Goal: Information Seeking & Learning: Learn about a topic

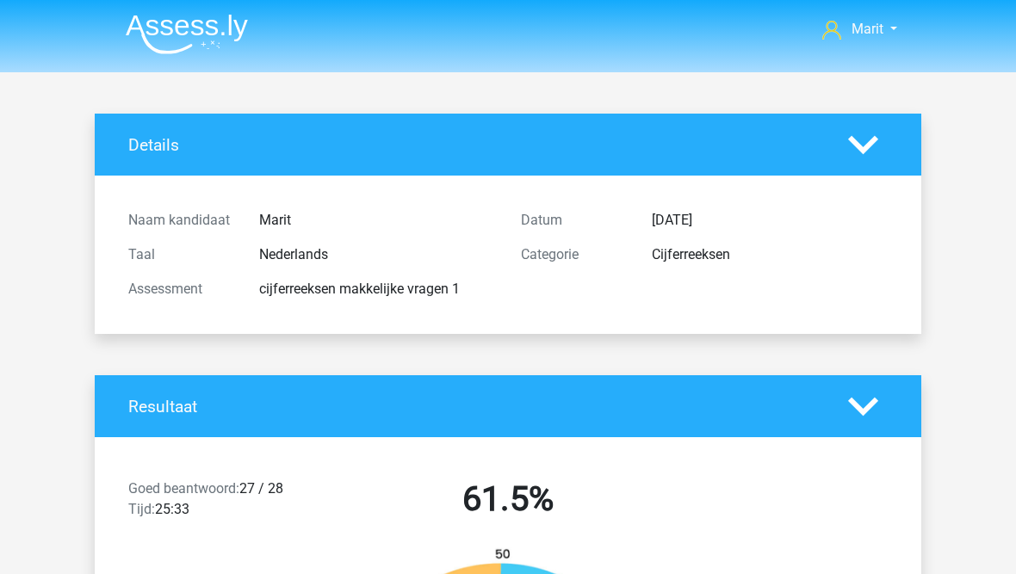
click at [861, 36] on span "Marit" at bounding box center [867, 29] width 32 height 16
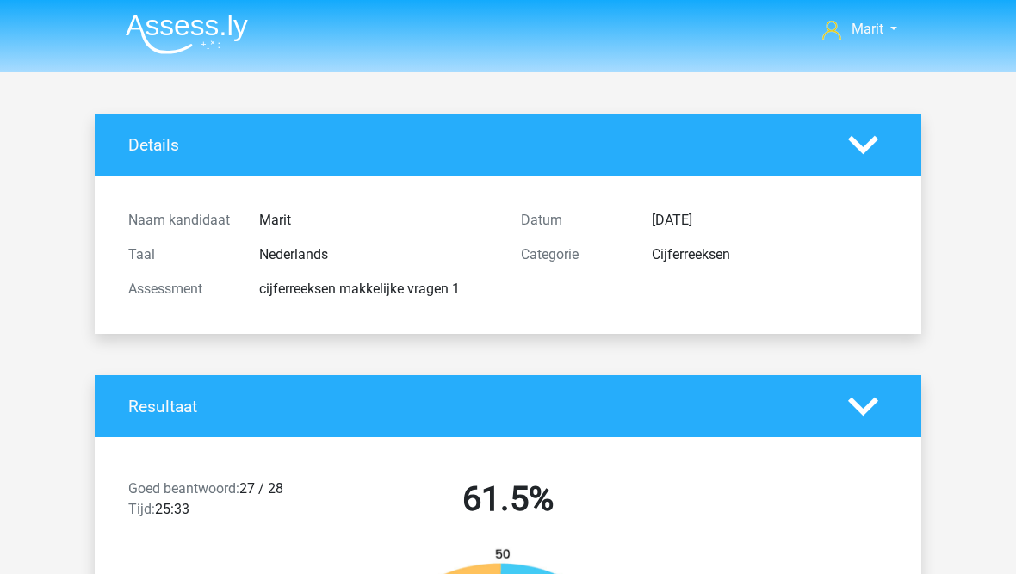
click at [146, 25] on img at bounding box center [187, 34] width 122 height 40
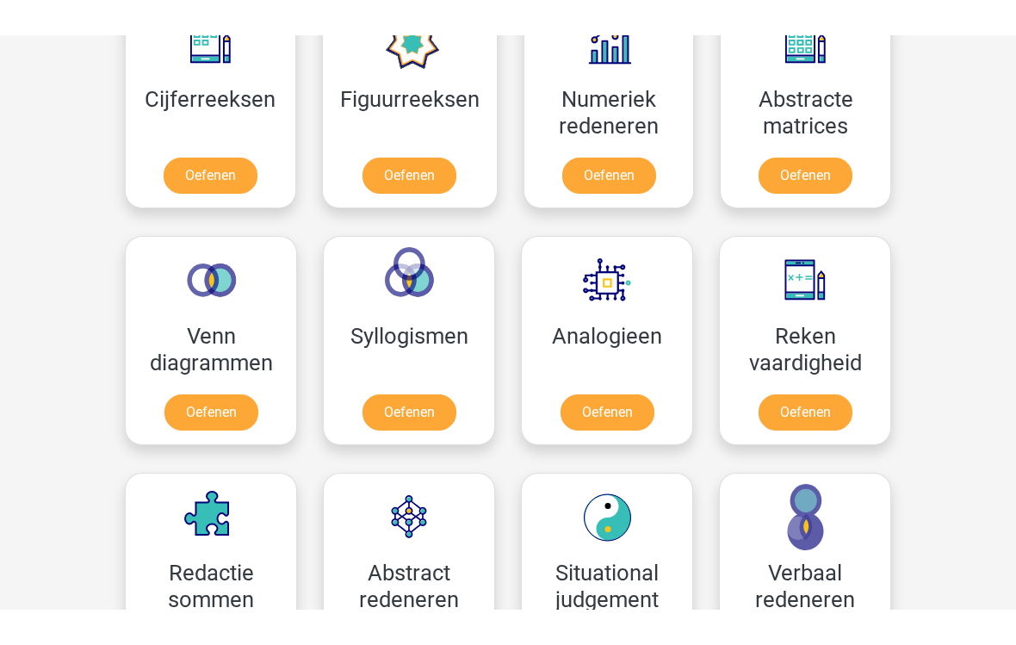
scroll to position [775, 0]
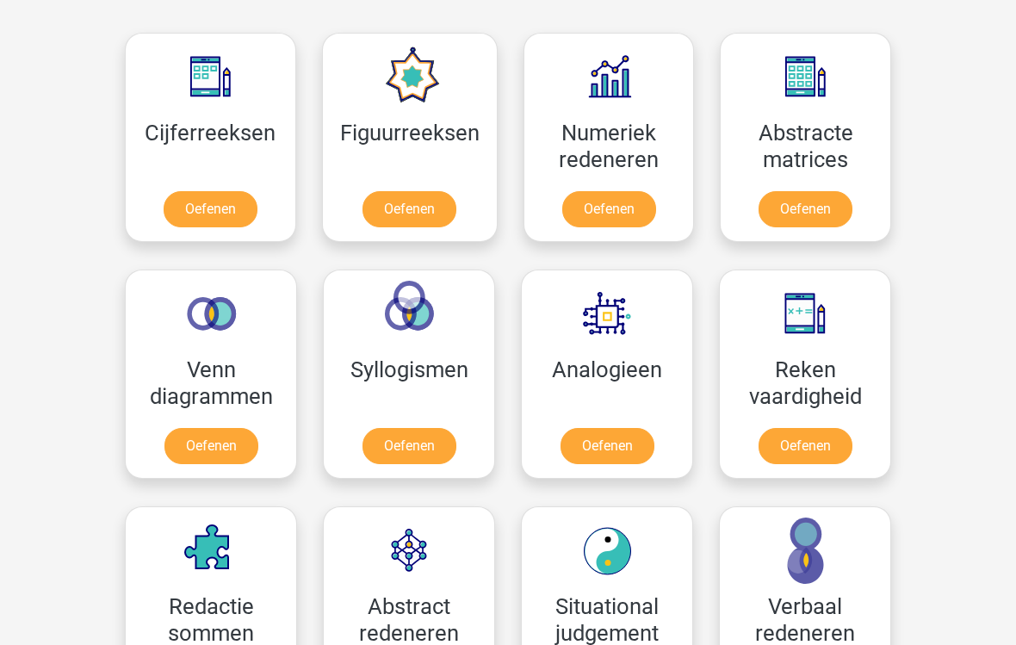
click at [598, 448] on link "Oefenen" at bounding box center [607, 446] width 94 height 36
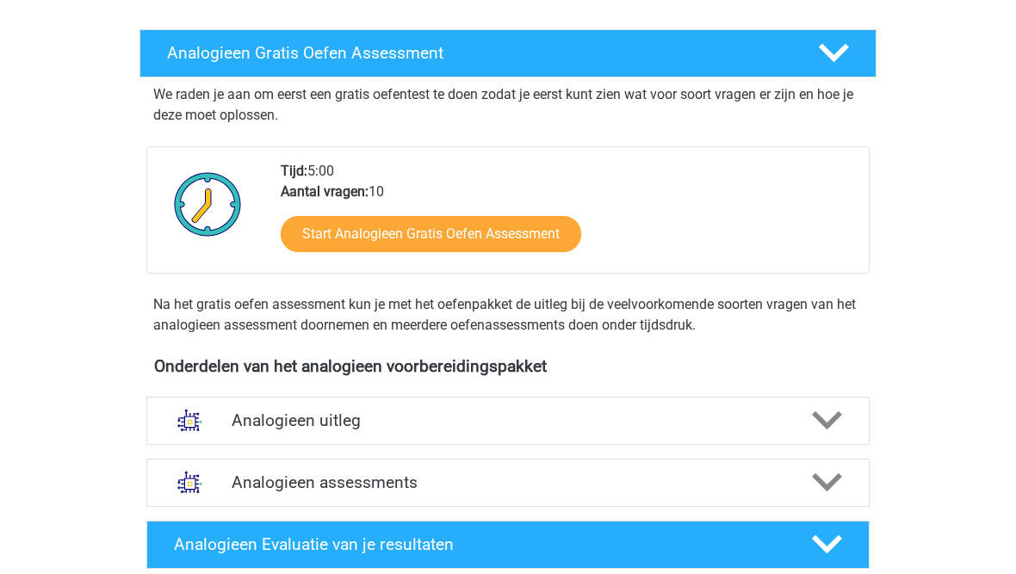
scroll to position [296, 0]
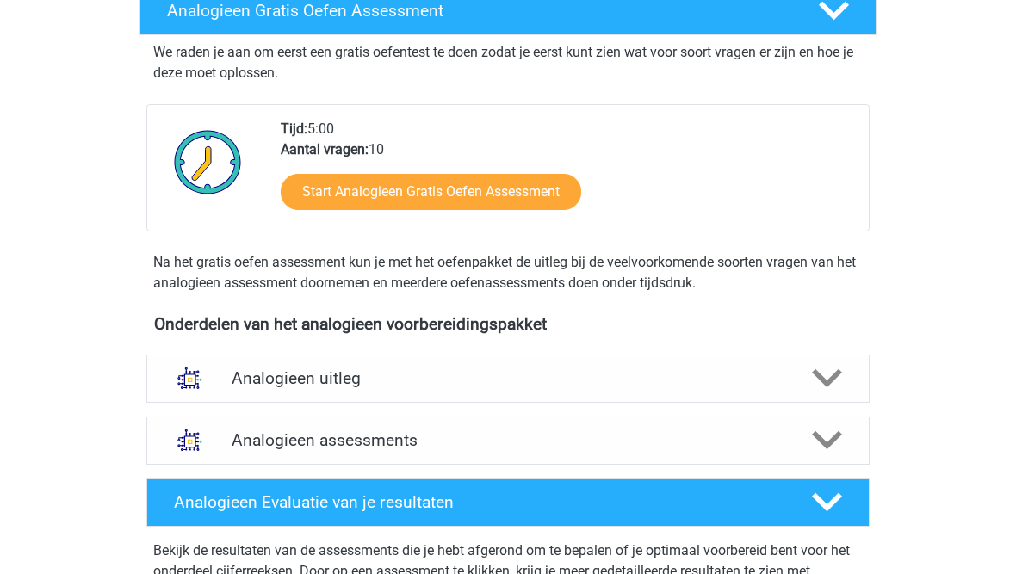
click at [355, 198] on link "Start Analogieen Gratis Oefen Assessment" at bounding box center [431, 193] width 300 height 36
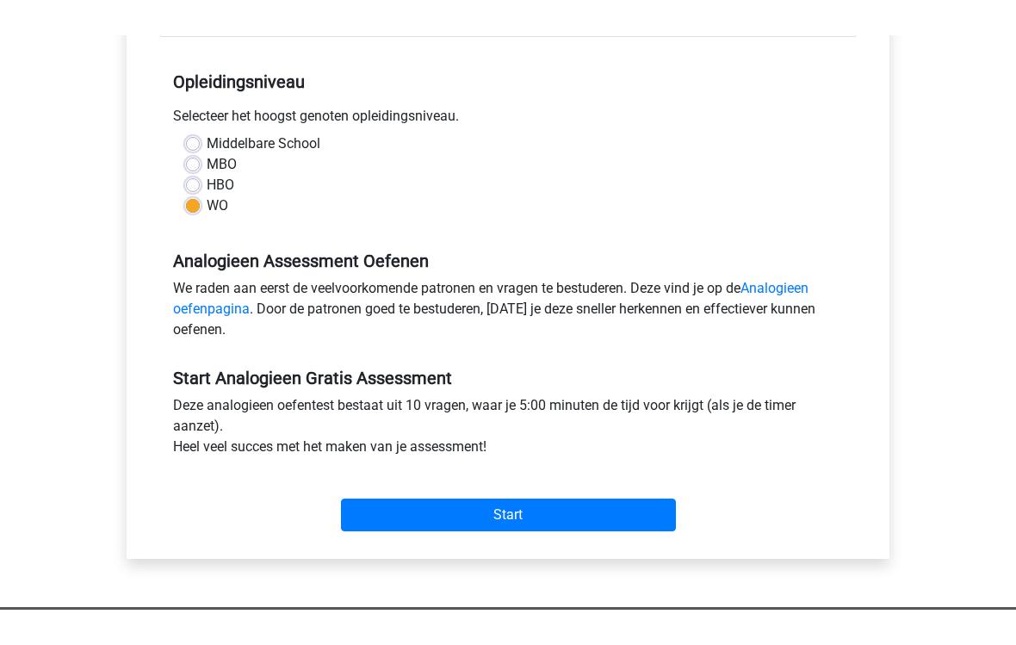
scroll to position [263, 0]
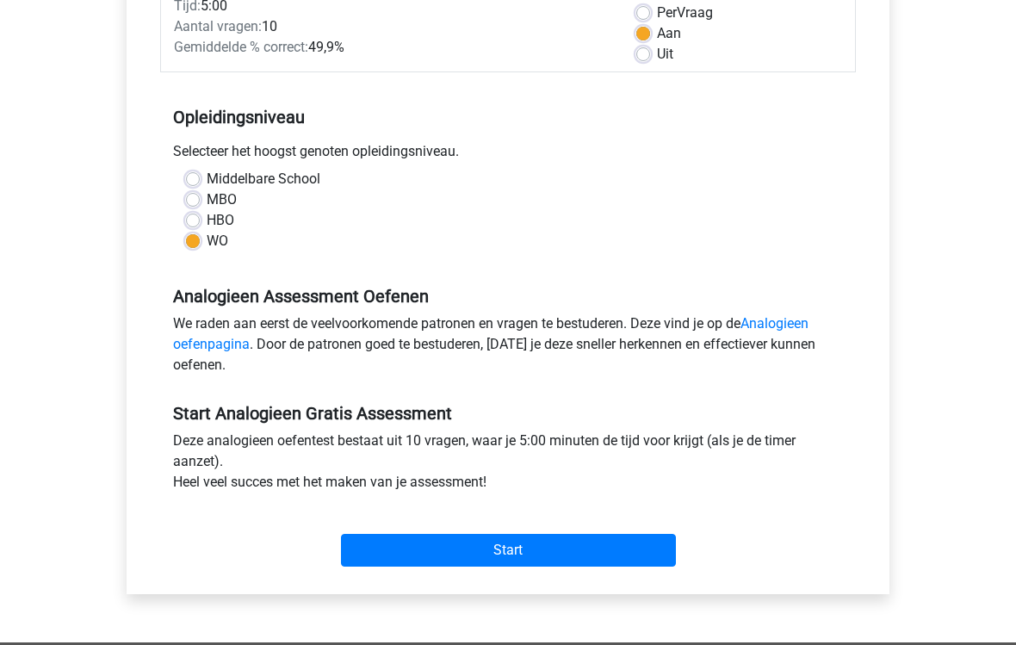
click at [92, 291] on div "Marit maritgodijn@gmail.com Nederlands English" at bounding box center [508, 417] width 1016 height 1360
click at [417, 561] on input "Start" at bounding box center [508, 550] width 335 height 33
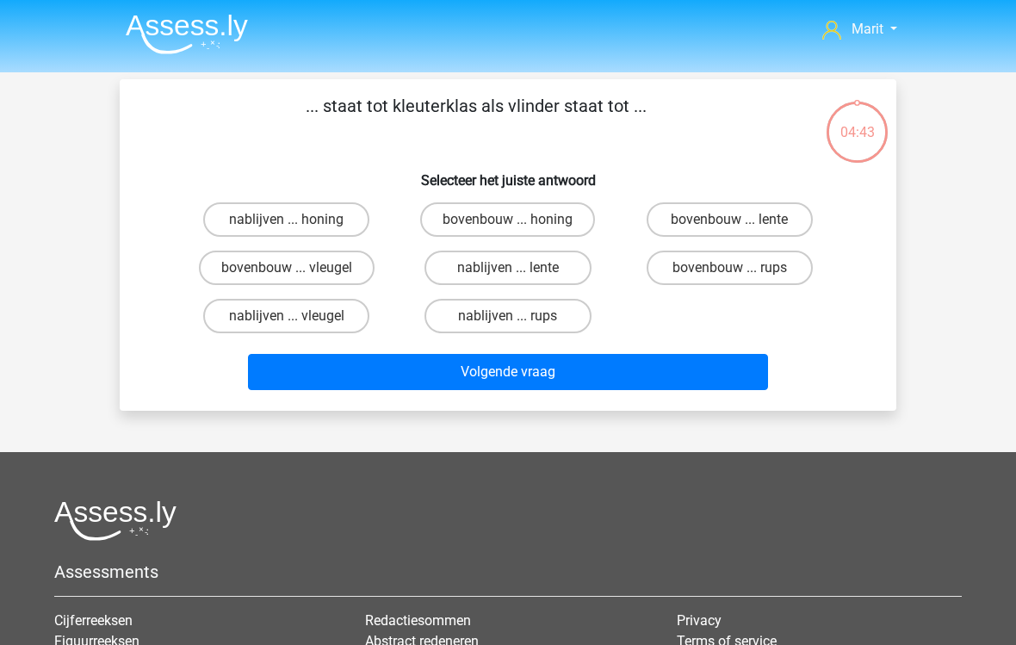
click at [245, 268] on label "bovenbouw ... vleugel" at bounding box center [287, 267] width 176 height 34
click at [287, 268] on input "bovenbouw ... vleugel" at bounding box center [292, 273] width 11 height 11
radio input "true"
click at [305, 379] on button "Volgende vraag" at bounding box center [508, 372] width 521 height 36
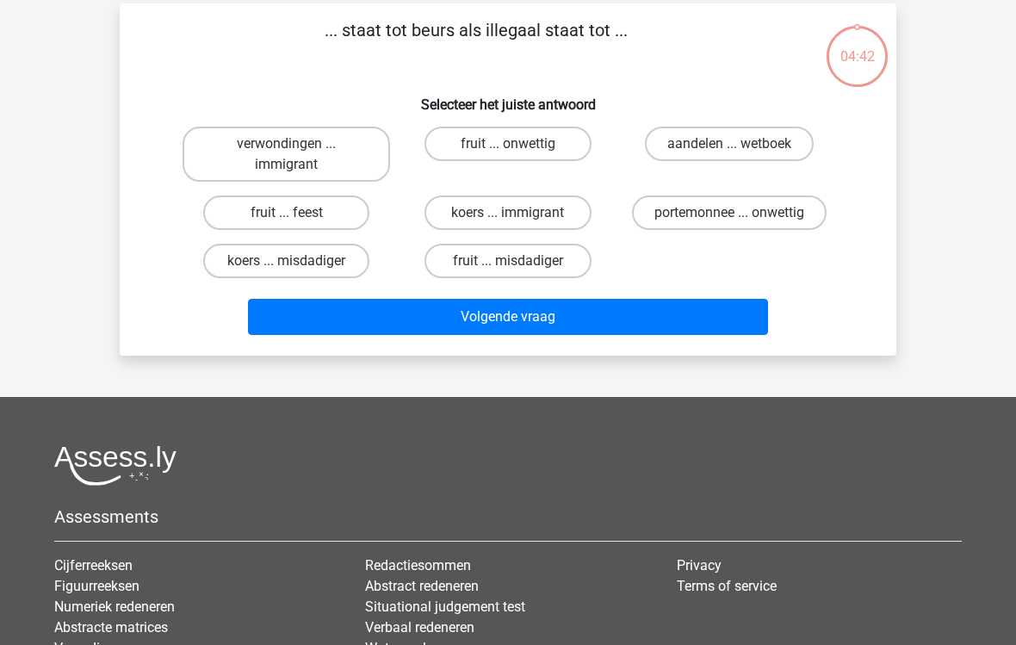
scroll to position [79, 0]
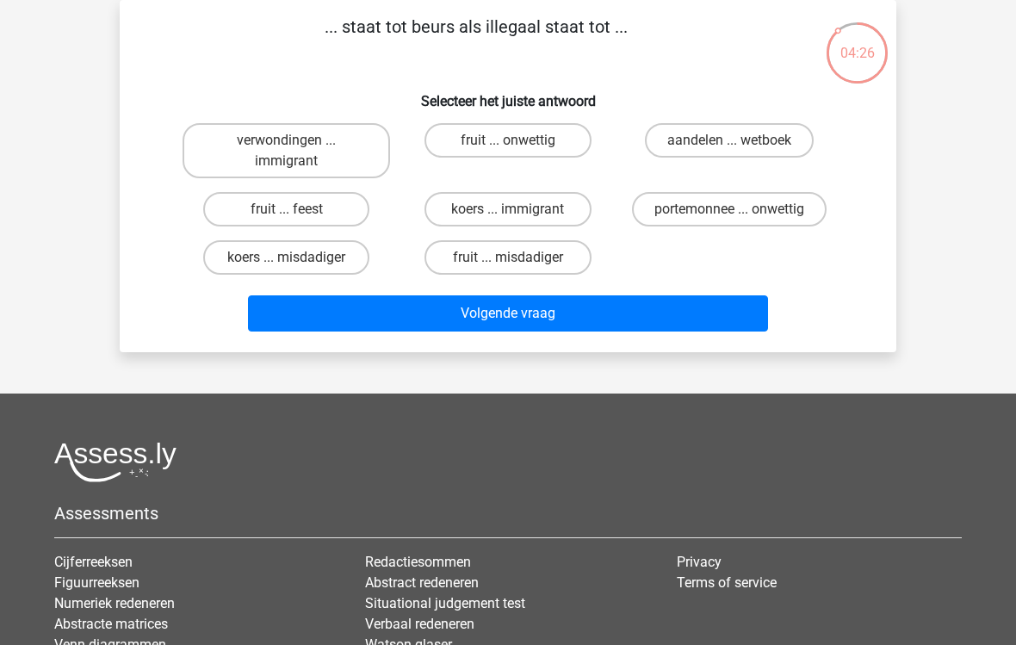
click at [470, 201] on label "koers ... immigrant" at bounding box center [507, 209] width 166 height 34
click at [508, 209] on input "koers ... immigrant" at bounding box center [513, 214] width 11 height 11
radio input "true"
click at [352, 313] on button "Volgende vraag" at bounding box center [508, 313] width 521 height 36
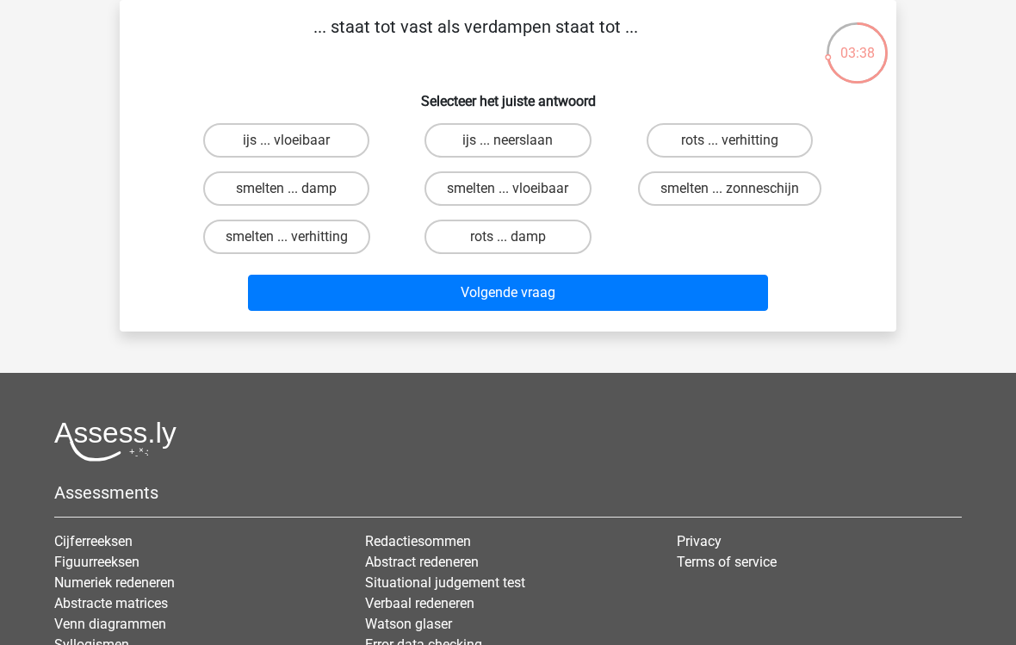
click at [454, 188] on label "smelten ... vloeibaar" at bounding box center [507, 188] width 166 height 34
click at [508, 188] on input "smelten ... vloeibaar" at bounding box center [513, 193] width 11 height 11
radio input "true"
click at [417, 300] on button "Volgende vraag" at bounding box center [508, 293] width 521 height 36
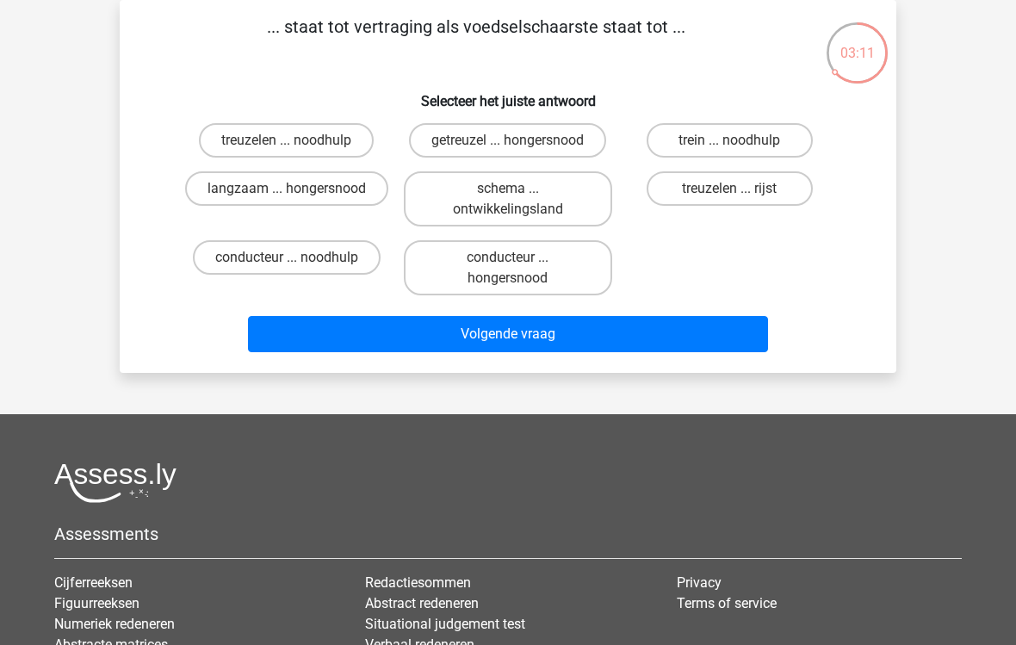
click at [126, 340] on div "... staat tot vertraging als voedselschaarste staat tot ... Selecteer het juist…" at bounding box center [508, 186] width 776 height 373
click at [445, 136] on label "getreuzel ... hongersnood" at bounding box center [507, 140] width 197 height 34
click at [508, 140] on input "getreuzel ... hongersnood" at bounding box center [513, 145] width 11 height 11
radio input "true"
click at [393, 352] on button "Volgende vraag" at bounding box center [508, 334] width 521 height 36
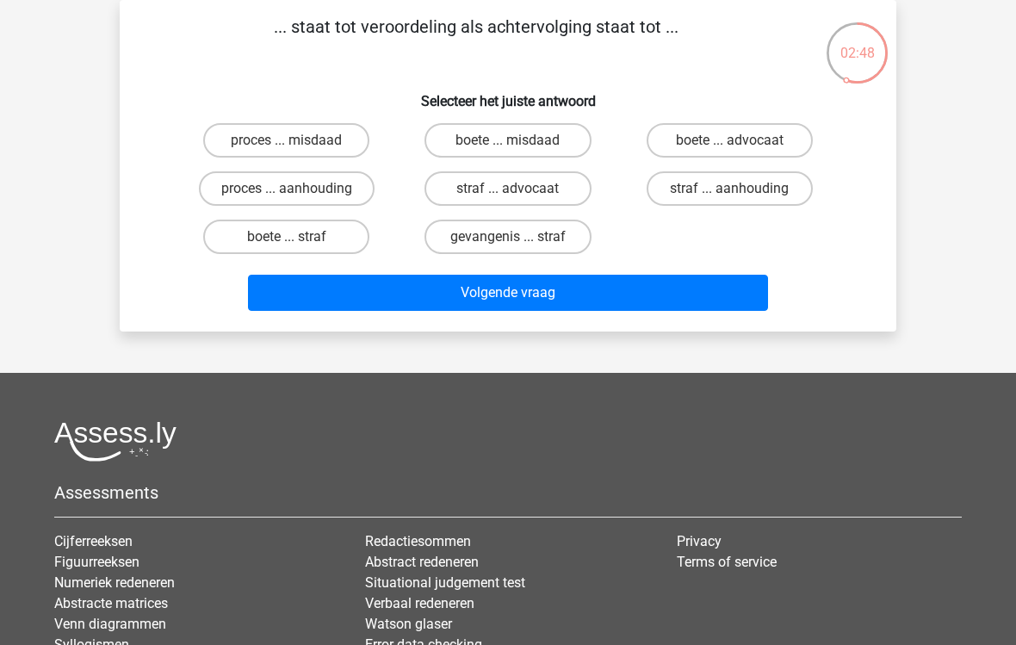
click at [260, 185] on label "proces ... aanhouding" at bounding box center [287, 188] width 176 height 34
click at [287, 188] on input "proces ... aanhouding" at bounding box center [292, 193] width 11 height 11
radio input "true"
click at [398, 293] on button "Volgende vraag" at bounding box center [508, 293] width 521 height 36
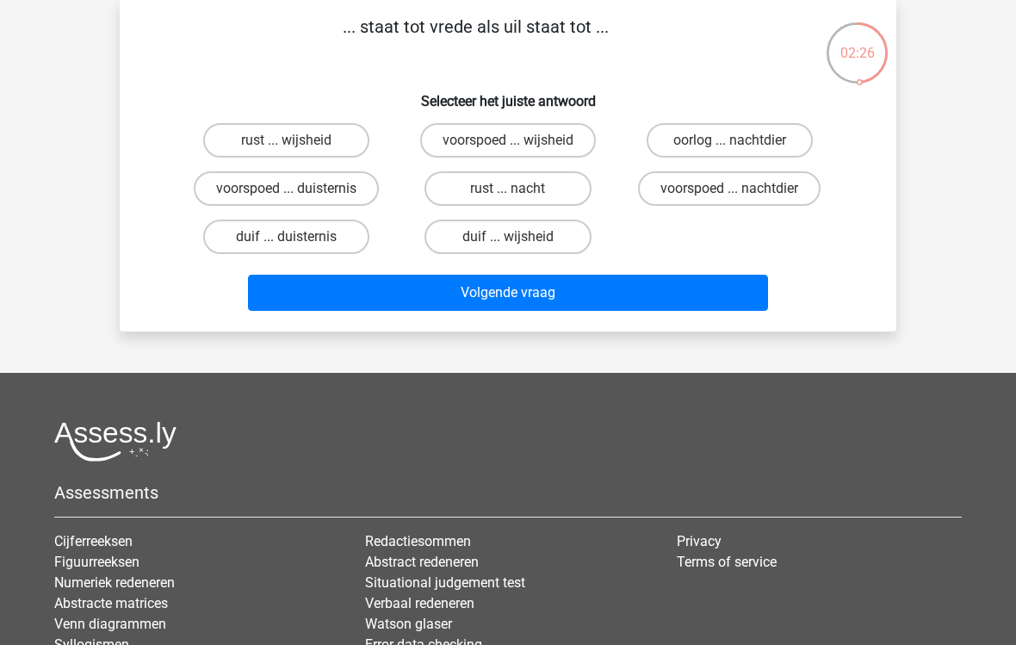
click at [275, 232] on label "duif ... duisternis" at bounding box center [286, 236] width 166 height 34
click at [287, 237] on input "duif ... duisternis" at bounding box center [292, 242] width 11 height 11
radio input "true"
click at [364, 298] on button "Volgende vraag" at bounding box center [508, 293] width 521 height 36
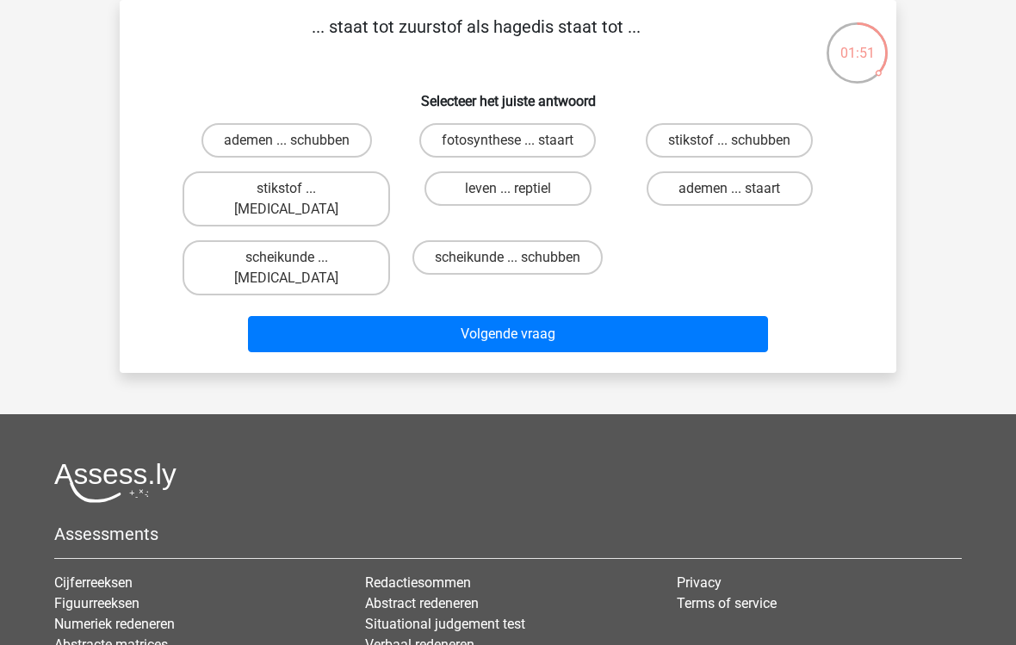
click at [277, 133] on label "ademen ... schubben" at bounding box center [286, 140] width 170 height 34
click at [287, 140] on input "ademen ... schubben" at bounding box center [292, 145] width 11 height 11
radio input "true"
click at [380, 316] on button "Volgende vraag" at bounding box center [508, 334] width 521 height 36
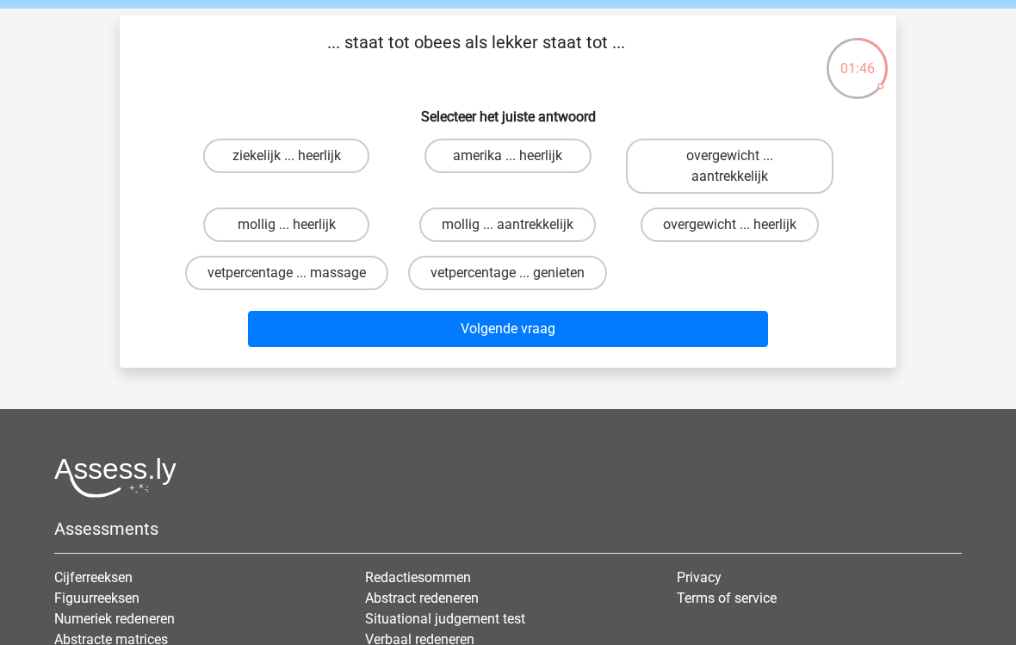
scroll to position [67, 0]
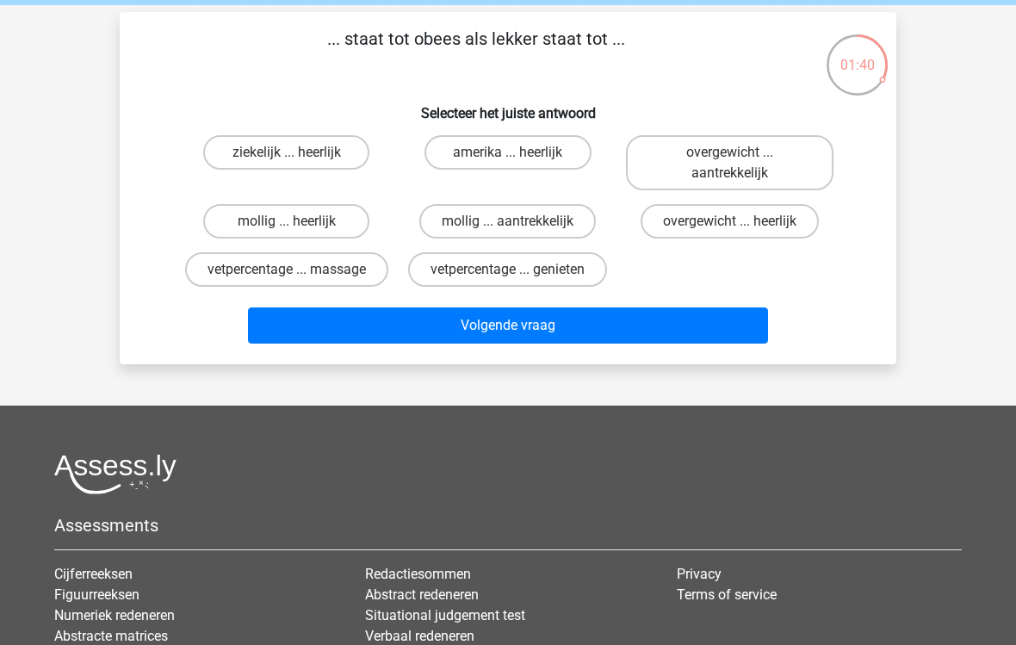
click at [686, 231] on label "overgewicht ... heerlijk" at bounding box center [729, 221] width 178 height 34
click at [729, 231] on input "overgewicht ... heerlijk" at bounding box center [734, 226] width 11 height 11
radio input "true"
click at [516, 321] on button "Volgende vraag" at bounding box center [508, 325] width 521 height 36
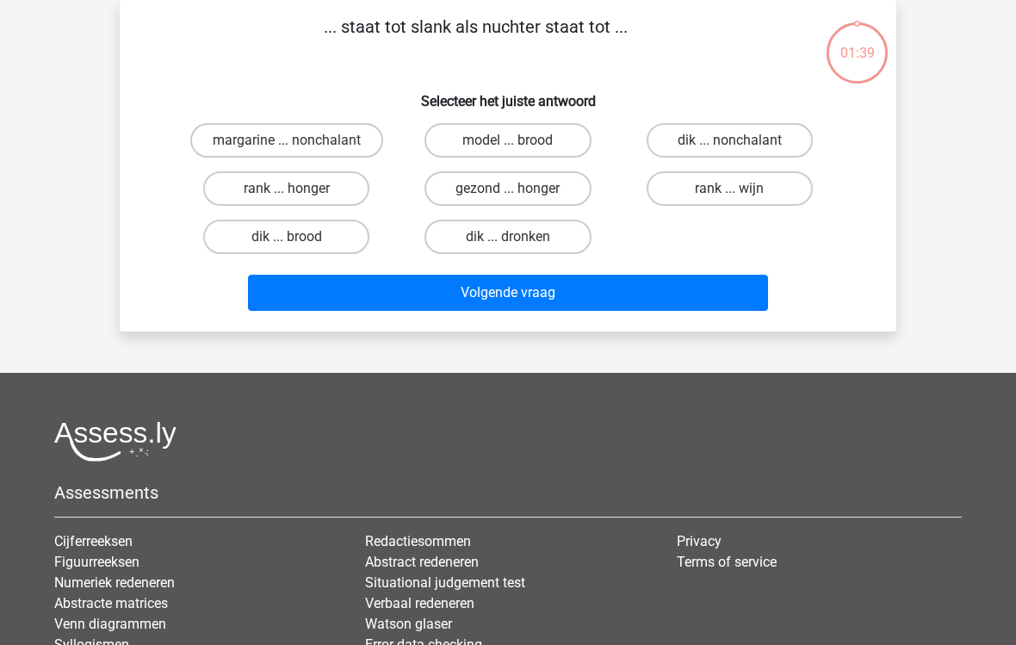
scroll to position [79, 0]
click at [466, 234] on label "dik ... dronken" at bounding box center [507, 236] width 166 height 34
click at [508, 237] on input "dik ... dronken" at bounding box center [513, 242] width 11 height 11
radio input "true"
click at [420, 294] on button "Volgende vraag" at bounding box center [508, 293] width 521 height 36
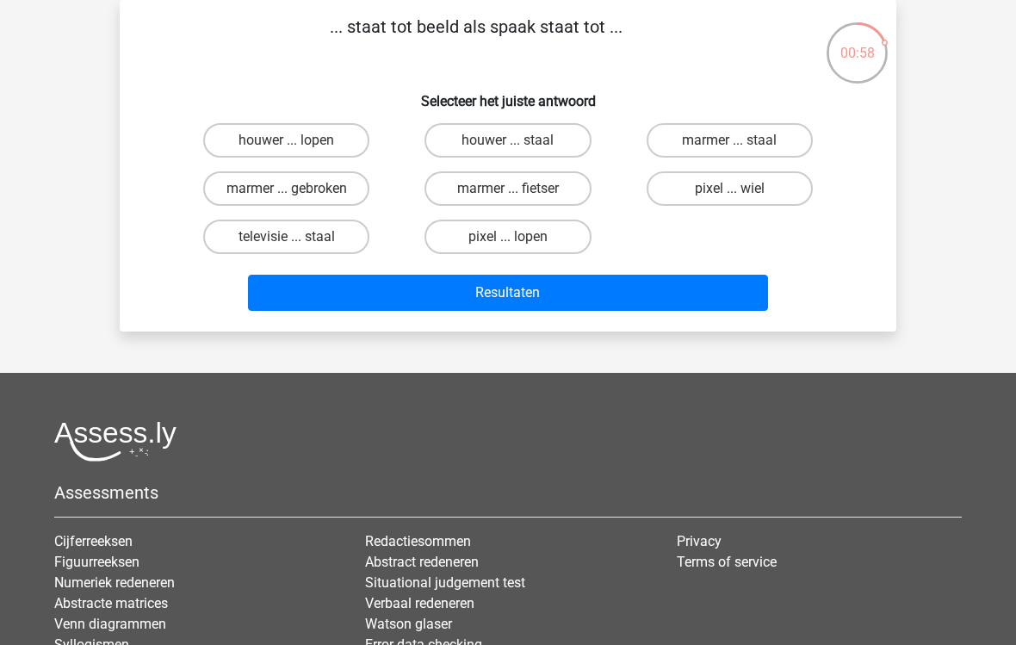
click at [256, 145] on label "houwer ... lopen" at bounding box center [286, 140] width 166 height 34
click at [287, 145] on input "houwer ... lopen" at bounding box center [292, 145] width 11 height 11
radio input "true"
click at [385, 287] on button "Resultaten" at bounding box center [508, 293] width 521 height 36
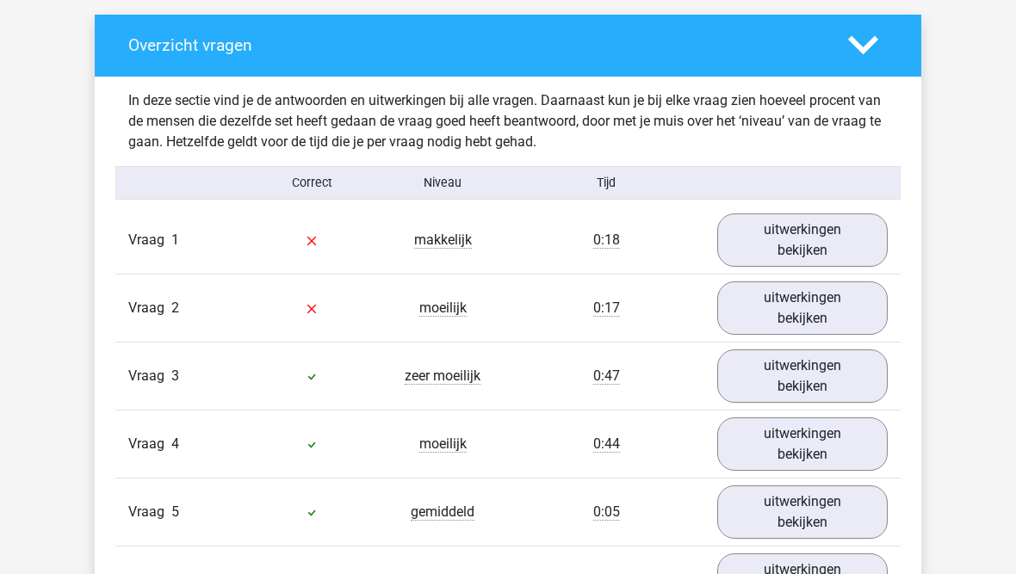
scroll to position [971, 0]
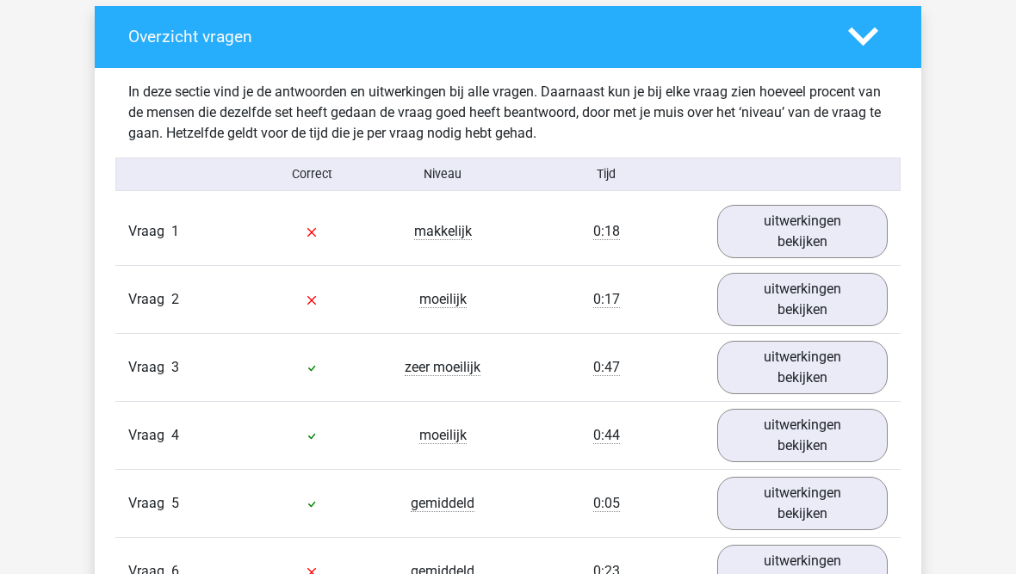
click at [769, 243] on link "uitwerkingen bekijken" at bounding box center [802, 231] width 170 height 53
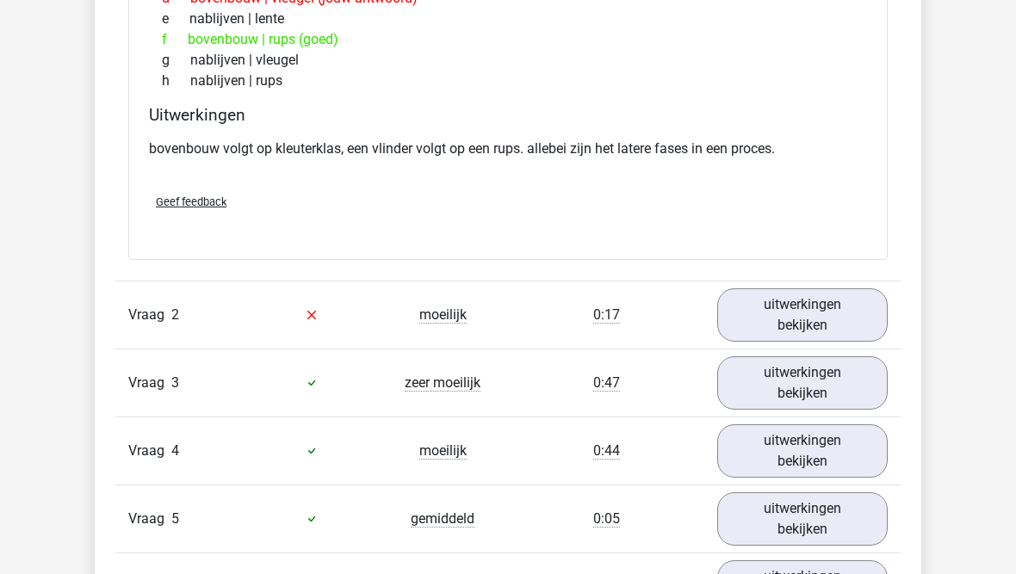
scroll to position [1505, 0]
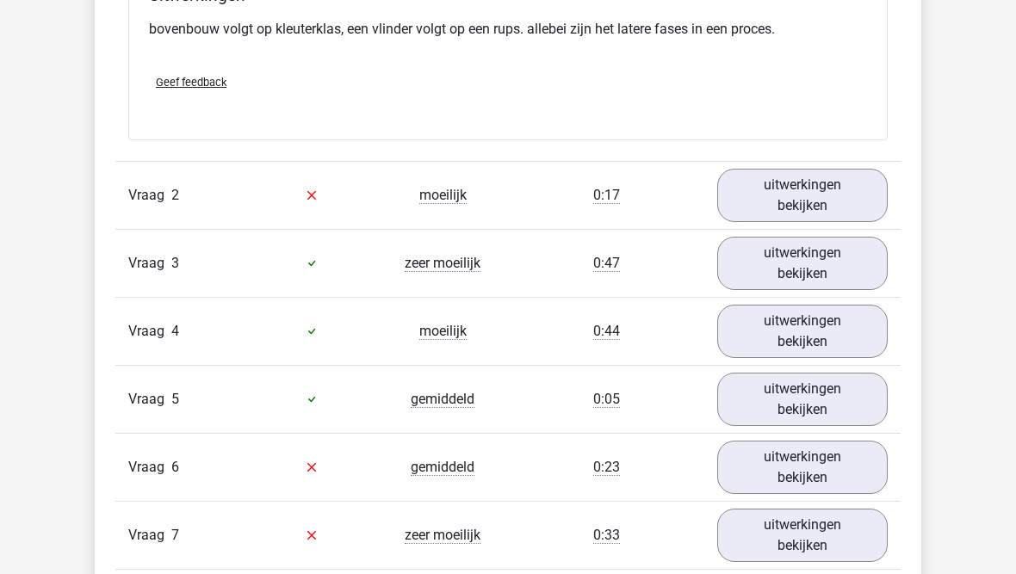
click at [770, 205] on link "uitwerkingen bekijken" at bounding box center [802, 196] width 170 height 53
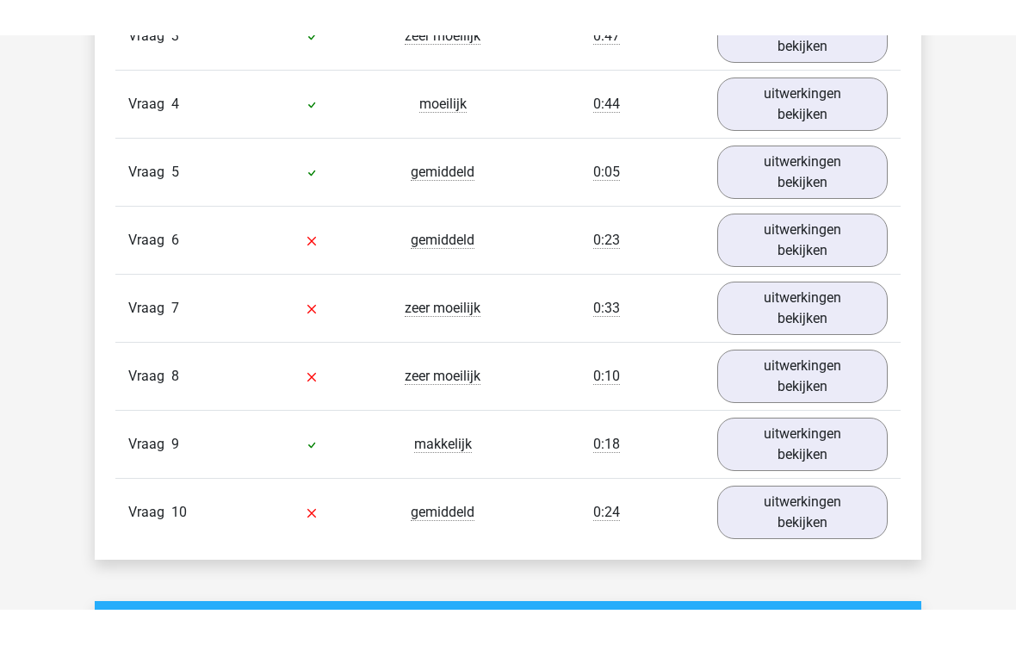
scroll to position [2128, 0]
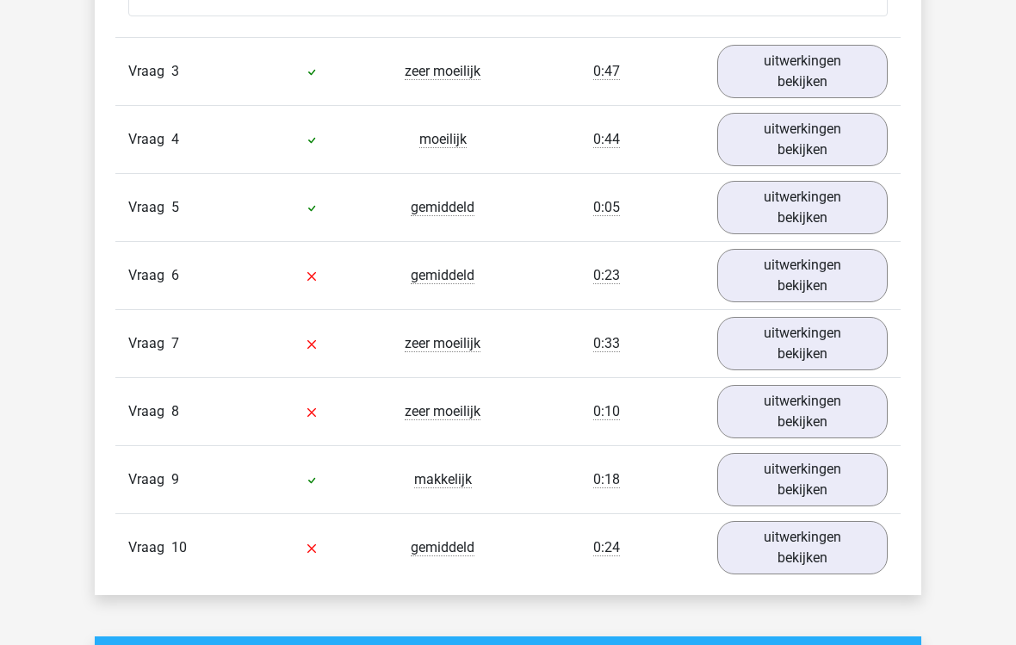
click at [766, 263] on link "uitwerkingen bekijken" at bounding box center [802, 275] width 170 height 53
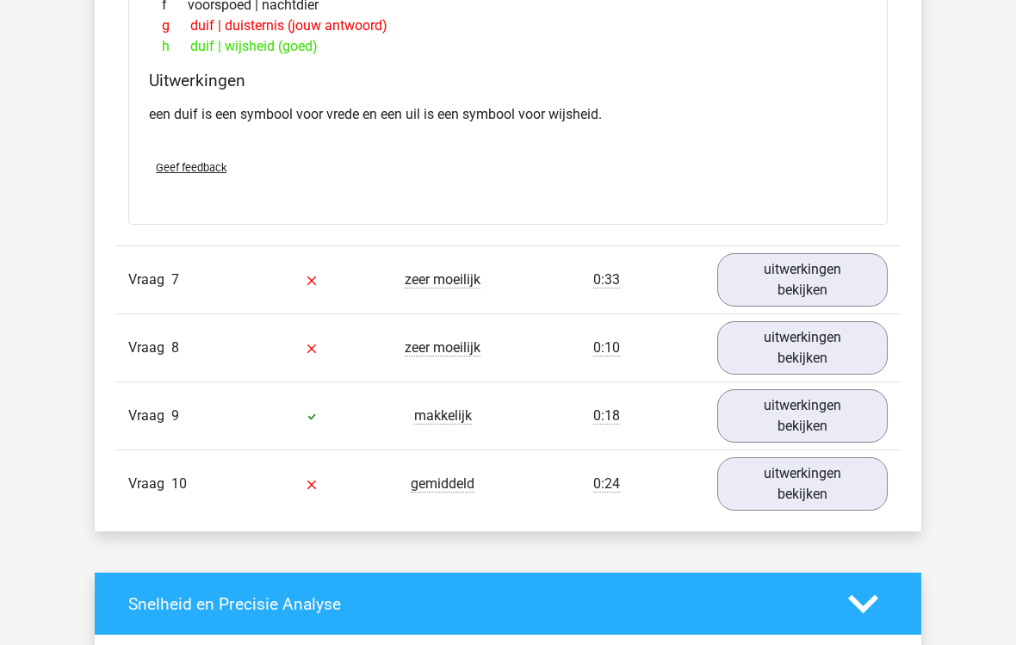
click at [775, 281] on link "uitwerkingen bekijken" at bounding box center [802, 280] width 170 height 53
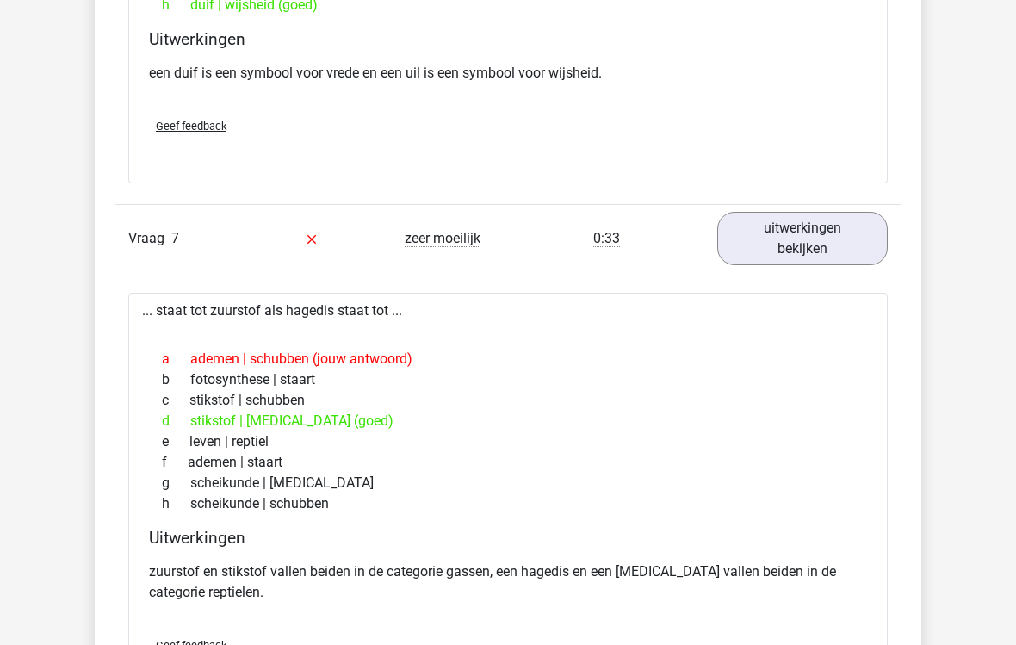
scroll to position [2664, 0]
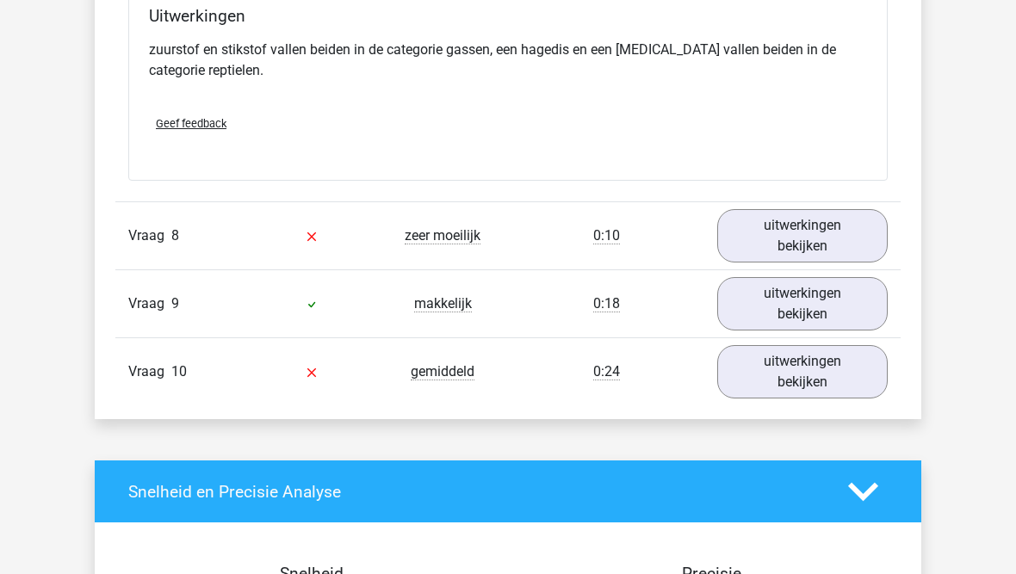
click at [757, 243] on link "uitwerkingen bekijken" at bounding box center [802, 236] width 170 height 53
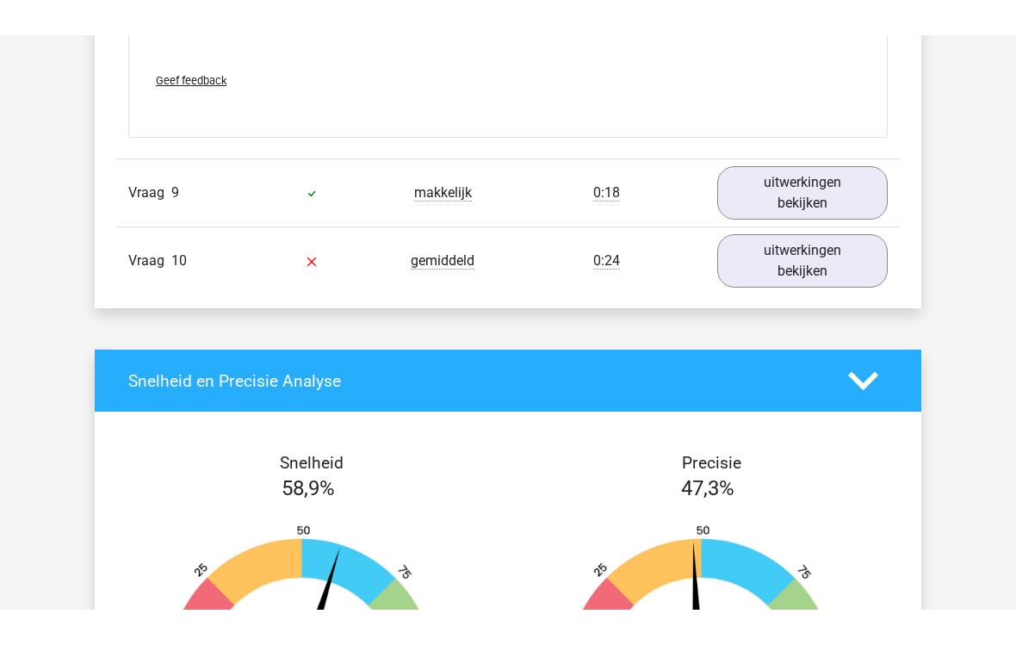
scroll to position [3789, 0]
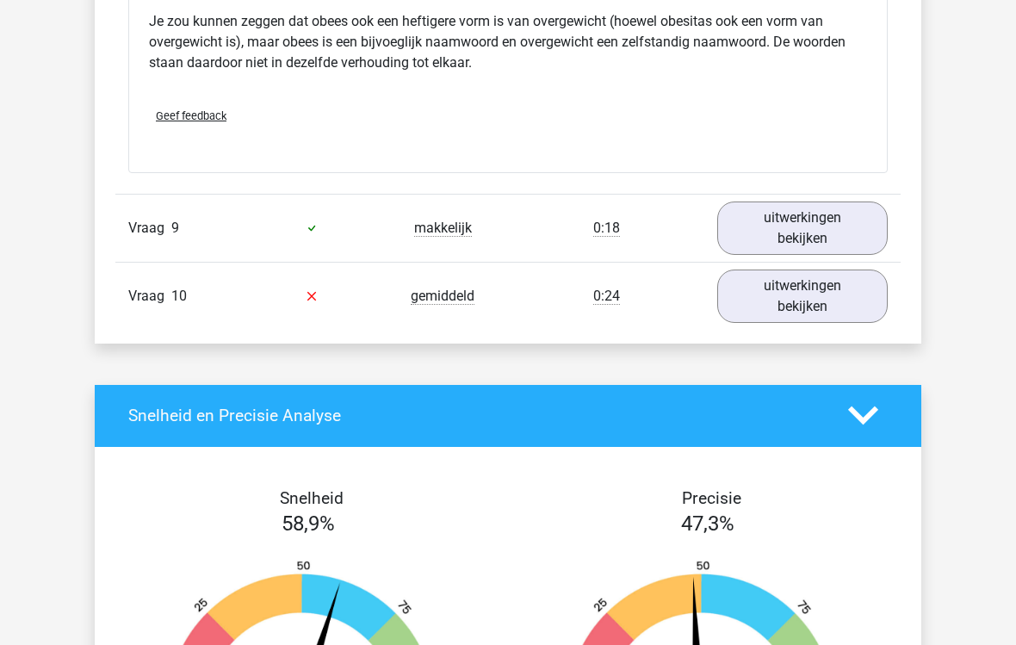
click at [759, 293] on link "uitwerkingen bekijken" at bounding box center [802, 295] width 170 height 53
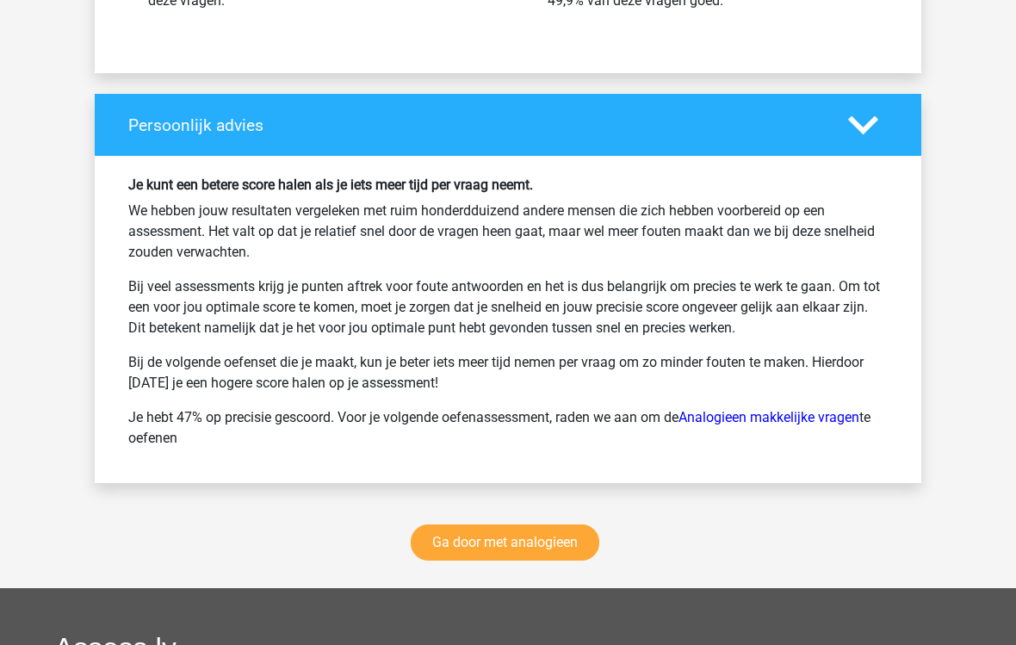
scroll to position [5190, 0]
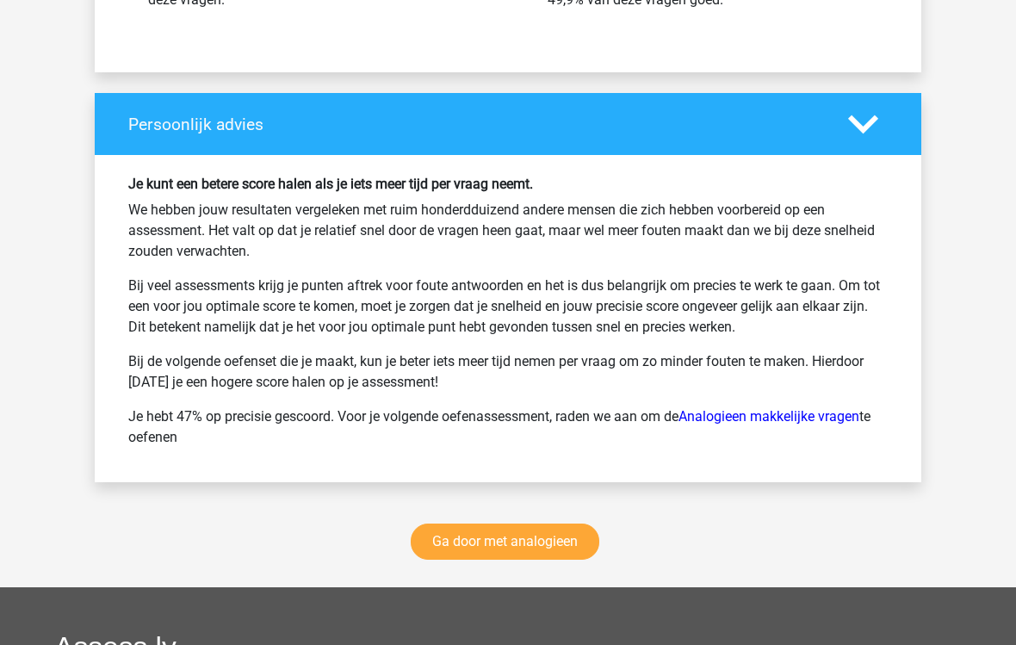
click at [439, 528] on link "Ga door met analogieen" at bounding box center [505, 542] width 188 height 36
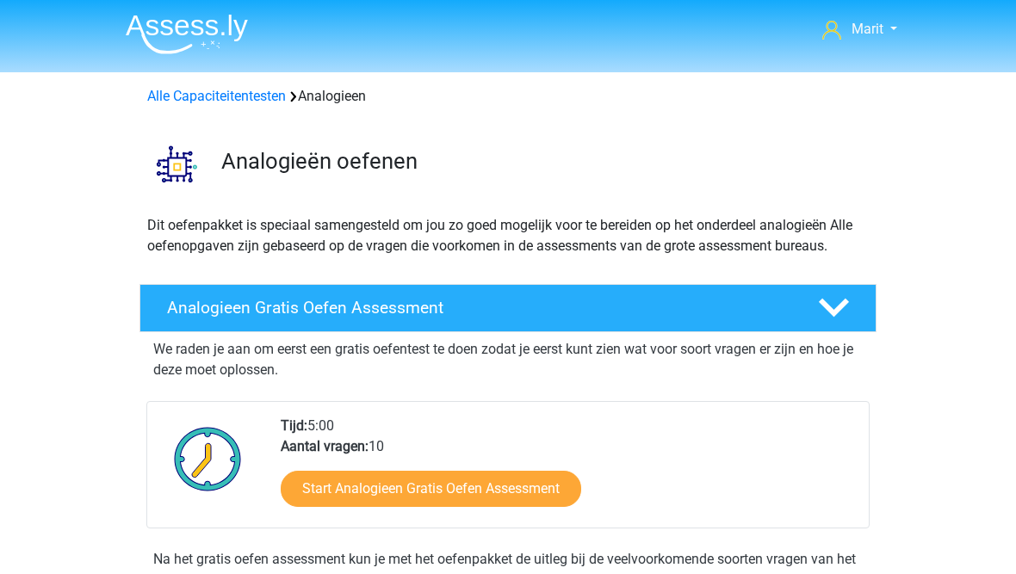
scroll to position [707, 0]
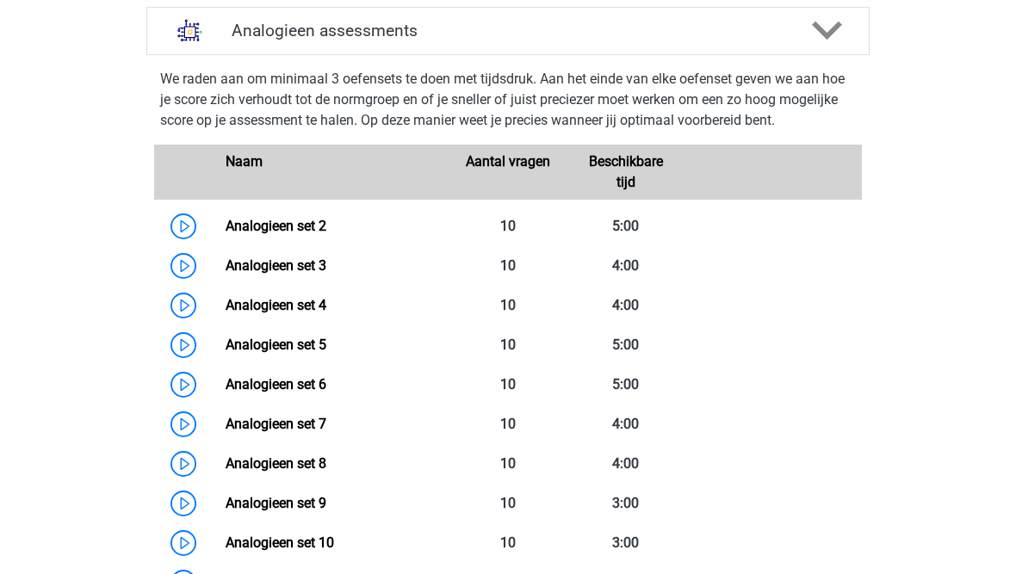
click at [256, 222] on link "Analogieen set 2" at bounding box center [276, 226] width 101 height 16
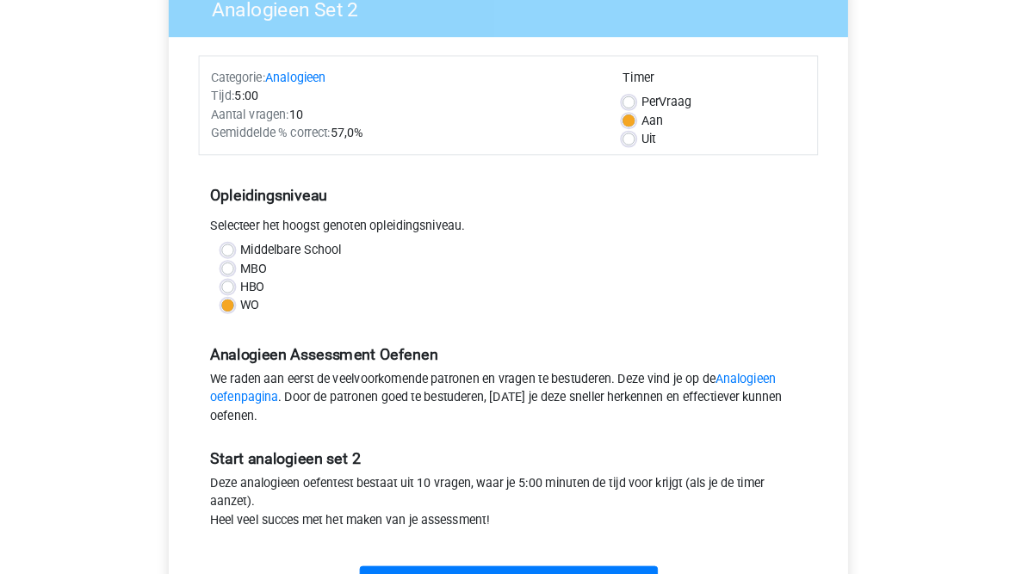
scroll to position [231, 0]
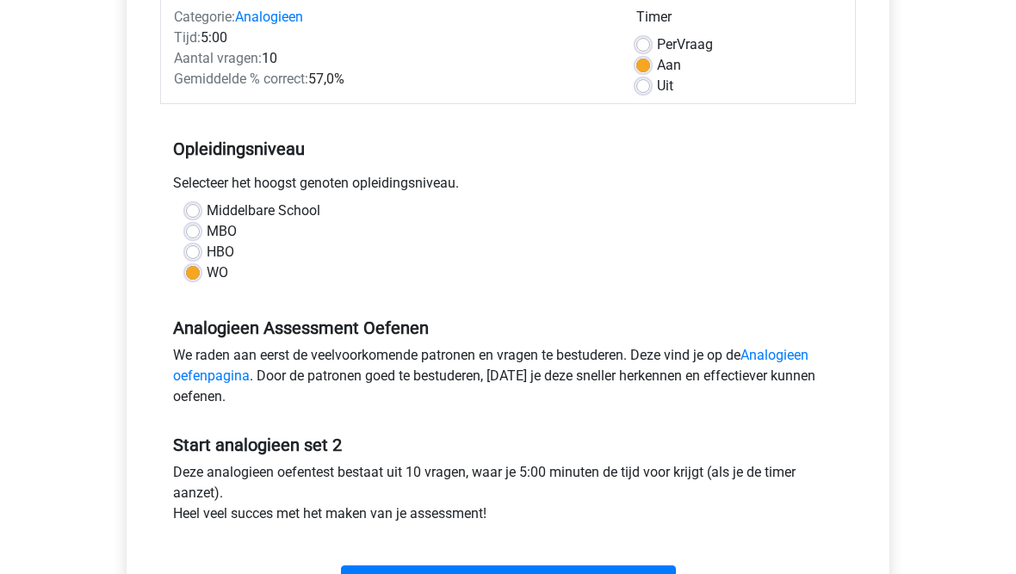
click at [657, 91] on label "Uit" at bounding box center [665, 87] width 16 height 21
click at [647, 91] on input "Uit" at bounding box center [643, 85] width 14 height 17
radio input "true"
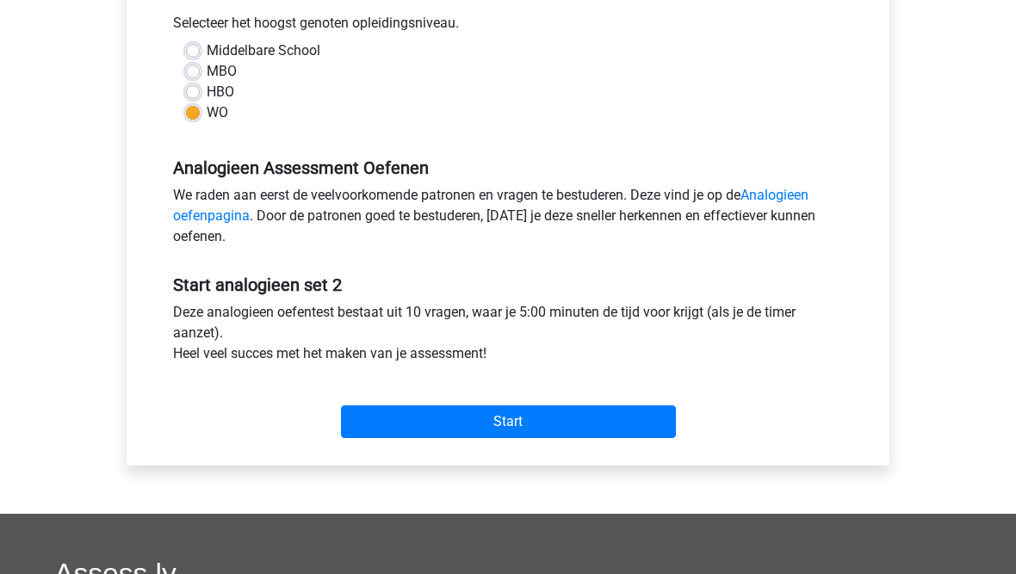
scroll to position [417, 0]
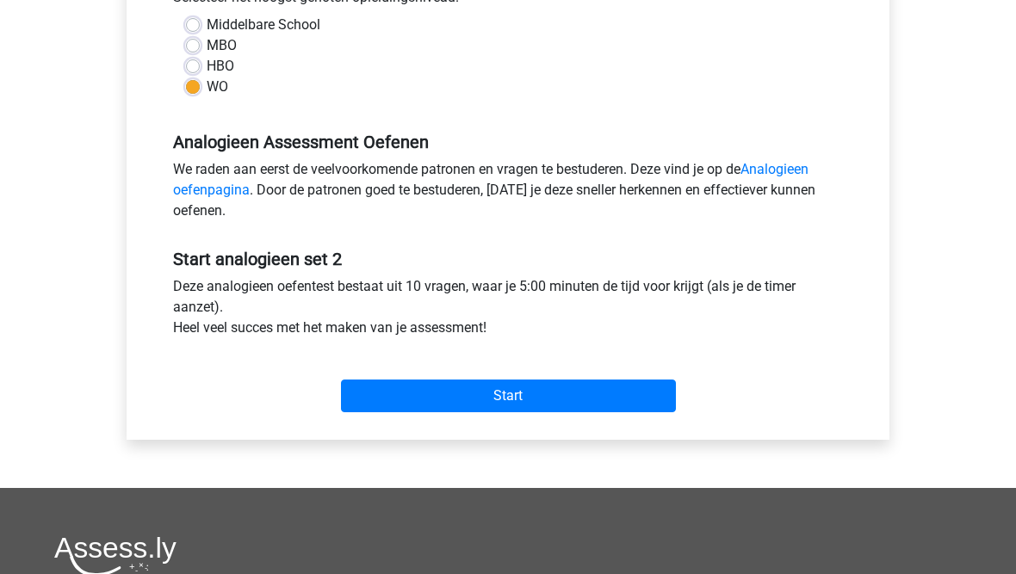
click at [481, 396] on input "Start" at bounding box center [508, 396] width 335 height 33
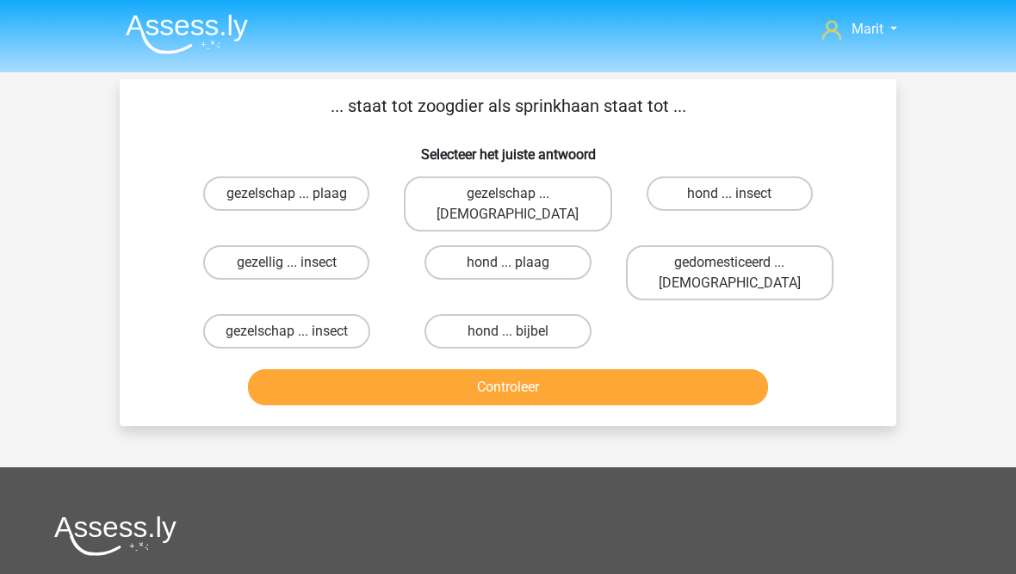
click at [678, 187] on label "hond ... insect" at bounding box center [729, 193] width 166 height 34
click at [729, 194] on input "hond ... insect" at bounding box center [734, 199] width 11 height 11
radio input "true"
click at [495, 369] on button "Controleer" at bounding box center [508, 387] width 521 height 36
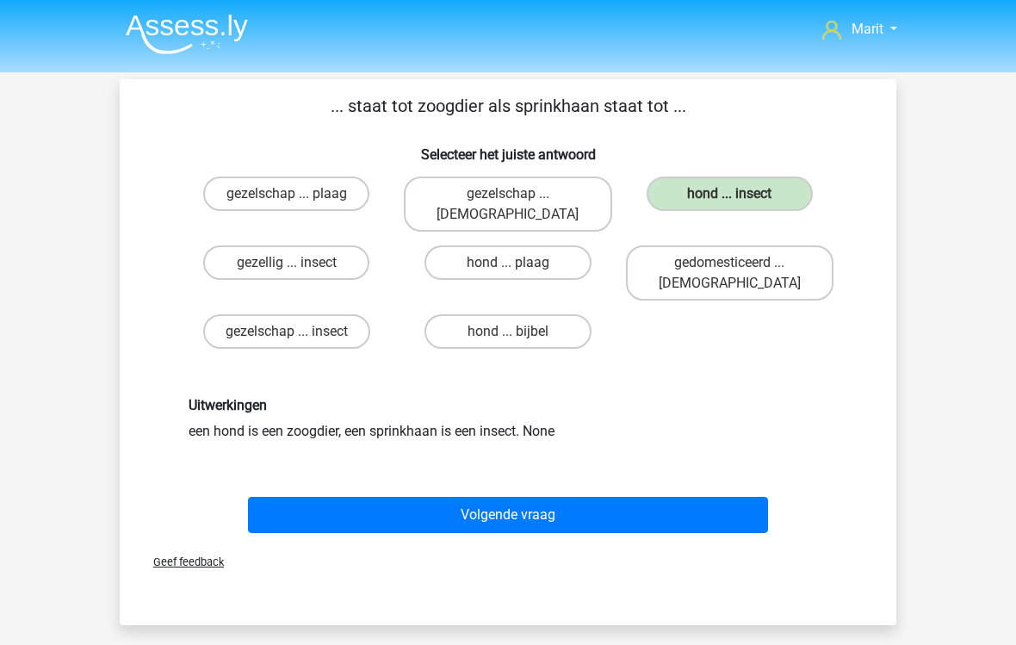
click at [472, 497] on button "Volgende vraag" at bounding box center [508, 515] width 521 height 36
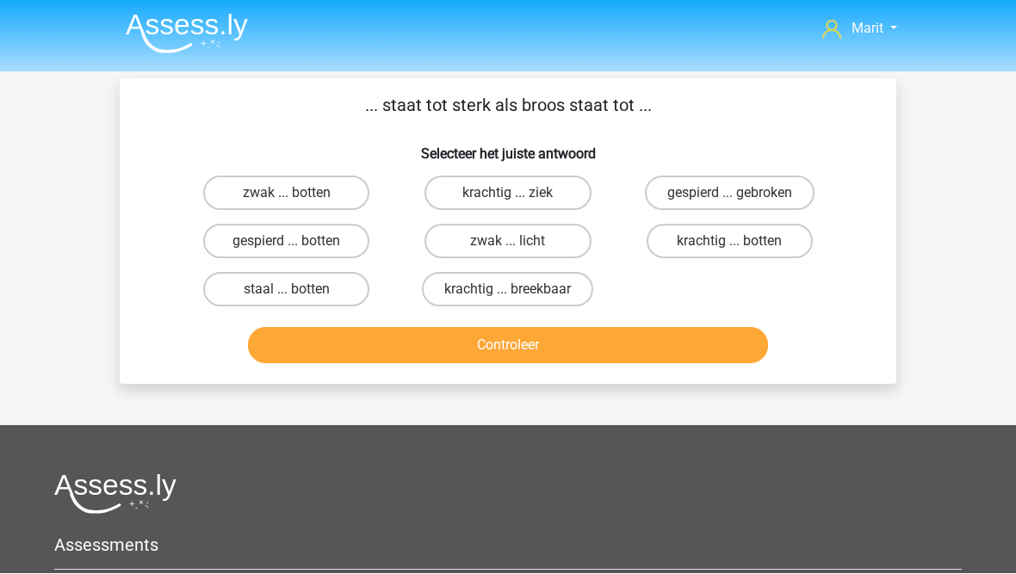
scroll to position [71, 0]
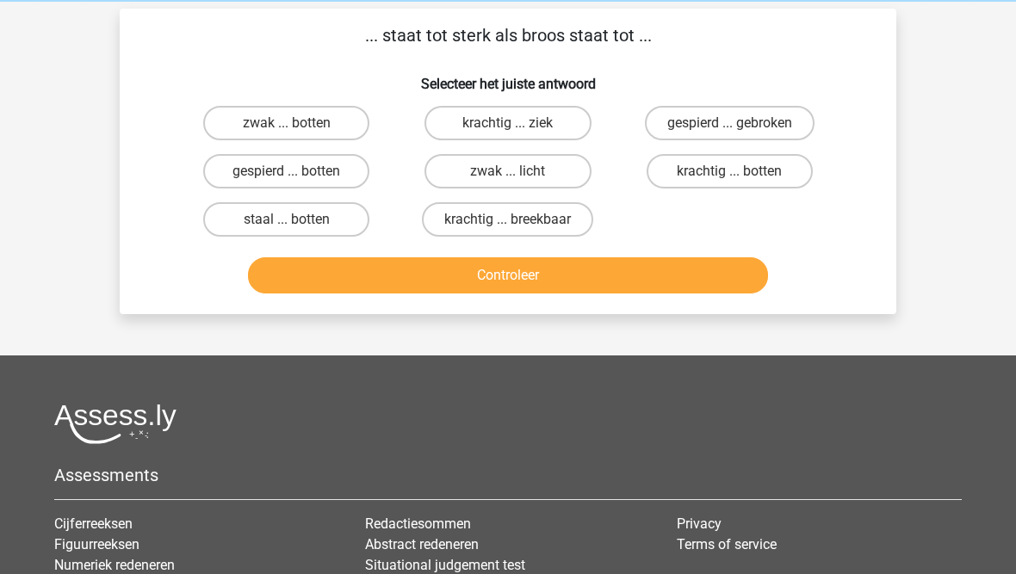
click at [473, 224] on label "krachtig ... breekbaar" at bounding box center [507, 219] width 171 height 34
click at [508, 224] on input "krachtig ... breekbaar" at bounding box center [513, 224] width 11 height 11
radio input "true"
click at [416, 272] on button "Controleer" at bounding box center [508, 275] width 521 height 36
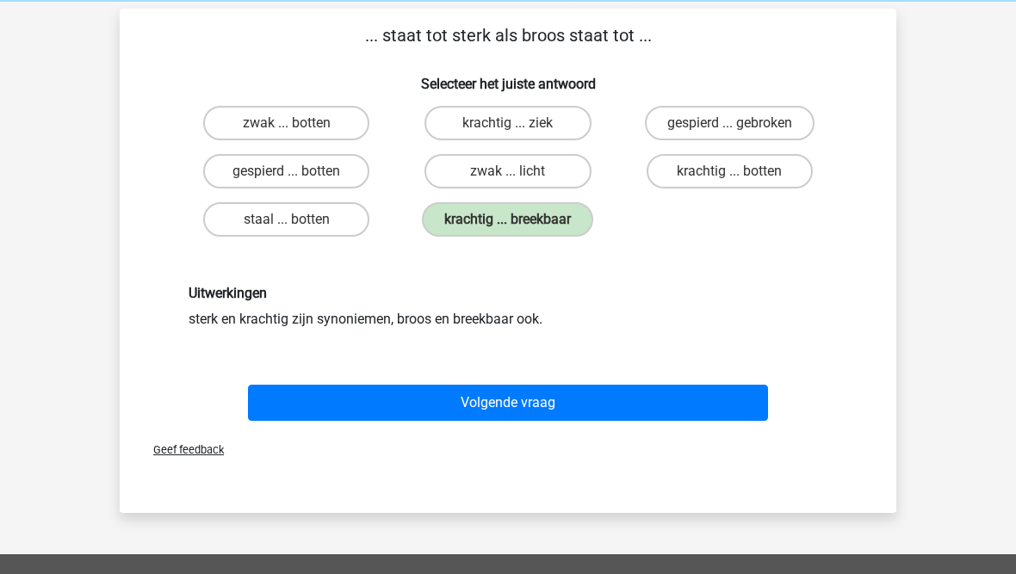
click at [367, 404] on button "Volgende vraag" at bounding box center [508, 403] width 521 height 36
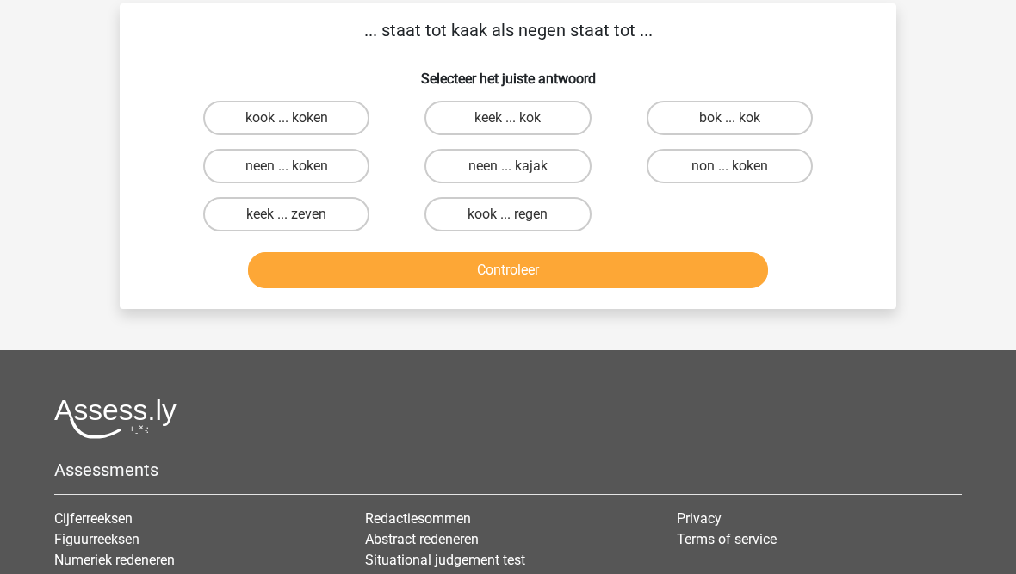
scroll to position [78, 0]
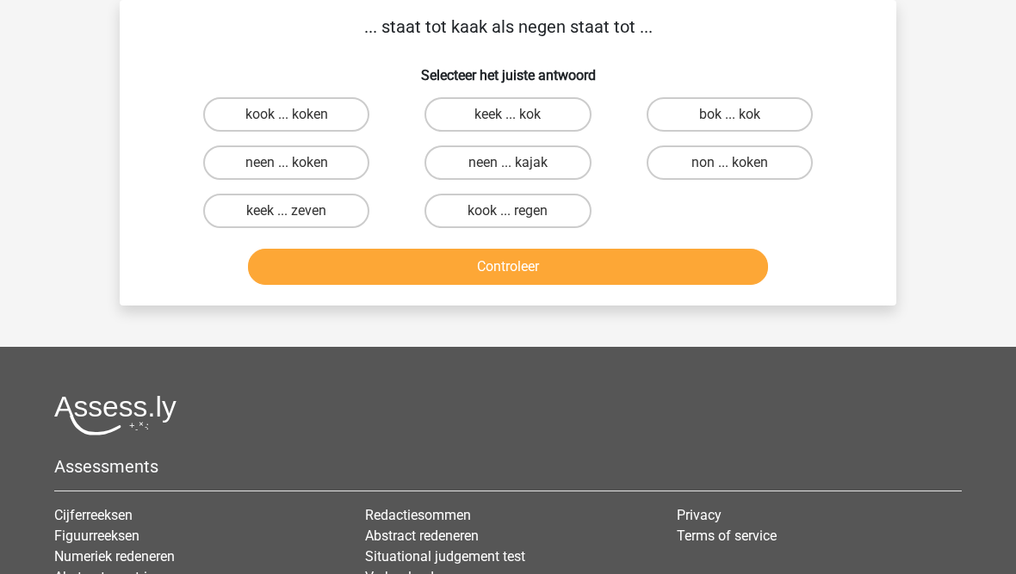
click at [450, 213] on label "kook ... regen" at bounding box center [507, 212] width 166 height 34
click at [508, 213] on input "kook ... regen" at bounding box center [513, 217] width 11 height 11
radio input "true"
click at [401, 276] on button "Controleer" at bounding box center [508, 267] width 521 height 36
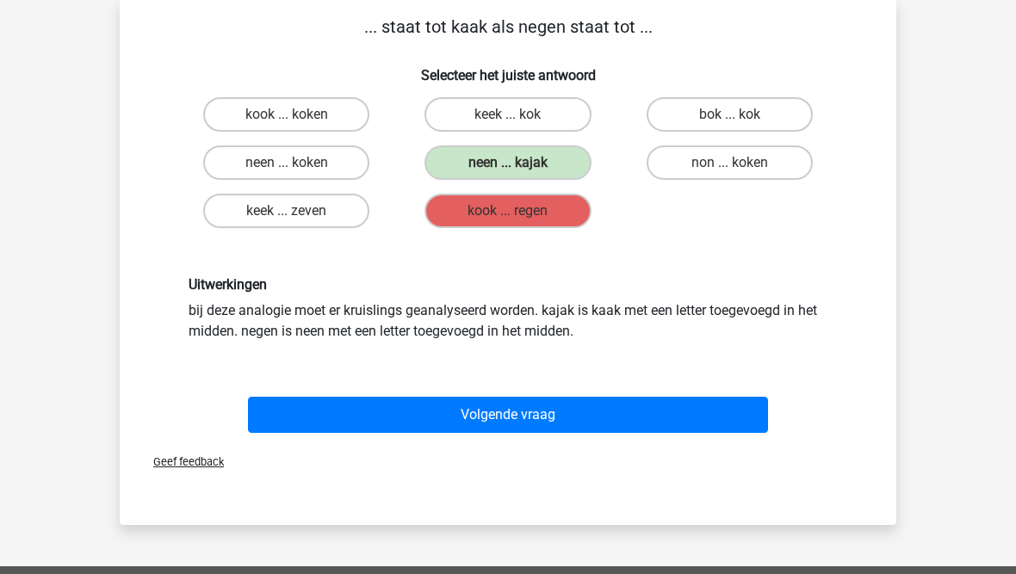
click at [413, 417] on button "Volgende vraag" at bounding box center [508, 415] width 521 height 36
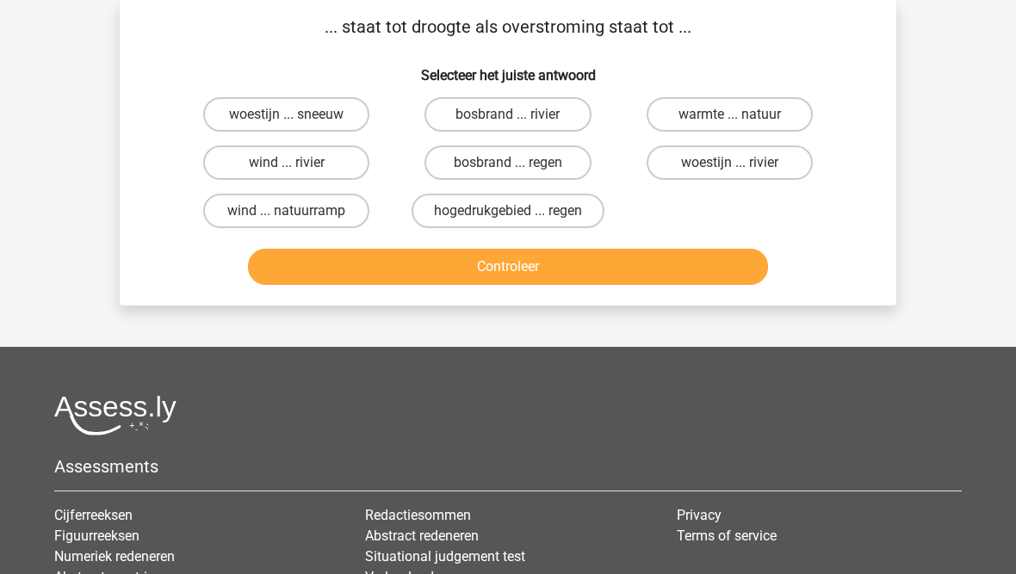
click at [693, 169] on label "woestijn ... rivier" at bounding box center [729, 162] width 166 height 34
click at [729, 169] on input "woestijn ... rivier" at bounding box center [734, 168] width 11 height 11
radio input "true"
click at [441, 268] on button "Controleer" at bounding box center [508, 267] width 521 height 36
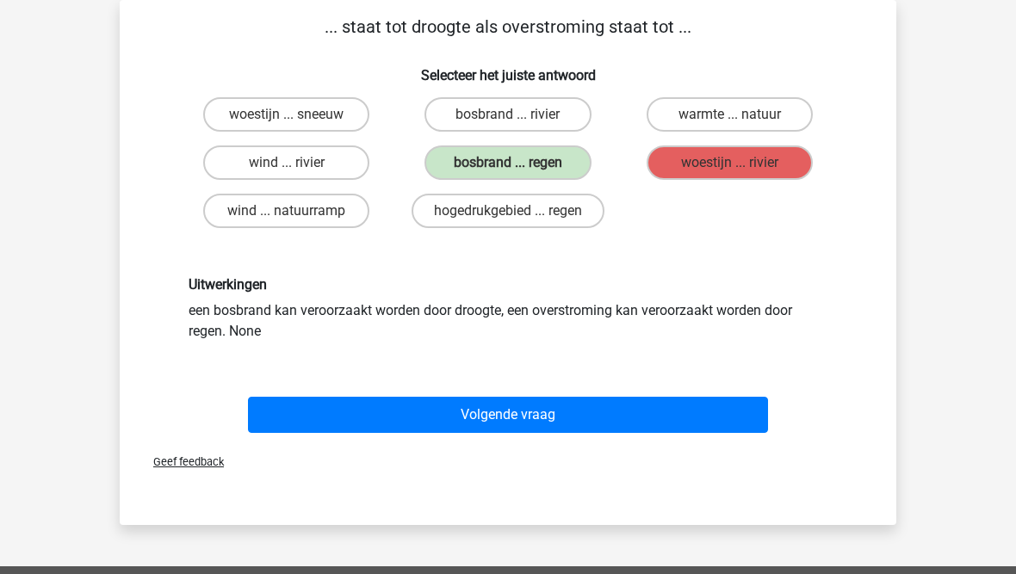
click at [374, 412] on button "Volgende vraag" at bounding box center [508, 415] width 521 height 36
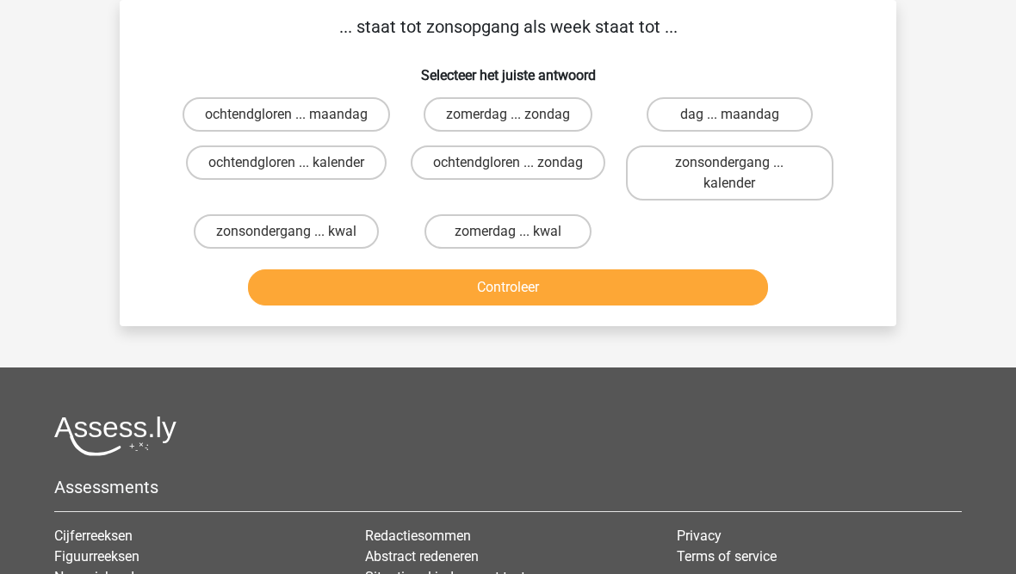
click at [649, 194] on label "zonsondergang ... kalender" at bounding box center [729, 172] width 207 height 55
click at [729, 174] on input "zonsondergang ... kalender" at bounding box center [734, 168] width 11 height 11
radio input "true"
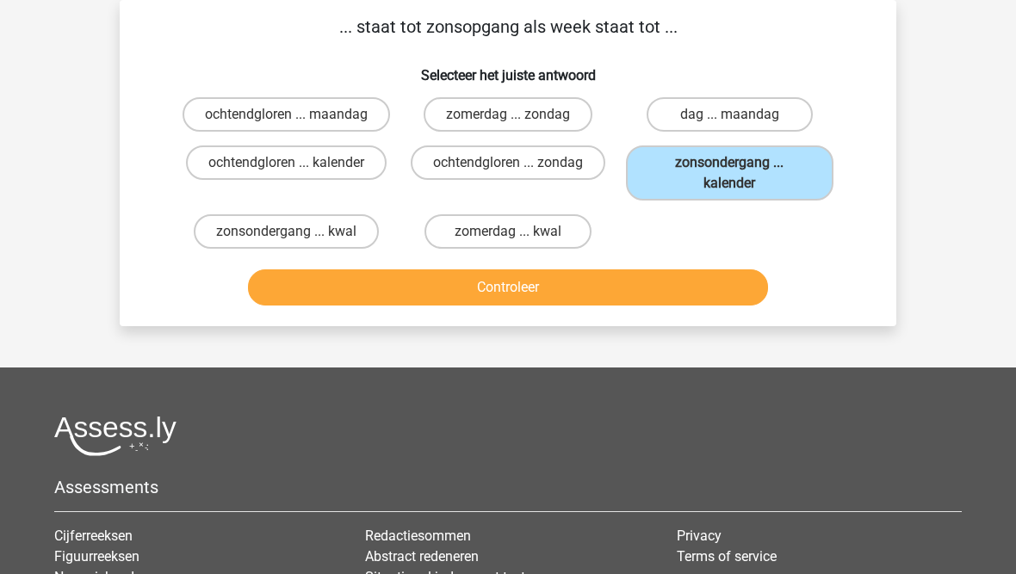
click at [502, 306] on button "Controleer" at bounding box center [508, 287] width 521 height 36
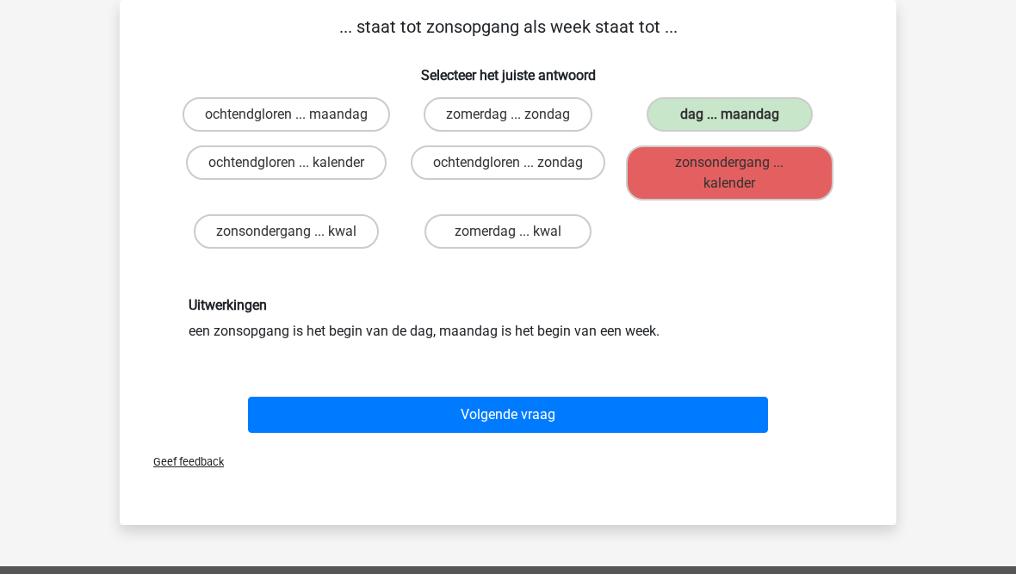
click at [429, 433] on button "Volgende vraag" at bounding box center [508, 415] width 521 height 36
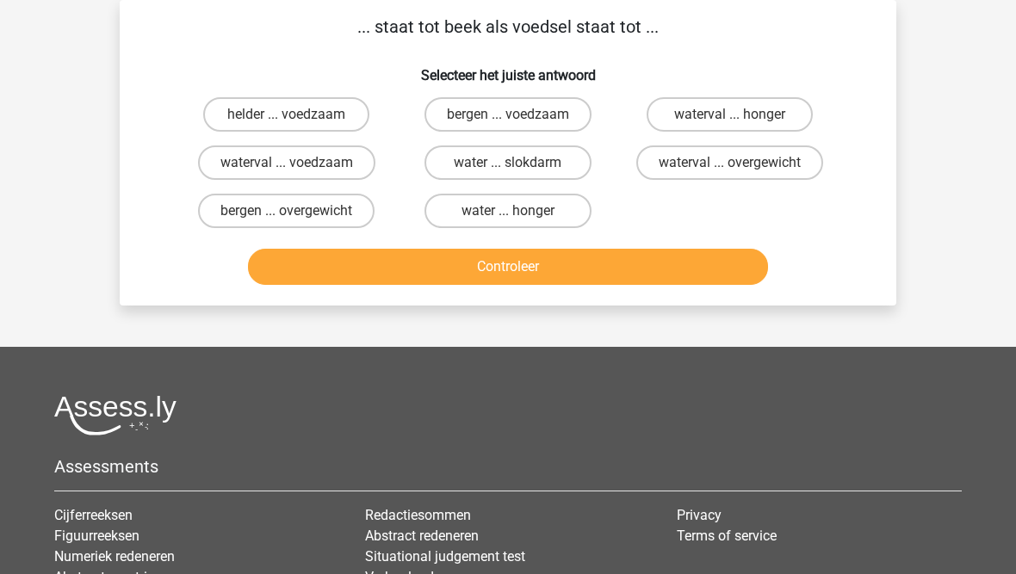
click at [263, 116] on label "helder ... voedzaam" at bounding box center [286, 114] width 166 height 34
click at [287, 116] on input "helder ... voedzaam" at bounding box center [292, 119] width 11 height 11
radio input "true"
click at [312, 260] on button "Controleer" at bounding box center [508, 267] width 521 height 36
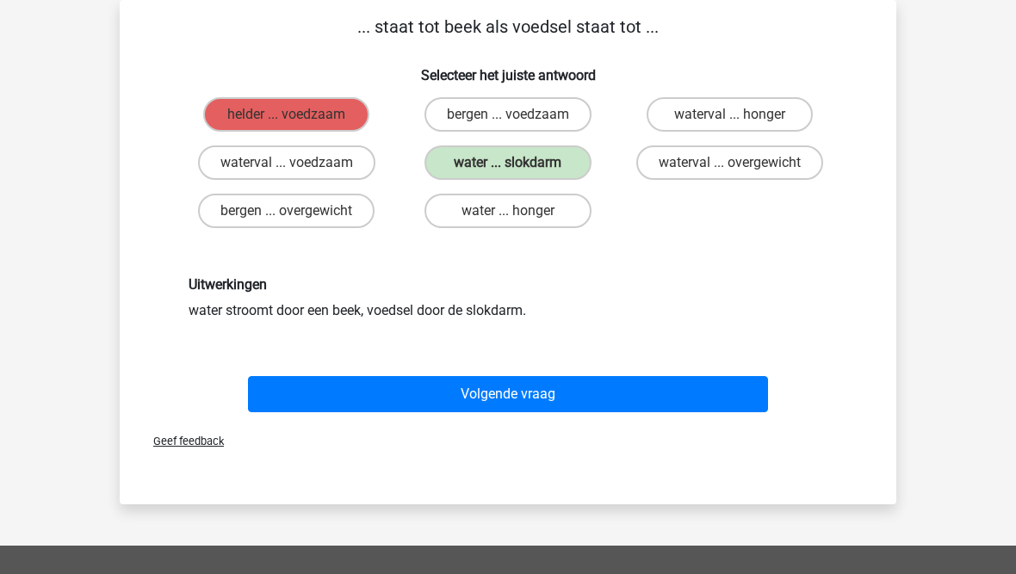
click at [360, 389] on button "Volgende vraag" at bounding box center [508, 394] width 521 height 36
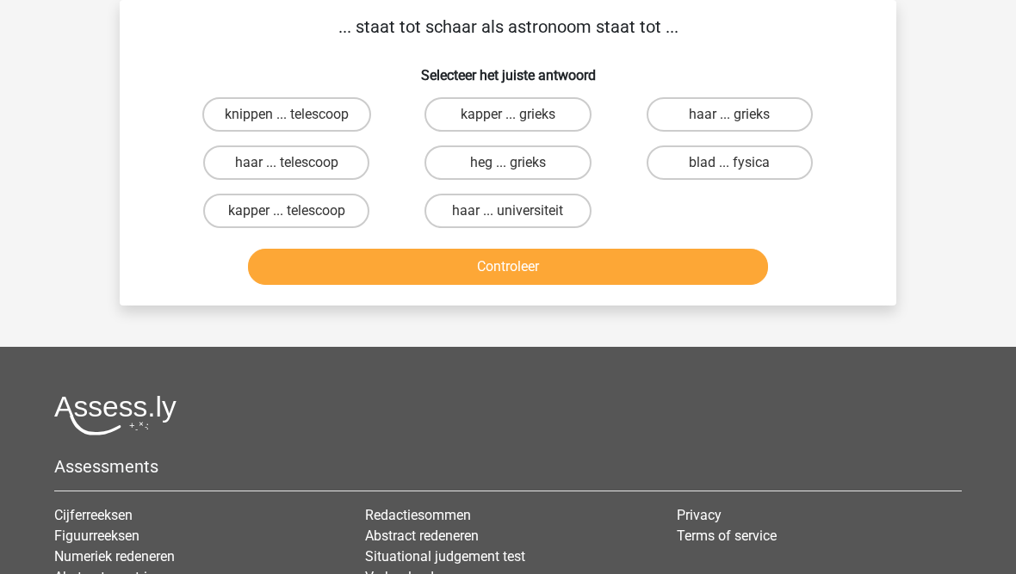
click at [233, 120] on label "knippen ... telescoop" at bounding box center [286, 114] width 169 height 34
click at [287, 120] on input "knippen ... telescoop" at bounding box center [292, 119] width 11 height 11
radio input "true"
click at [302, 266] on button "Controleer" at bounding box center [508, 267] width 521 height 36
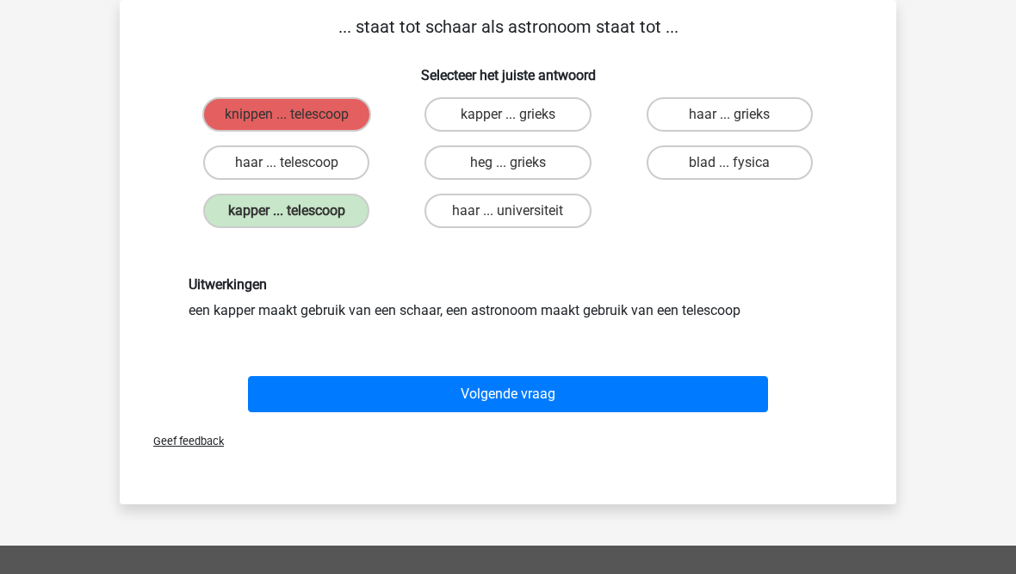
click at [312, 390] on button "Volgende vraag" at bounding box center [508, 394] width 521 height 36
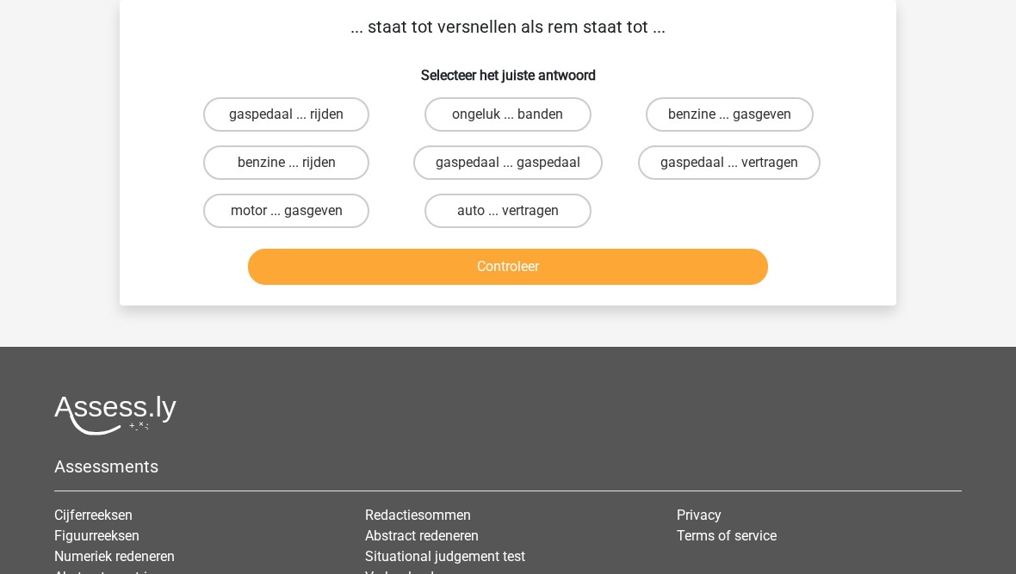
click at [678, 164] on label "gaspedaal ... vertragen" at bounding box center [729, 162] width 182 height 34
click at [729, 164] on input "gaspedaal ... vertragen" at bounding box center [734, 168] width 11 height 11
radio input "true"
click at [514, 270] on button "Controleer" at bounding box center [508, 267] width 521 height 36
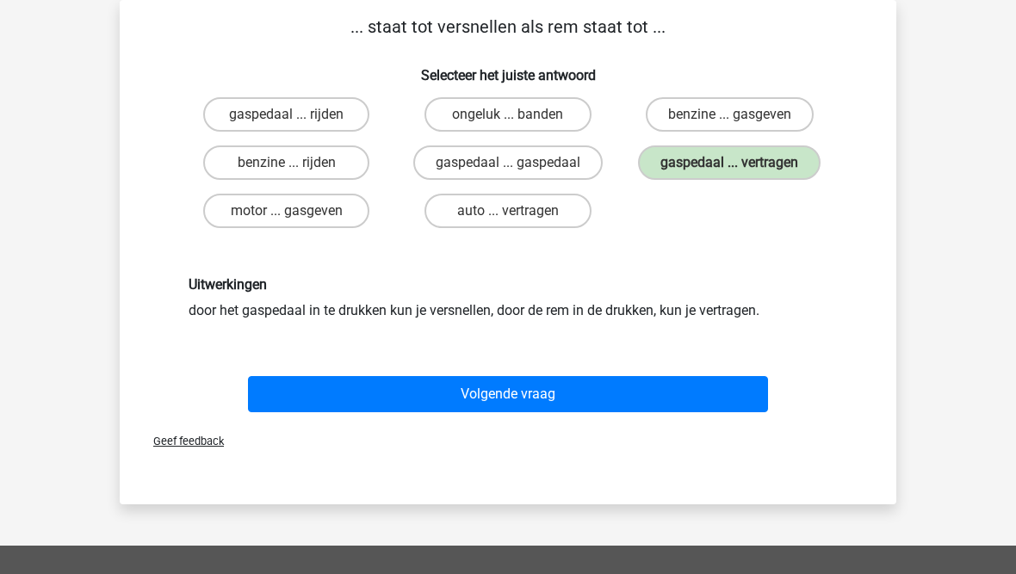
click at [368, 383] on button "Volgende vraag" at bounding box center [508, 394] width 521 height 36
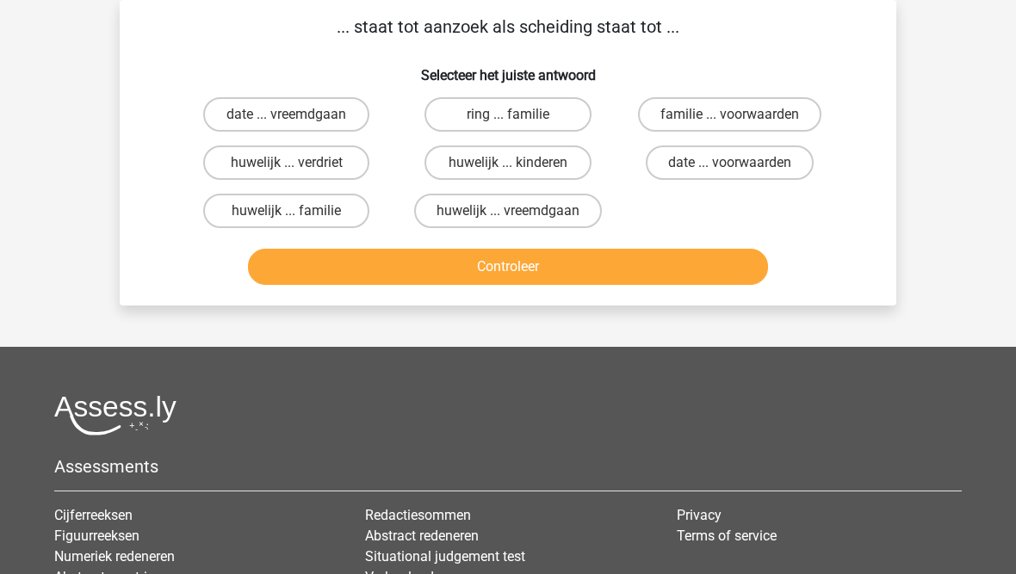
click at [653, 151] on label "date ... voorwaarden" at bounding box center [730, 162] width 168 height 34
click at [729, 163] on input "date ... voorwaarden" at bounding box center [734, 168] width 11 height 11
radio input "true"
click at [467, 269] on button "Controleer" at bounding box center [508, 267] width 521 height 36
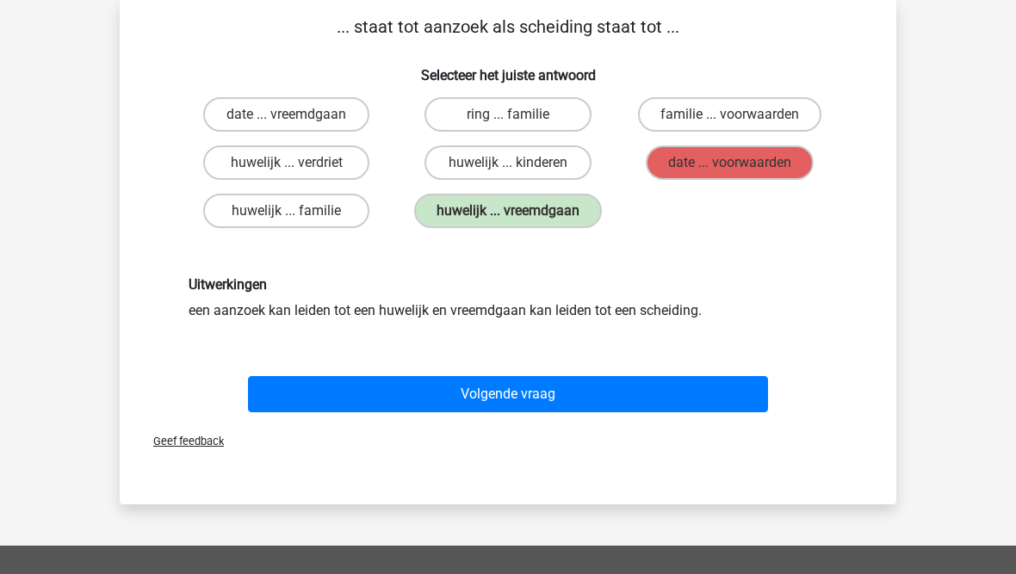
click at [429, 399] on button "Volgende vraag" at bounding box center [508, 394] width 521 height 36
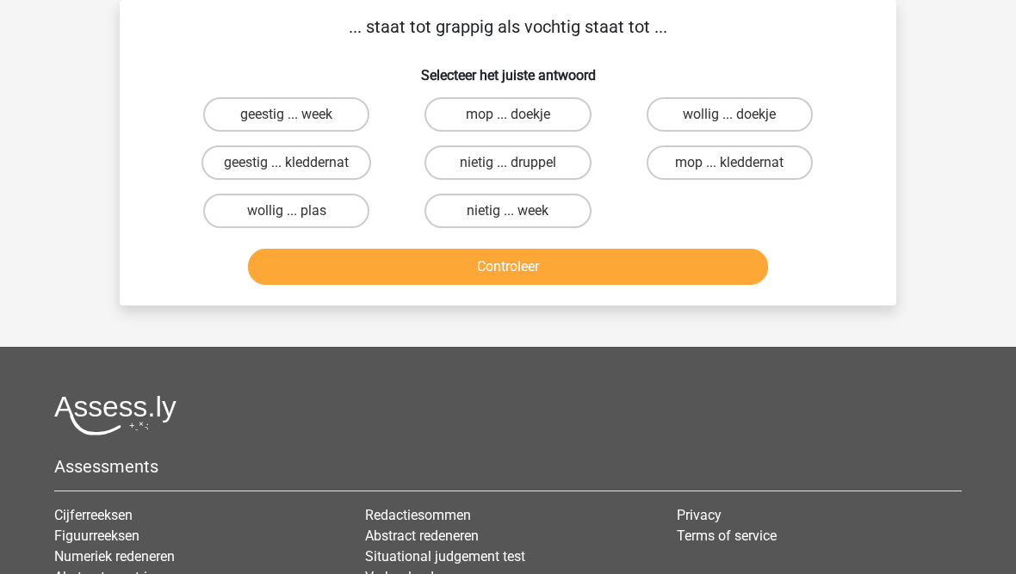
click at [253, 170] on label "geestig ... kleddernat" at bounding box center [286, 162] width 170 height 34
click at [287, 170] on input "geestig ... kleddernat" at bounding box center [292, 168] width 11 height 11
radio input "true"
click at [324, 269] on button "Controleer" at bounding box center [508, 267] width 521 height 36
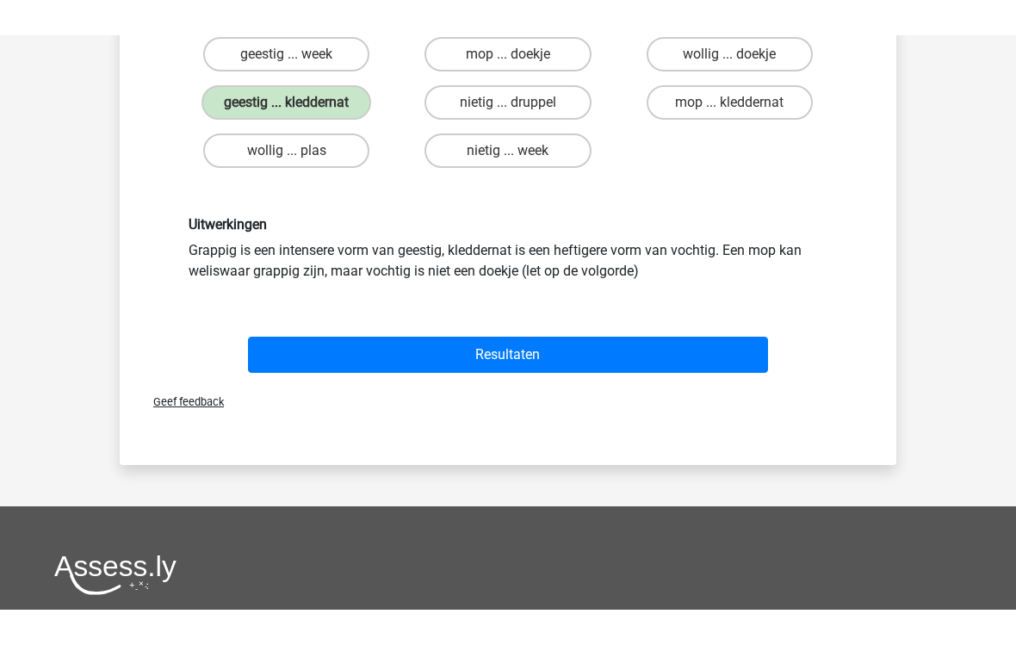
scroll to position [104, 0]
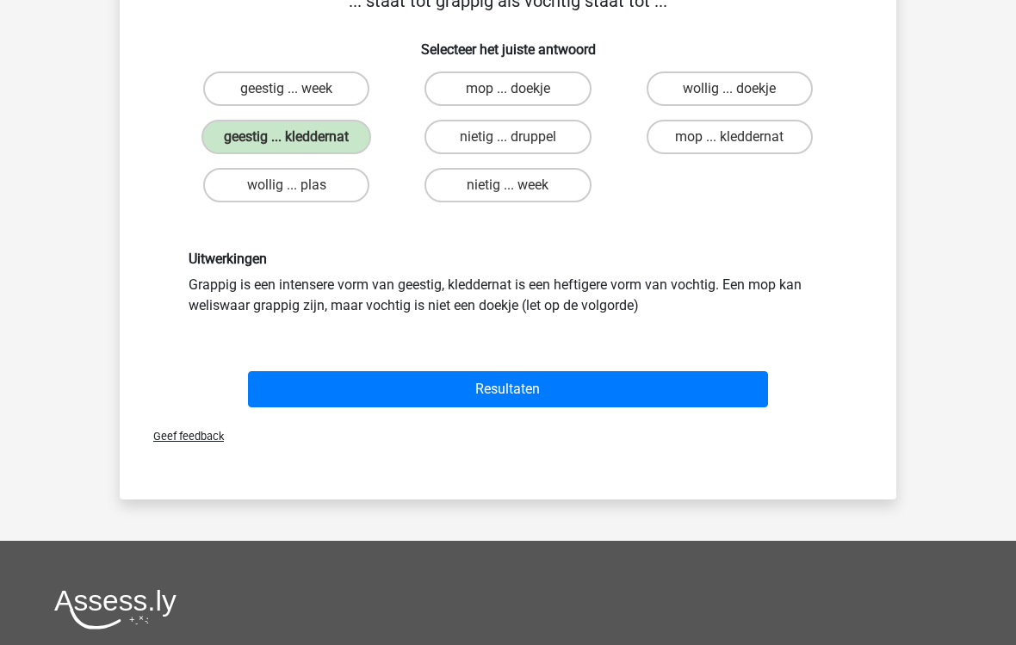
click at [410, 398] on button "Resultaten" at bounding box center [508, 390] width 521 height 36
click at [421, 397] on button "Resultaten" at bounding box center [508, 390] width 521 height 36
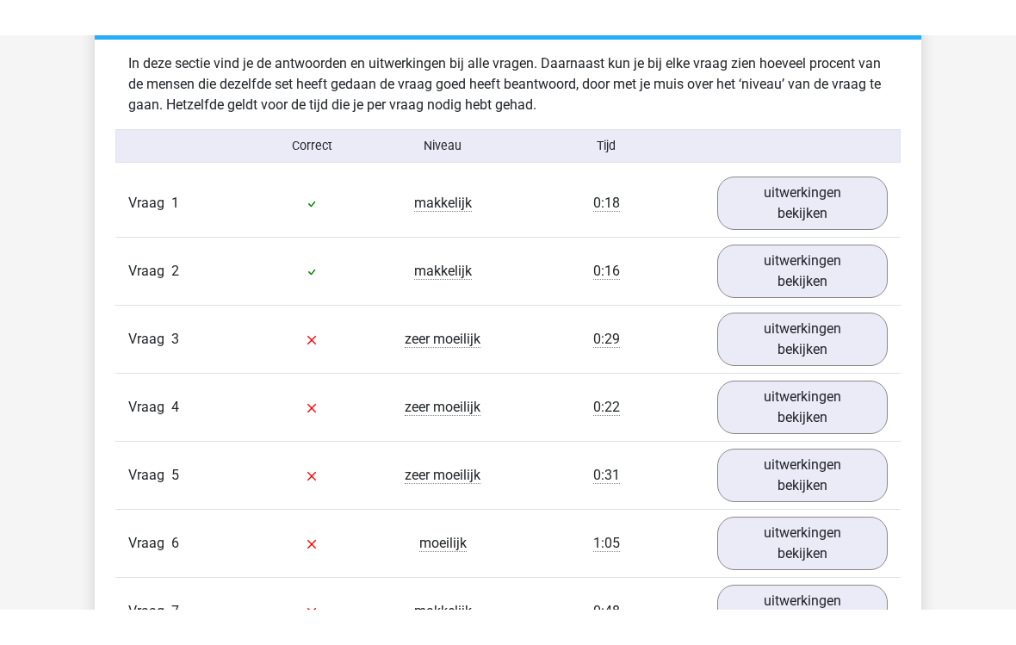
scroll to position [964, 0]
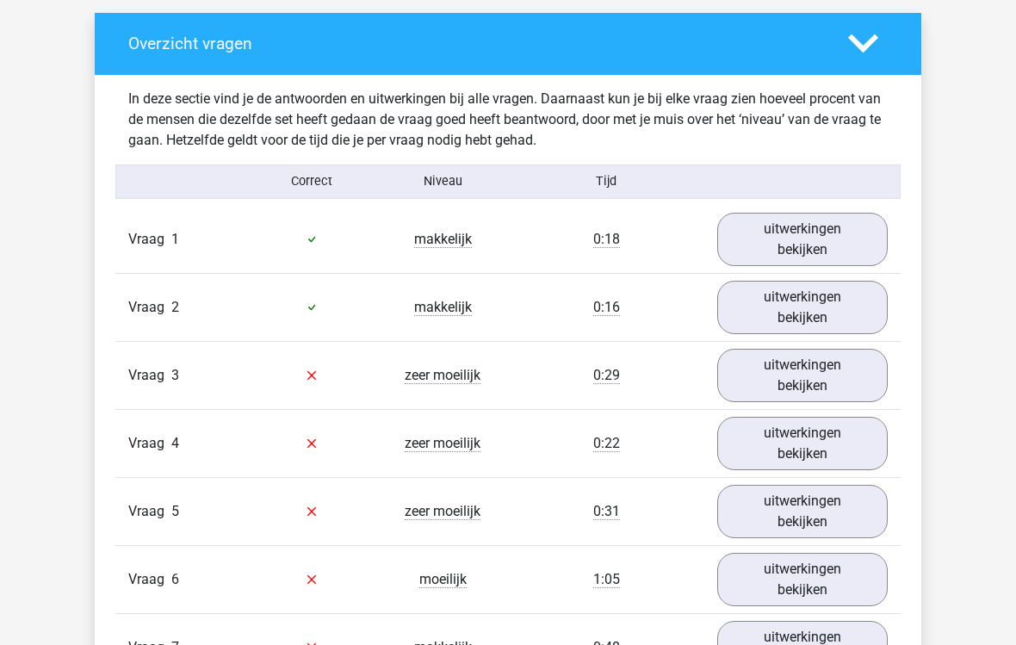
click at [766, 372] on link "uitwerkingen bekijken" at bounding box center [802, 375] width 170 height 53
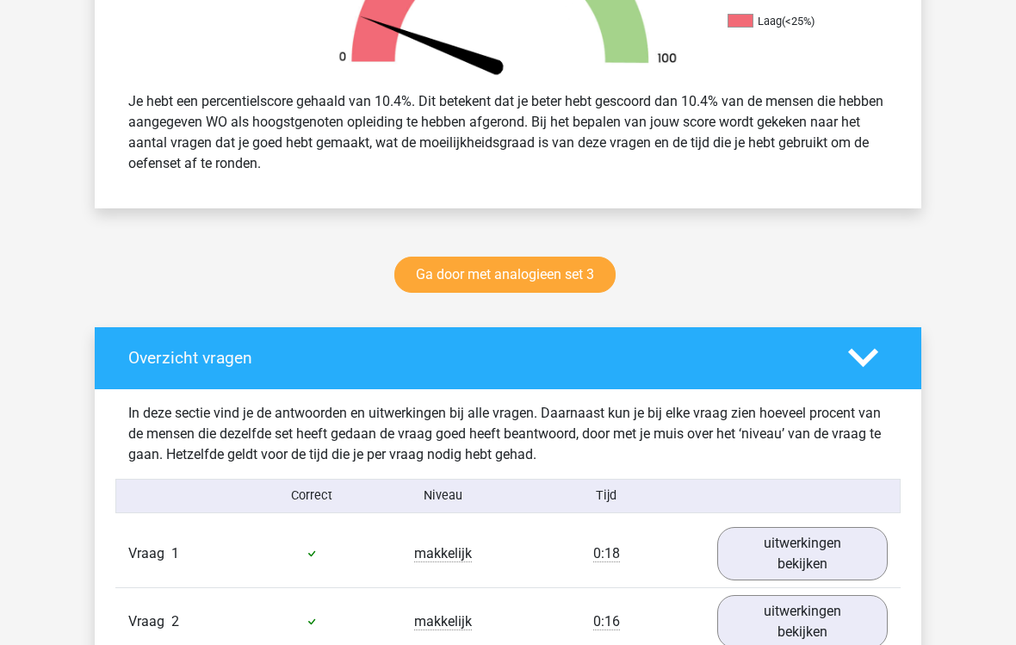
scroll to position [619, 0]
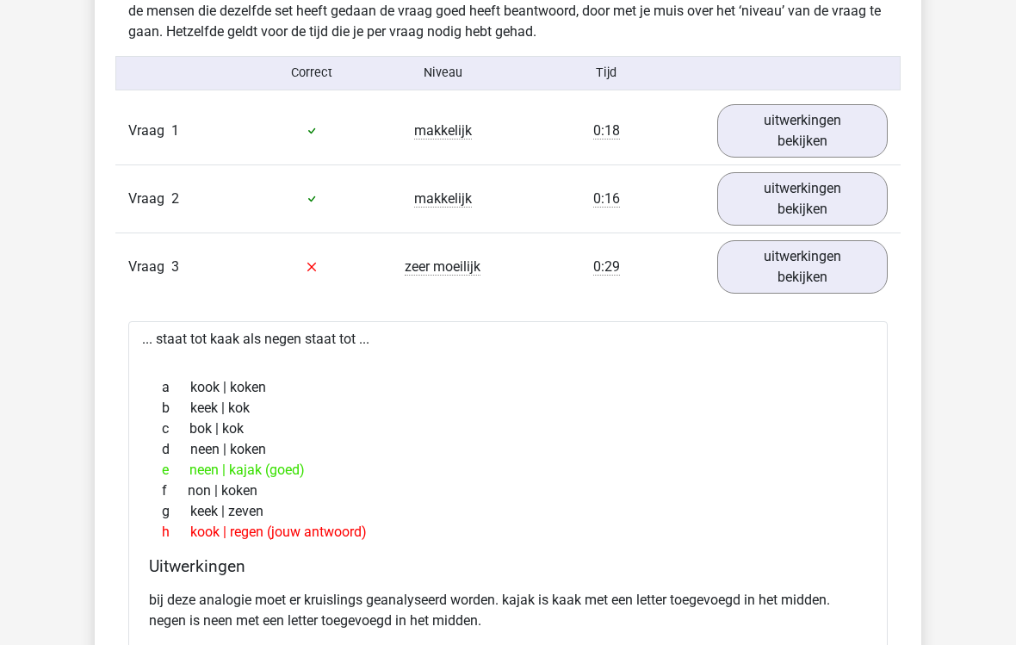
click at [771, 263] on link "uitwerkingen bekijken" at bounding box center [802, 267] width 170 height 53
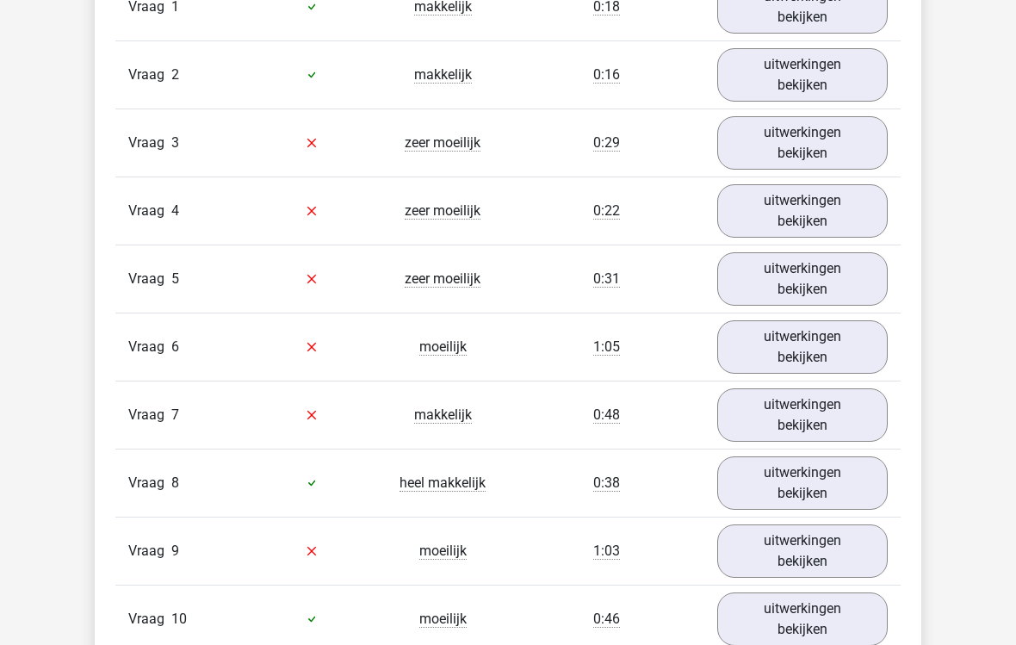
scroll to position [1199, 0]
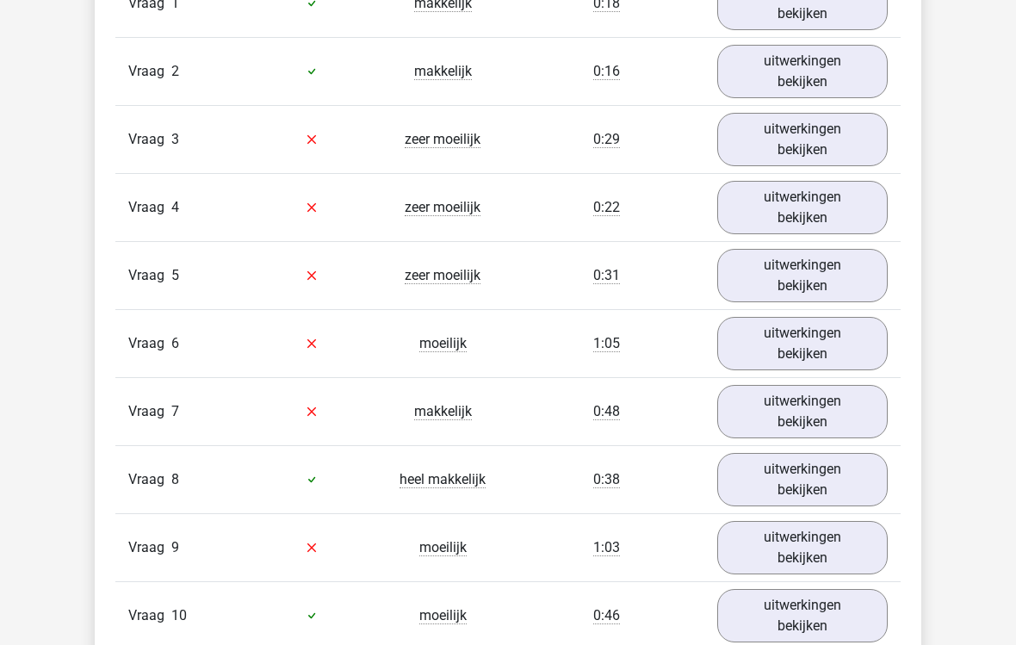
click at [755, 226] on link "uitwerkingen bekijken" at bounding box center [802, 208] width 170 height 53
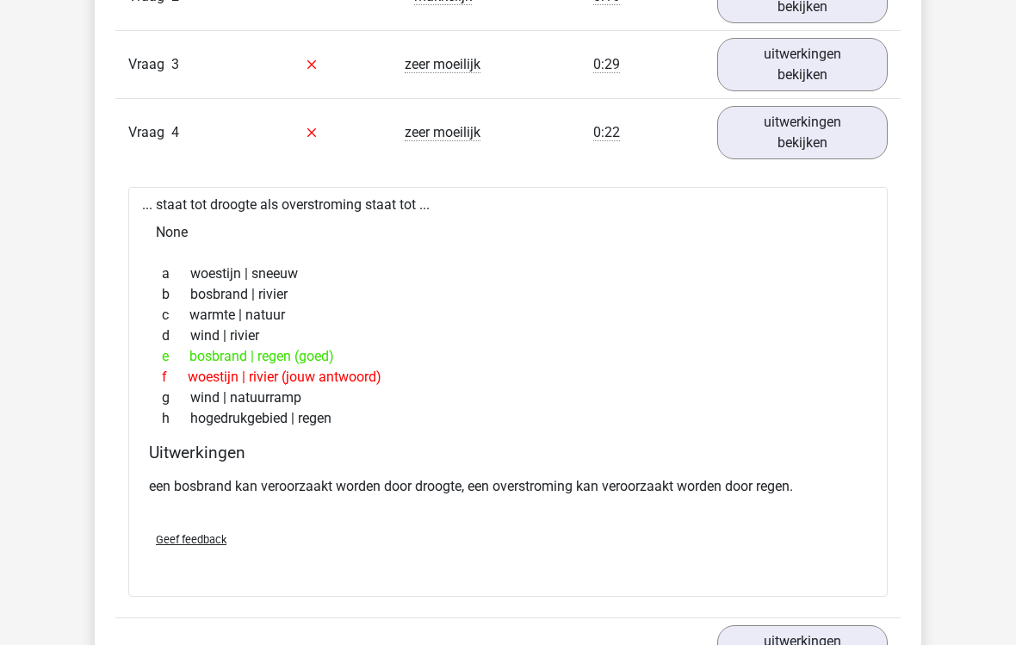
scroll to position [1275, 0]
click at [758, 139] on link "uitwerkingen bekijken" at bounding box center [802, 132] width 170 height 53
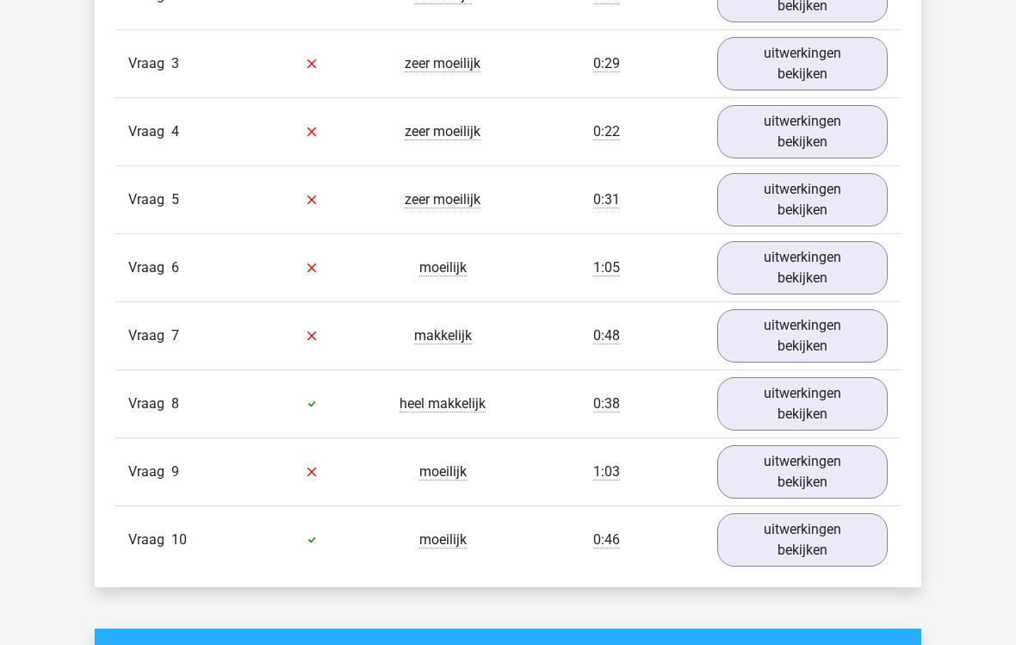
click at [761, 277] on link "uitwerkingen bekijken" at bounding box center [802, 267] width 170 height 53
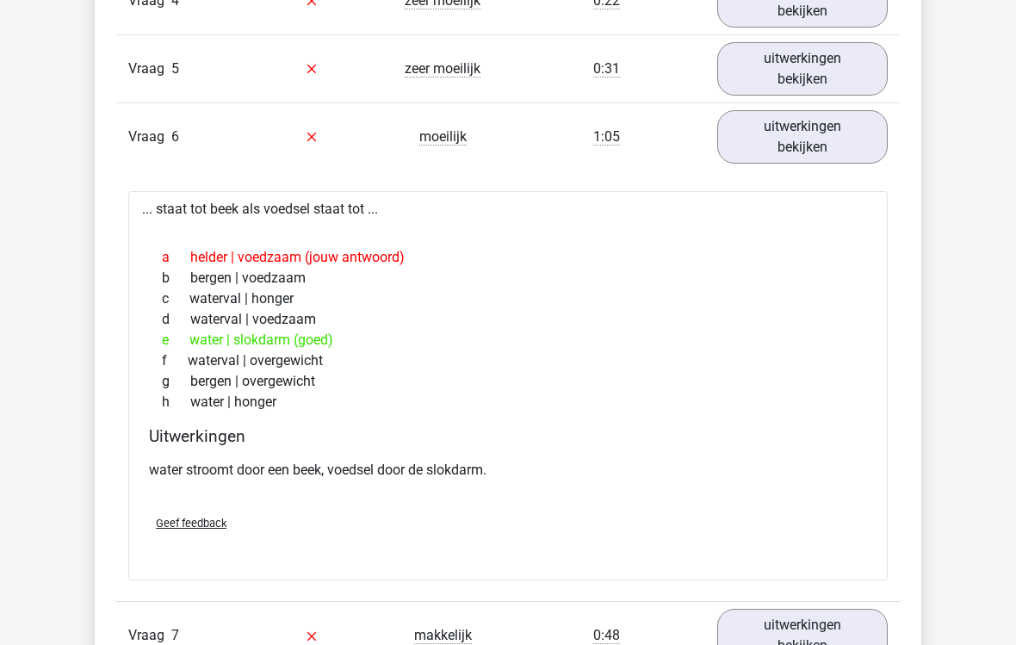
scroll to position [1406, 0]
click at [764, 138] on link "uitwerkingen bekijken" at bounding box center [802, 136] width 170 height 53
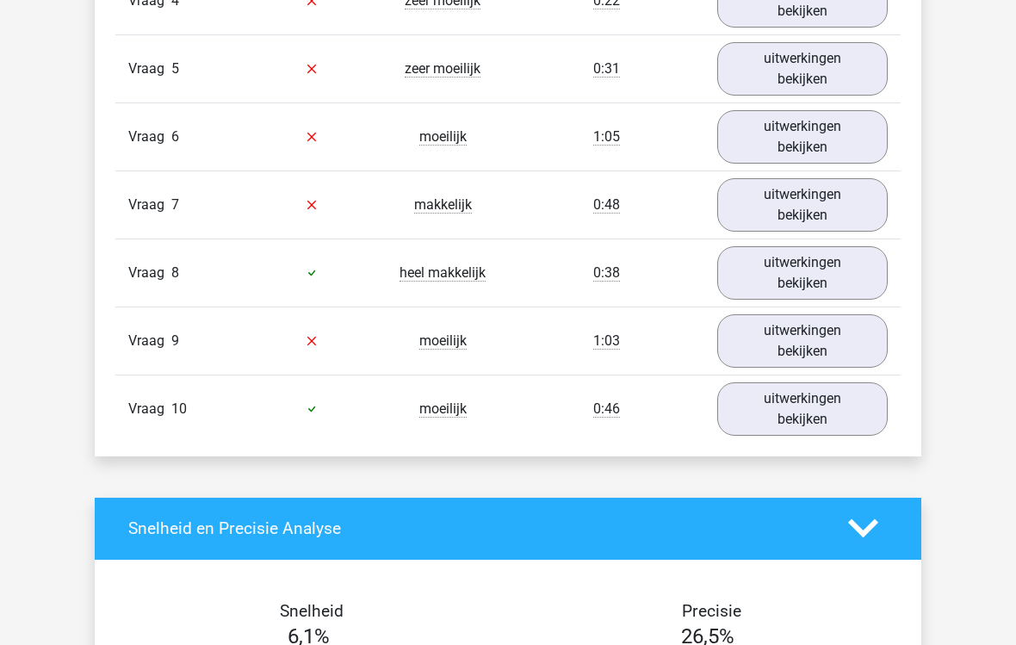
click at [787, 213] on link "uitwerkingen bekijken" at bounding box center [802, 204] width 170 height 53
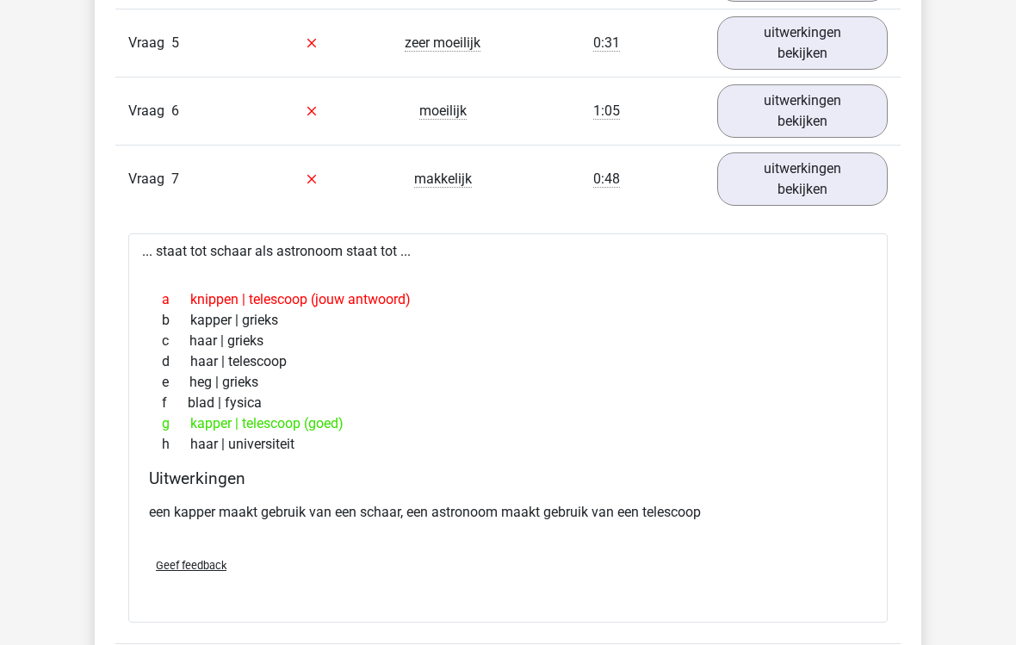
scroll to position [1436, 0]
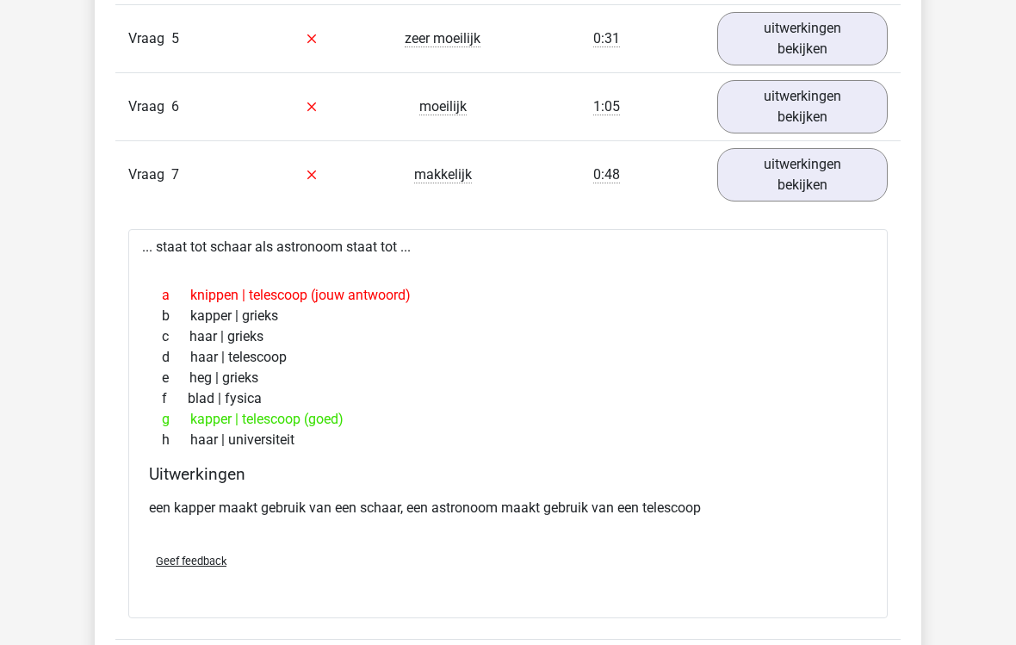
click at [763, 177] on link "uitwerkingen bekijken" at bounding box center [802, 174] width 170 height 53
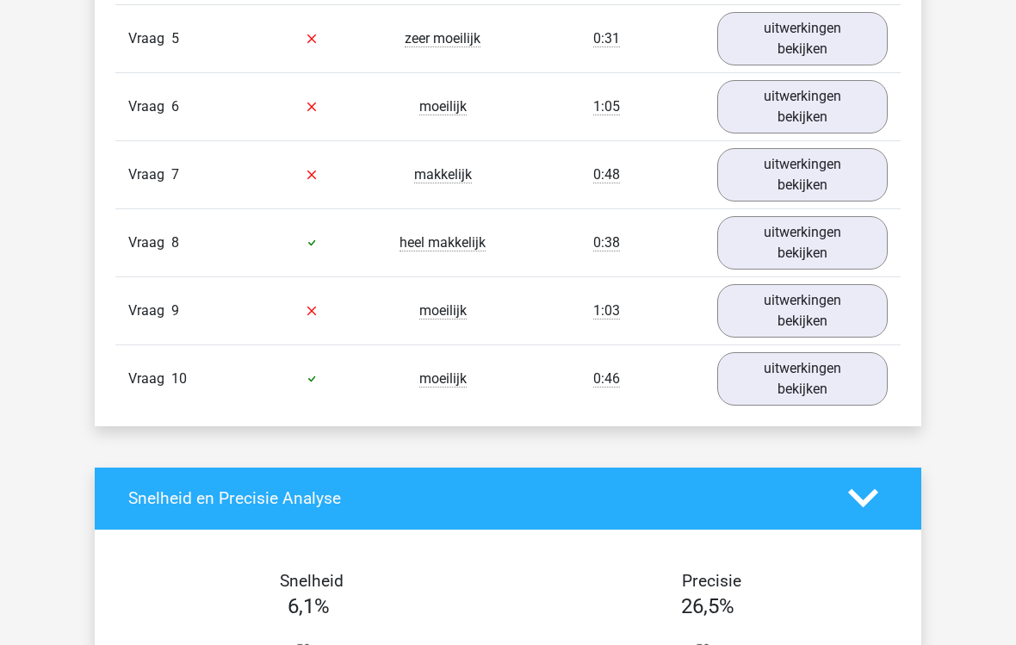
click at [779, 117] on link "uitwerkingen bekijken" at bounding box center [802, 106] width 170 height 53
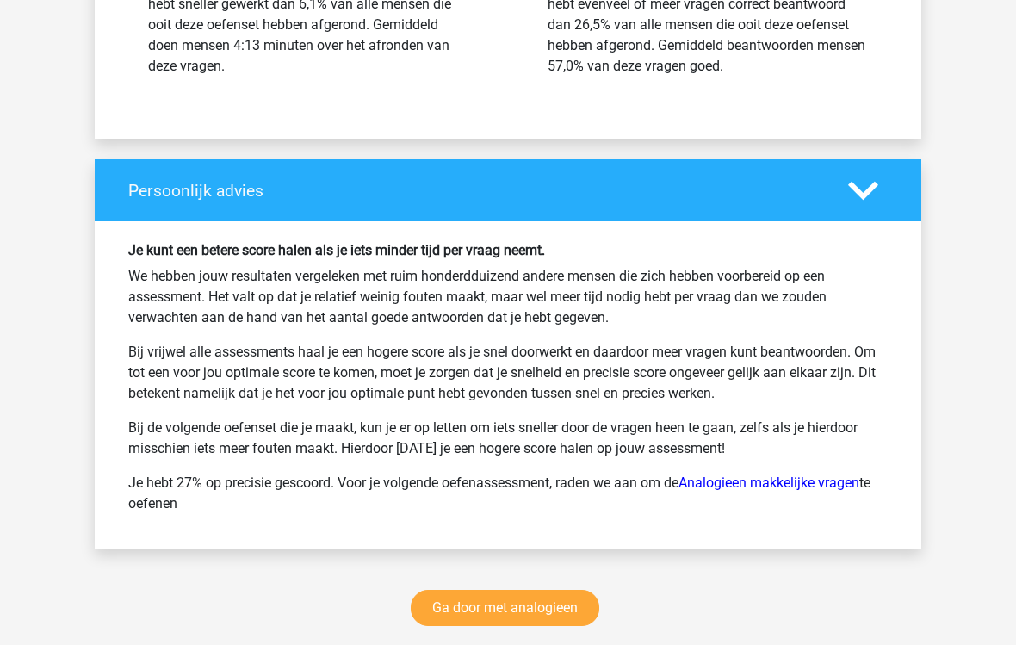
scroll to position [2740, 0]
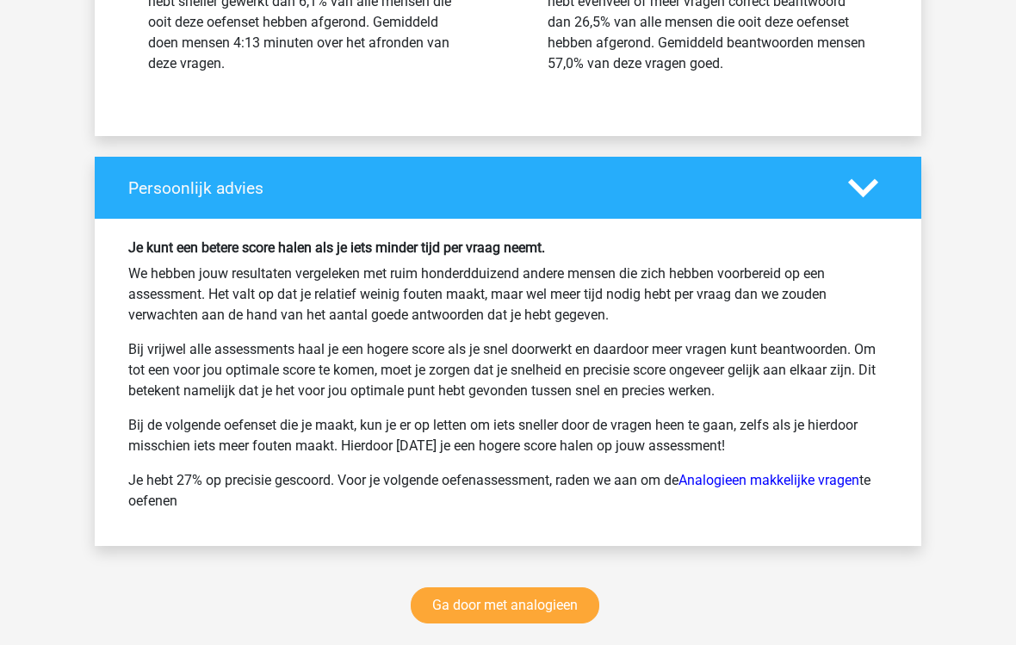
click at [438, 573] on link "Ga door met analogieen" at bounding box center [505, 606] width 188 height 36
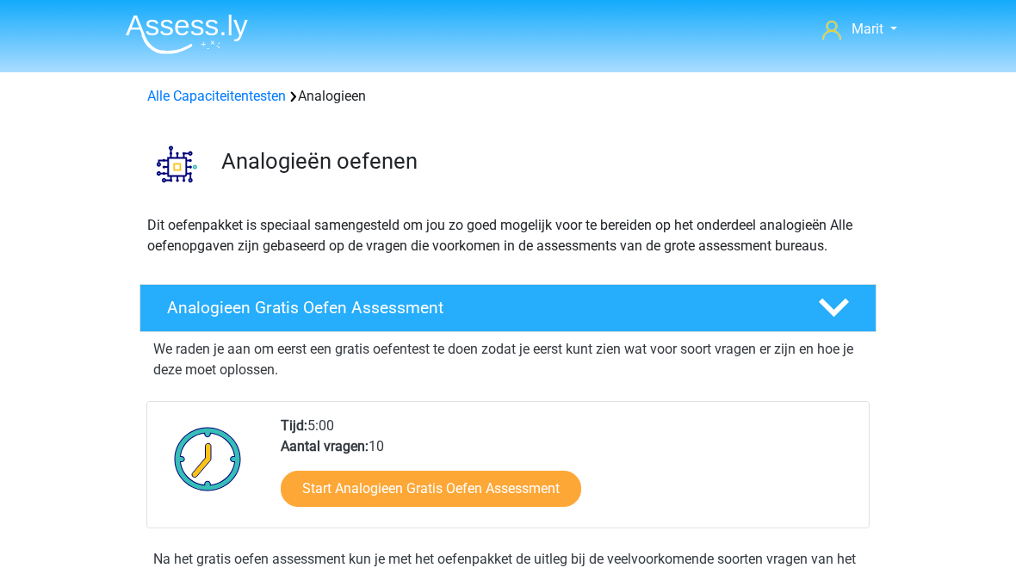
scroll to position [707, 0]
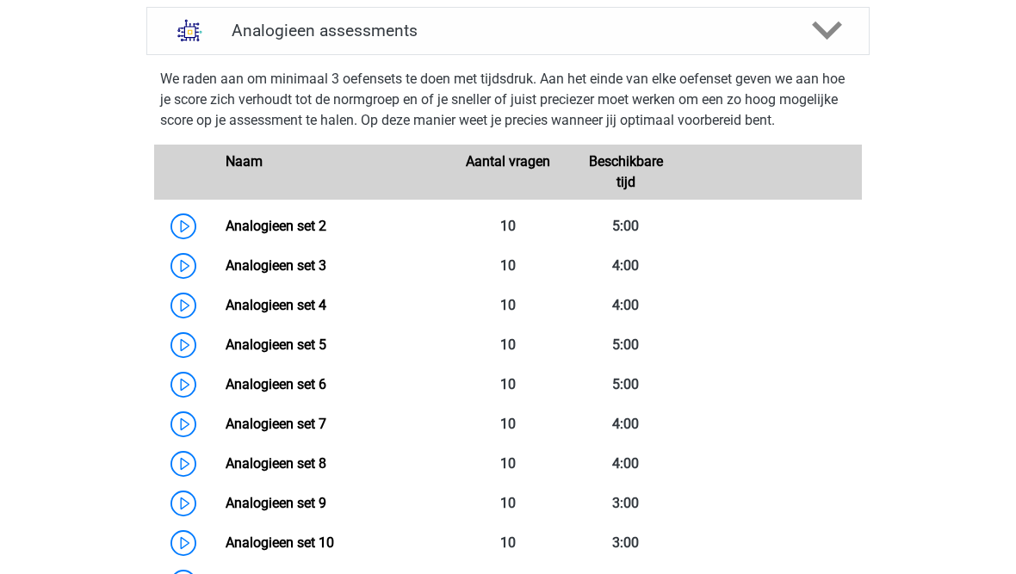
click at [226, 274] on link "Analogieen set 3" at bounding box center [276, 265] width 101 height 16
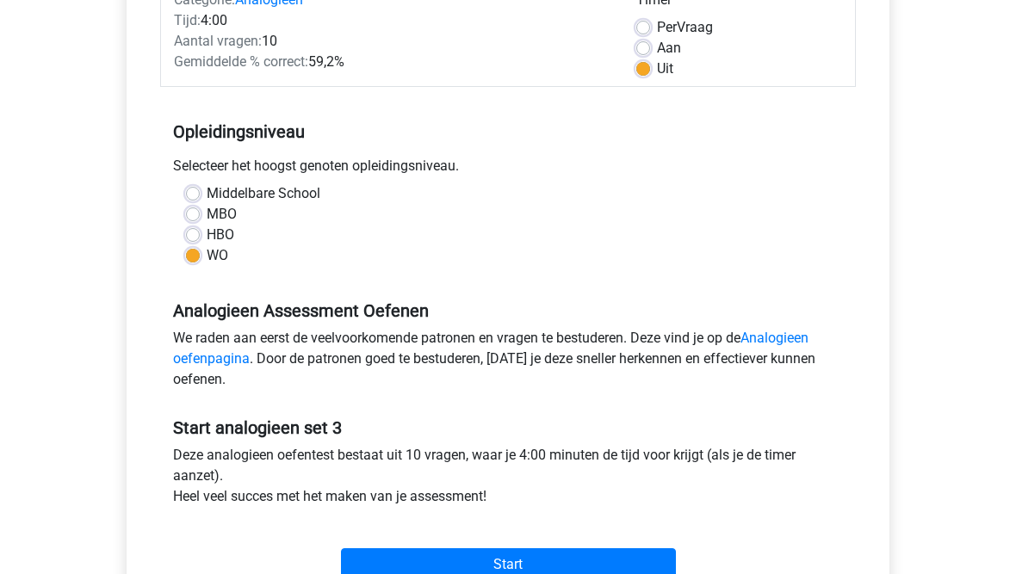
scroll to position [247, 0]
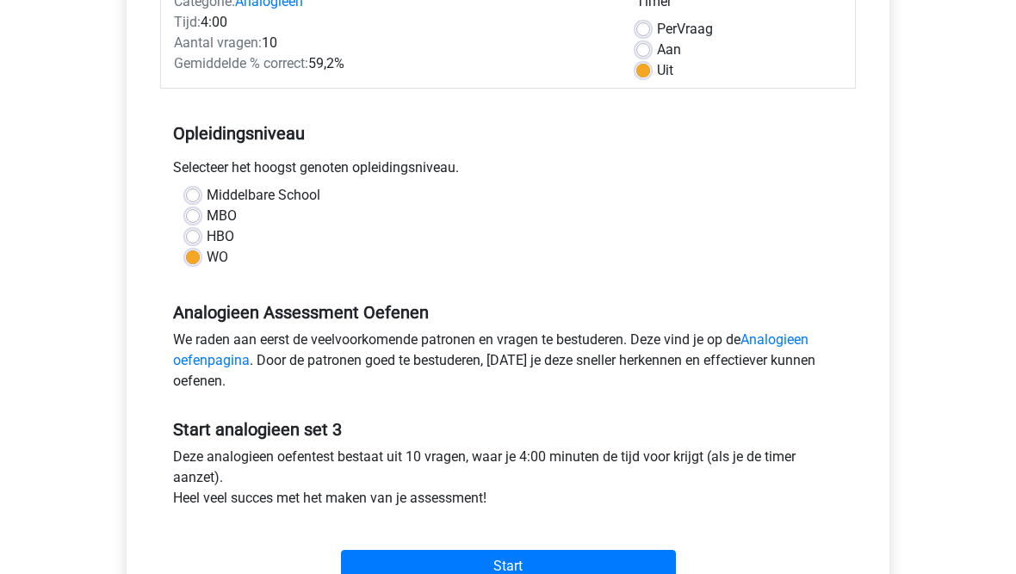
click at [369, 567] on input "Start" at bounding box center [508, 566] width 335 height 33
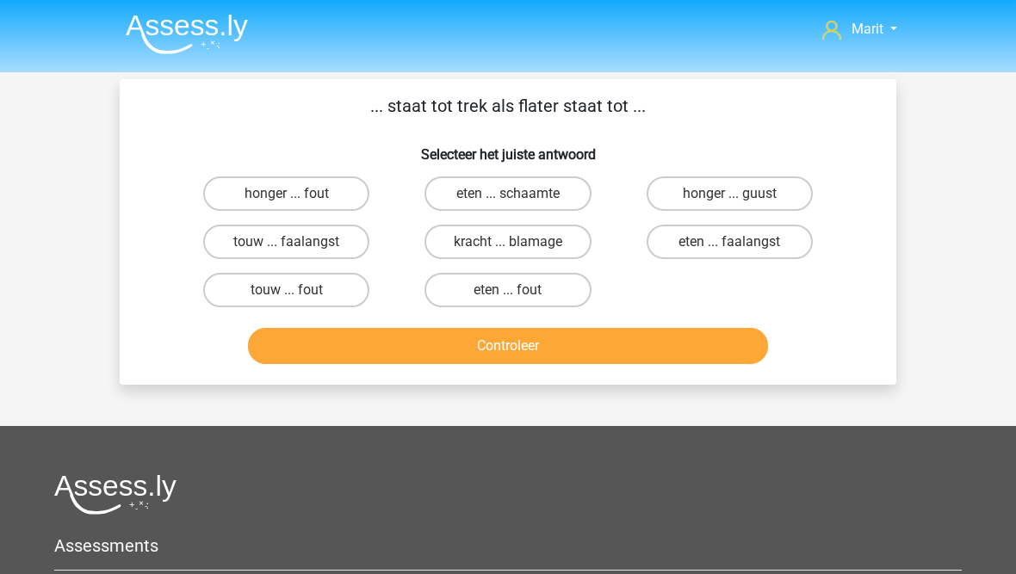
click at [230, 197] on label "honger ... fout" at bounding box center [286, 193] width 166 height 34
click at [287, 197] on input "honger ... fout" at bounding box center [292, 199] width 11 height 11
radio input "true"
click at [315, 357] on button "Controleer" at bounding box center [508, 346] width 521 height 36
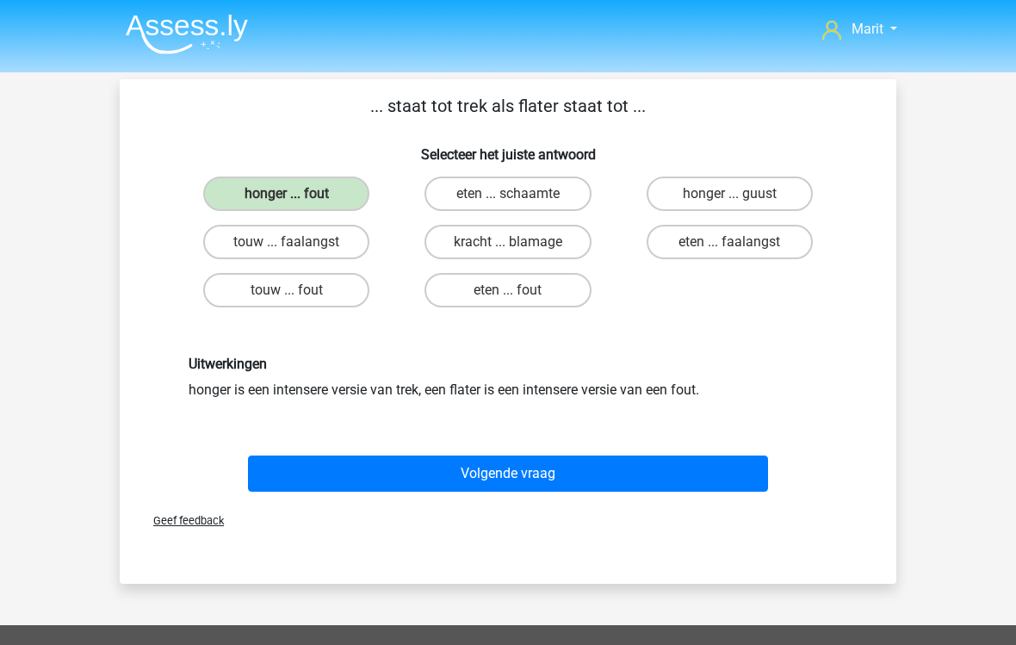
click at [350, 472] on button "Volgende vraag" at bounding box center [508, 473] width 521 height 36
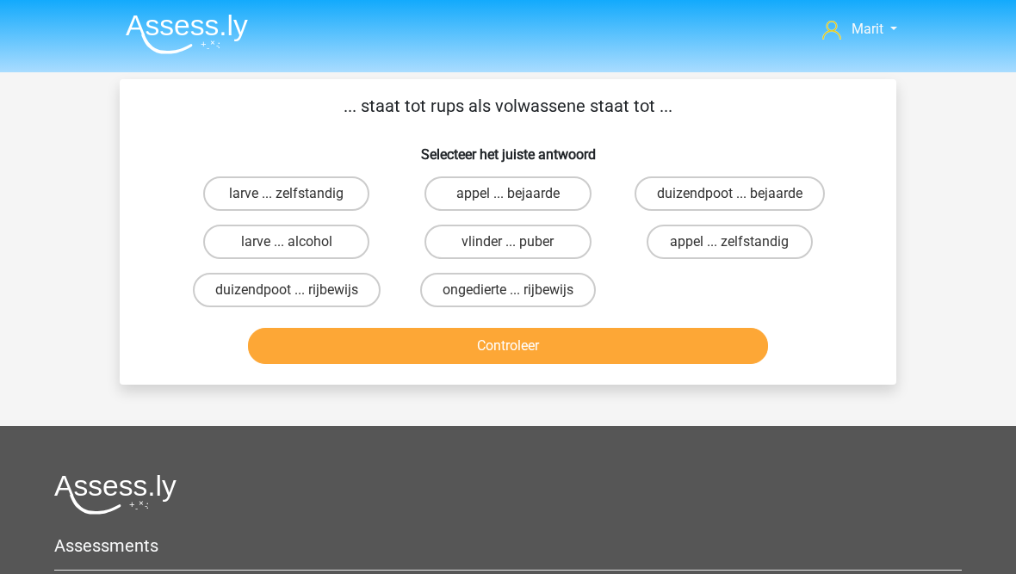
click at [467, 253] on label "vlinder ... puber" at bounding box center [507, 242] width 166 height 34
click at [508, 253] on input "vlinder ... puber" at bounding box center [513, 247] width 11 height 11
radio input "true"
click at [417, 350] on button "Controleer" at bounding box center [508, 346] width 521 height 36
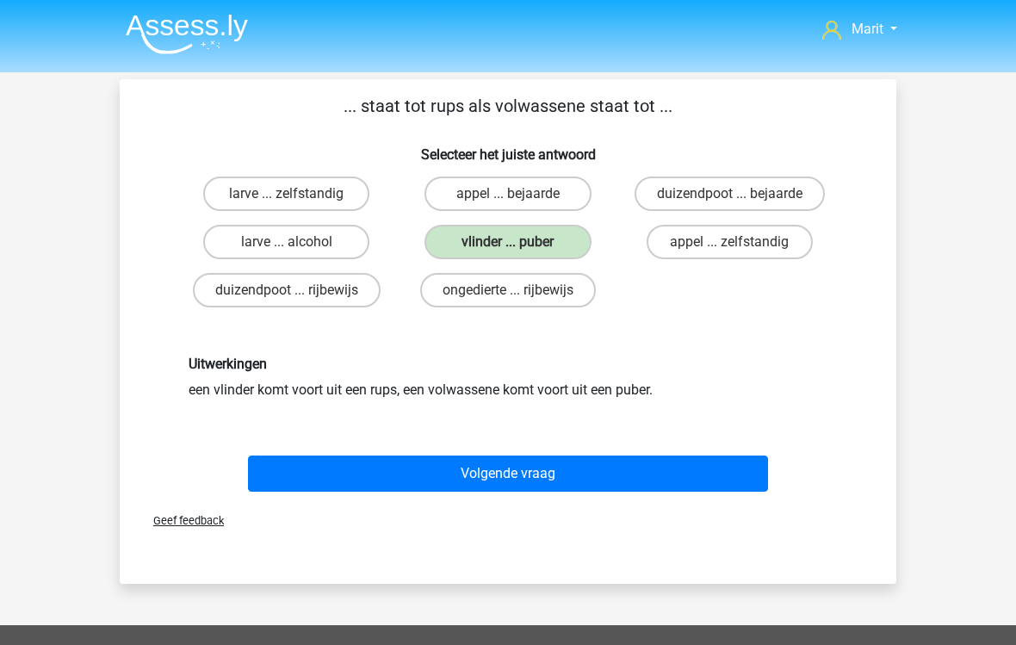
click at [353, 471] on button "Volgende vraag" at bounding box center [508, 473] width 521 height 36
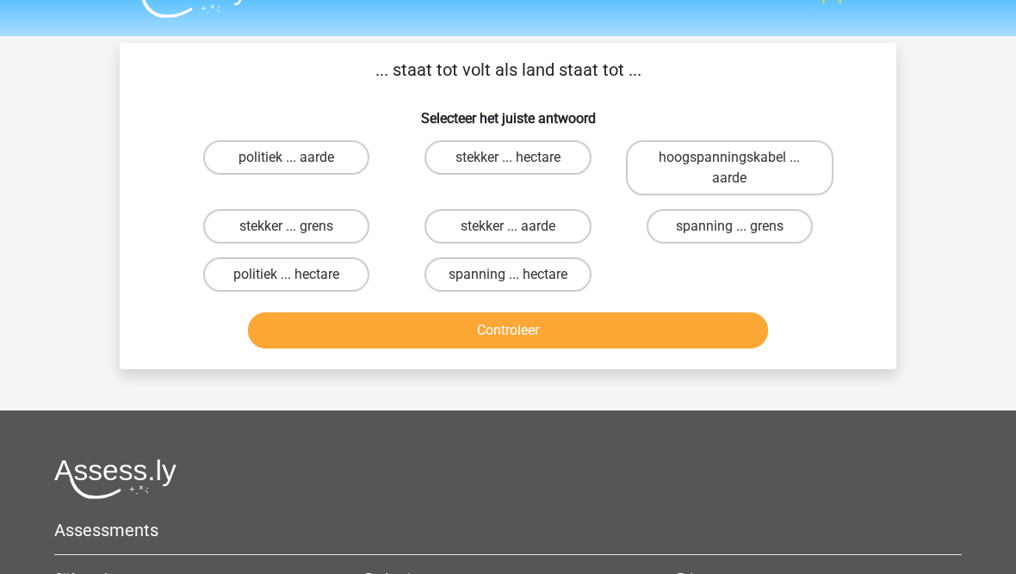
scroll to position [33, 0]
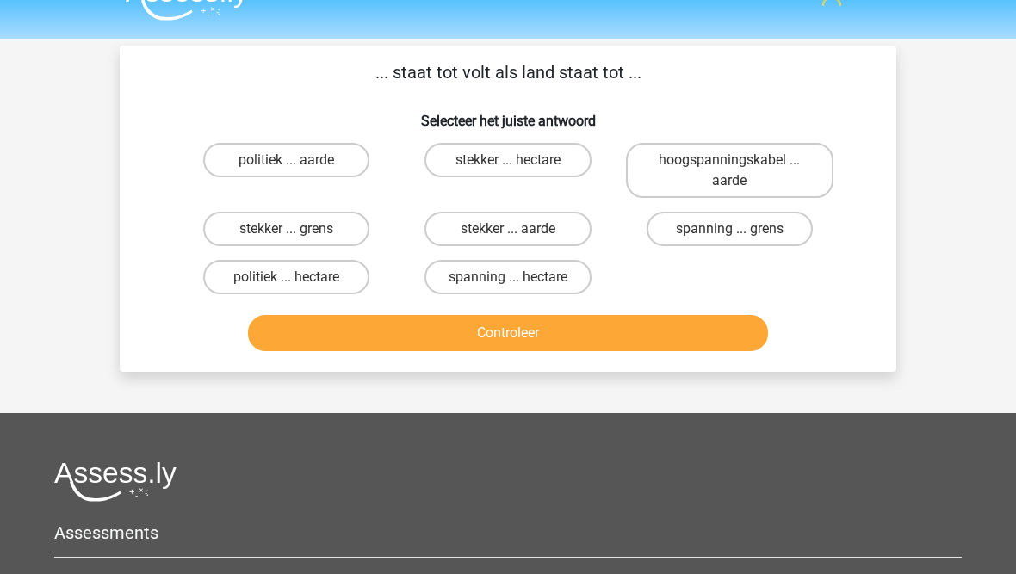
click at [464, 278] on label "spanning ... hectare" at bounding box center [507, 278] width 166 height 34
click at [508, 278] on input "spanning ... hectare" at bounding box center [513, 283] width 11 height 11
radio input "true"
click at [429, 326] on button "Controleer" at bounding box center [508, 333] width 521 height 36
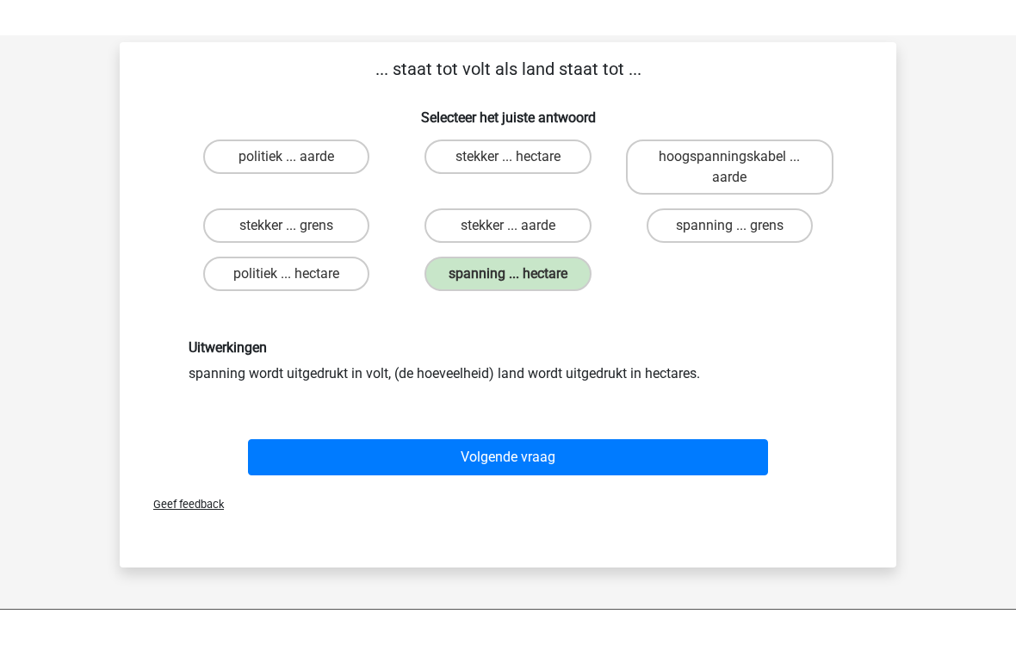
scroll to position [0, 0]
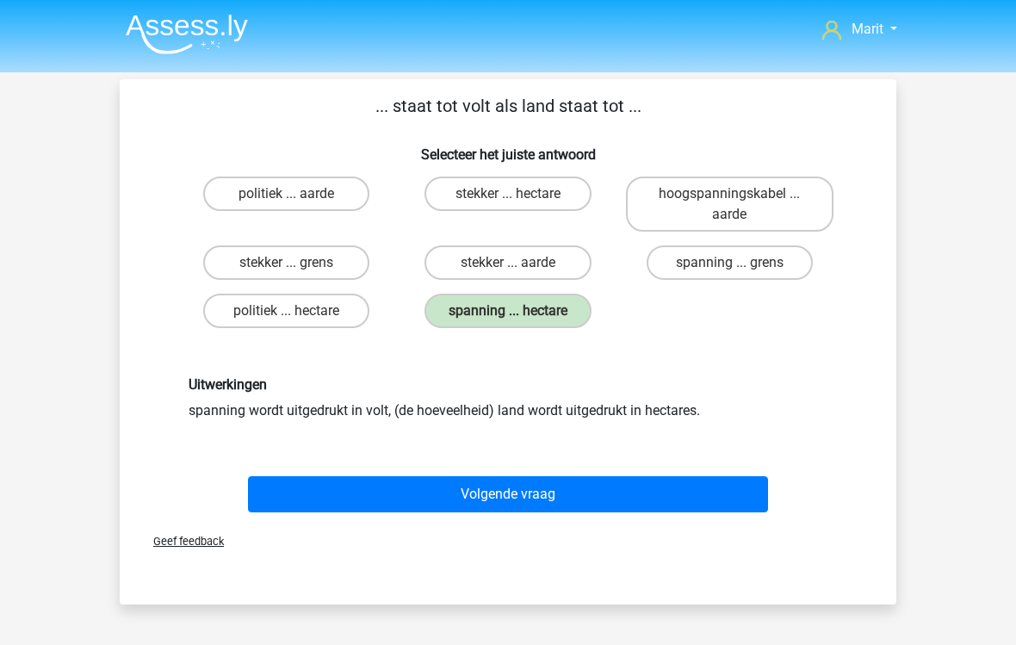
click at [358, 493] on button "Volgende vraag" at bounding box center [508, 494] width 521 height 36
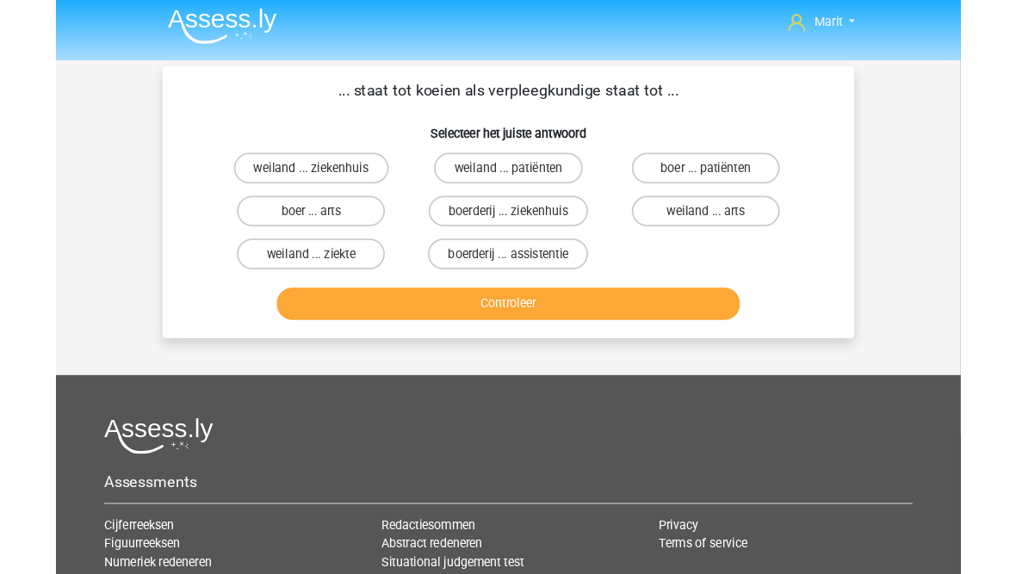
scroll to position [75, 0]
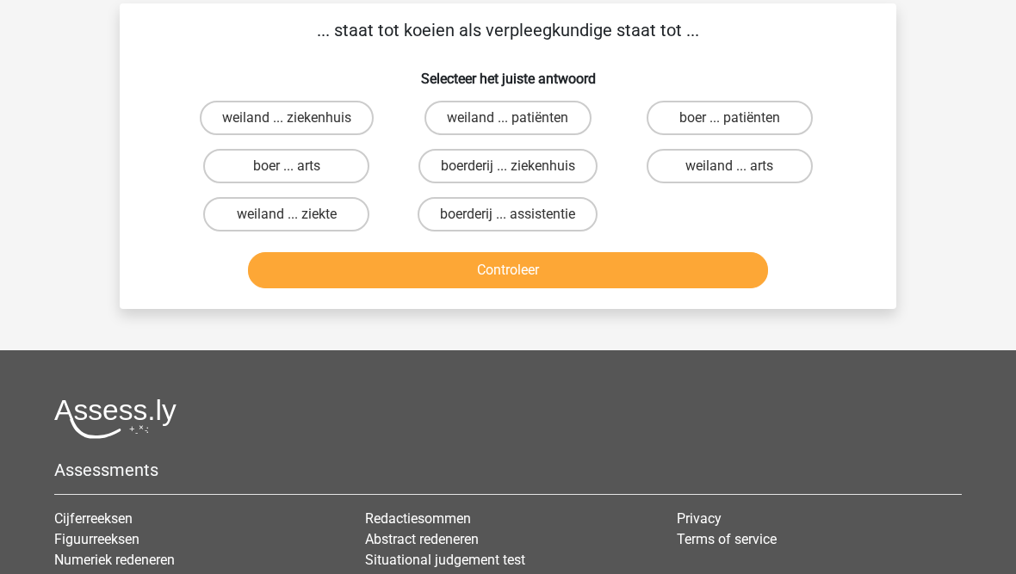
click at [242, 117] on label "weiland ... ziekenhuis" at bounding box center [287, 119] width 174 height 34
click at [287, 119] on input "weiland ... ziekenhuis" at bounding box center [292, 124] width 11 height 11
radio input "true"
click at [310, 277] on button "Controleer" at bounding box center [508, 270] width 521 height 36
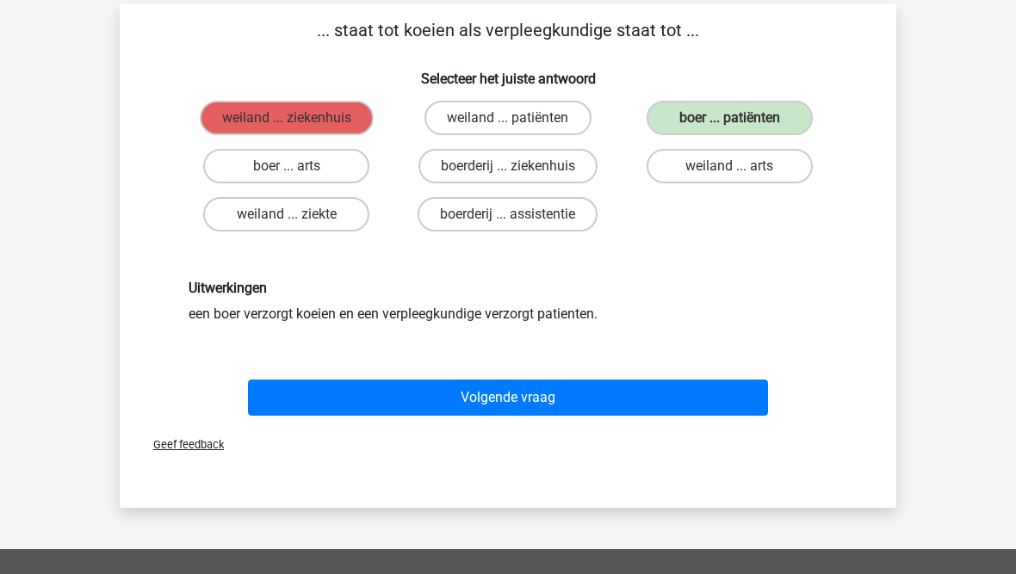
click at [320, 404] on button "Volgende vraag" at bounding box center [508, 398] width 521 height 36
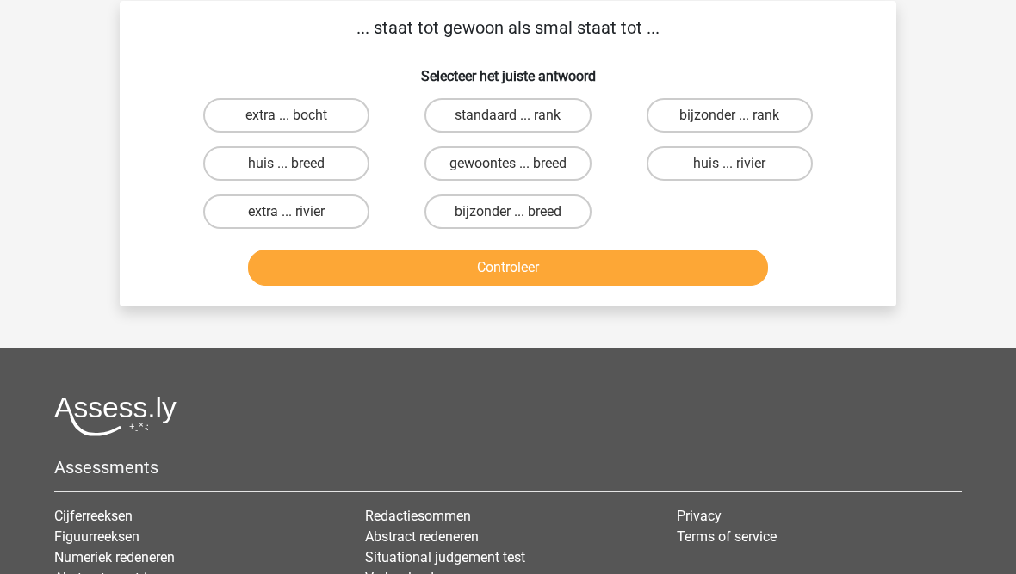
scroll to position [78, 0]
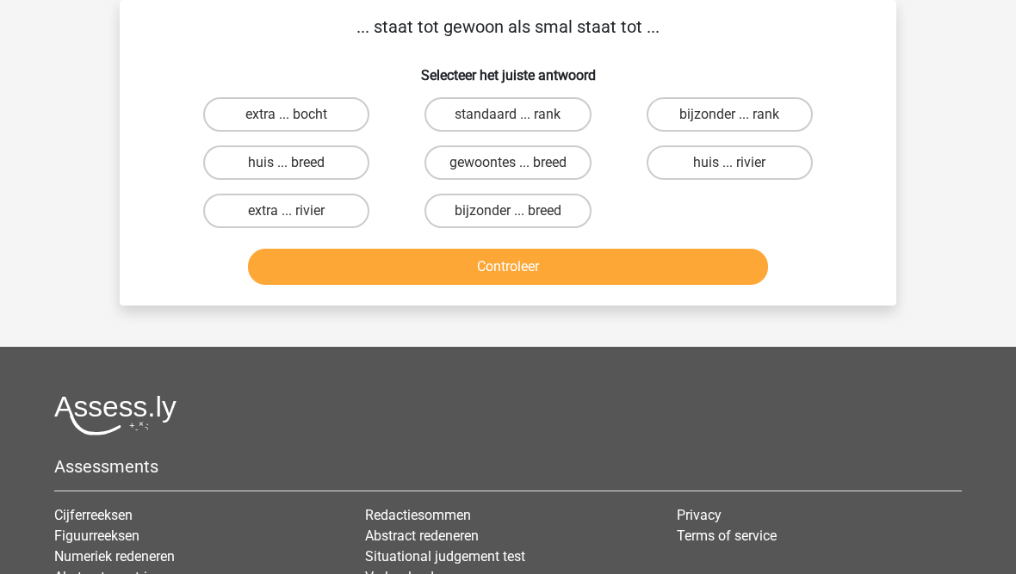
click at [464, 213] on label "bijzonder ... breed" at bounding box center [507, 212] width 166 height 34
click at [508, 213] on input "bijzonder ... breed" at bounding box center [513, 217] width 11 height 11
radio input "true"
click at [442, 275] on button "Controleer" at bounding box center [508, 267] width 521 height 36
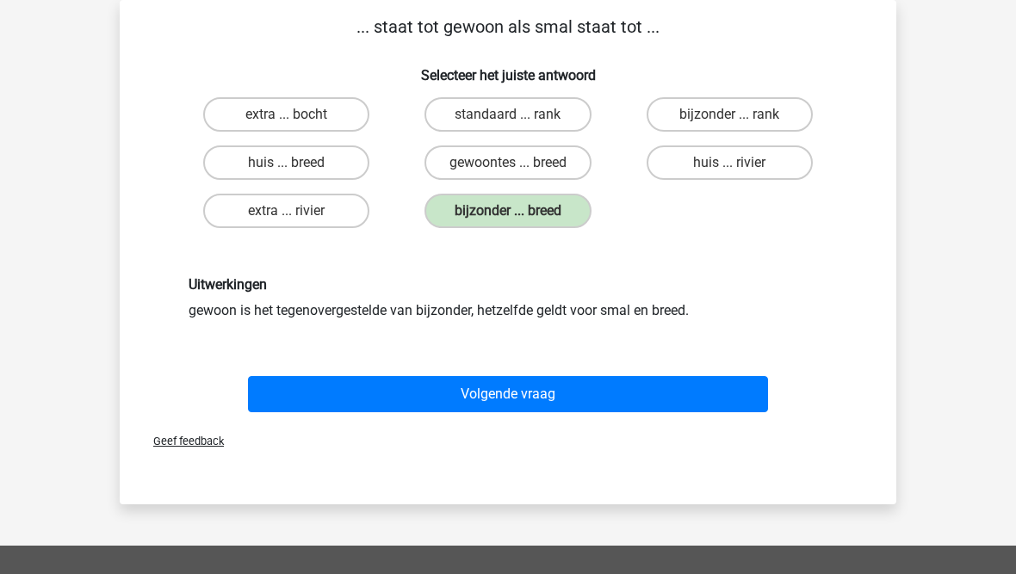
click at [325, 395] on button "Volgende vraag" at bounding box center [508, 394] width 521 height 36
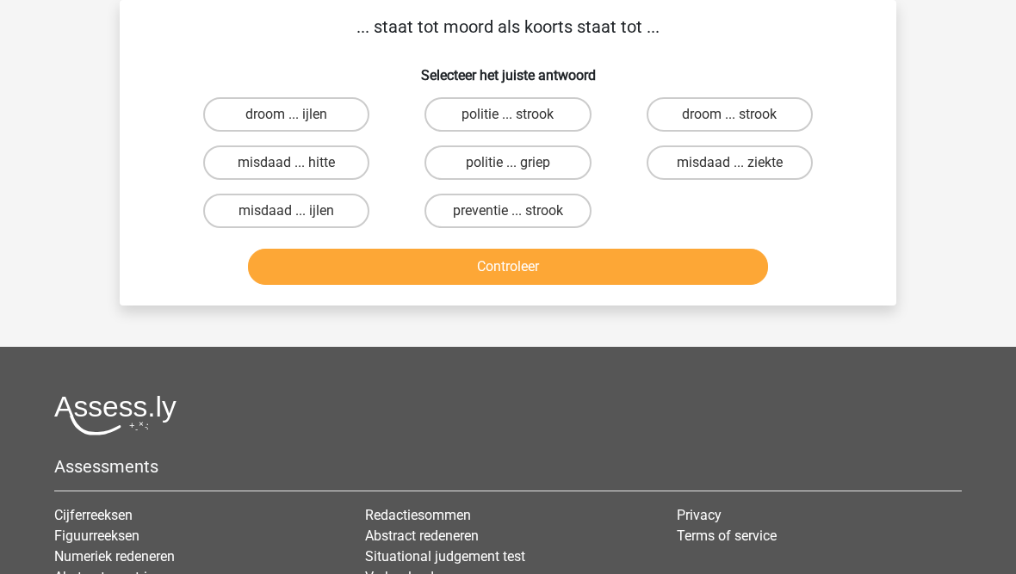
click at [690, 164] on label "misdaad ... ziekte" at bounding box center [729, 162] width 166 height 34
click at [729, 164] on input "misdaad ... ziekte" at bounding box center [734, 168] width 11 height 11
radio input "true"
click at [561, 270] on button "Controleer" at bounding box center [508, 267] width 521 height 36
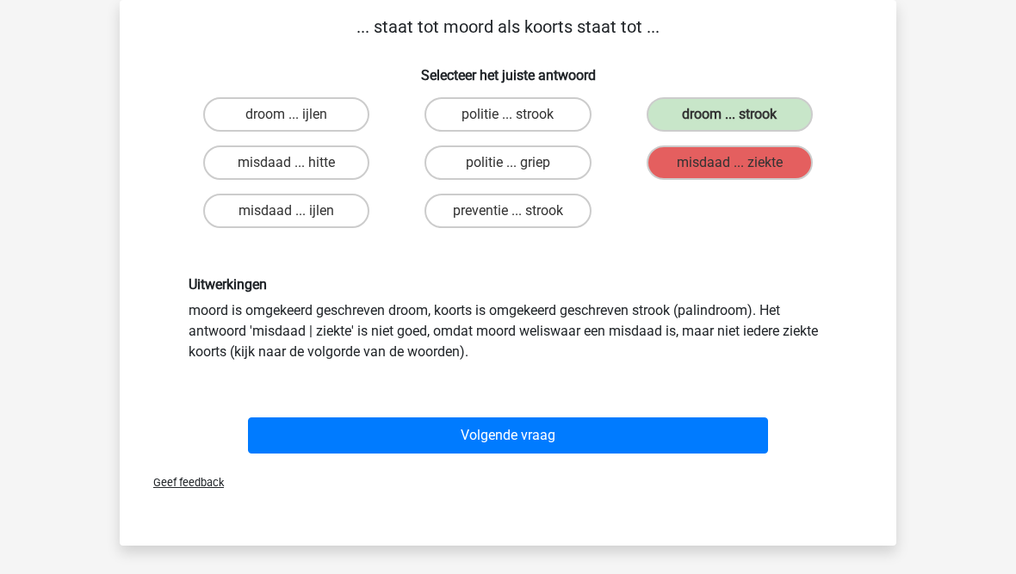
click at [399, 429] on button "Volgende vraag" at bounding box center [508, 435] width 521 height 36
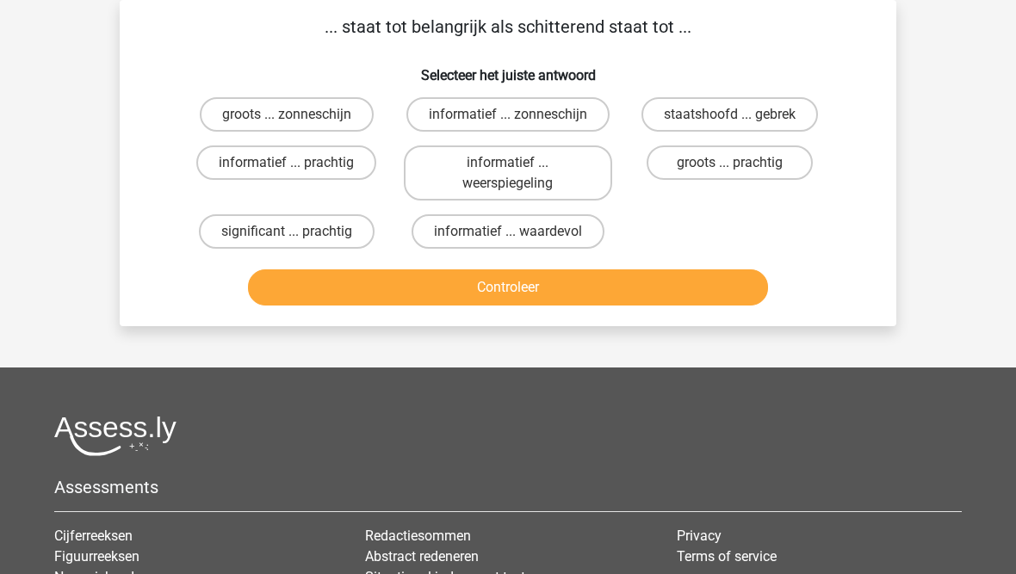
click at [277, 230] on label "significant ... prachtig" at bounding box center [287, 231] width 176 height 34
click at [287, 232] on input "significant ... prachtig" at bounding box center [292, 237] width 11 height 11
radio input "true"
click at [330, 293] on button "Controleer" at bounding box center [508, 287] width 521 height 36
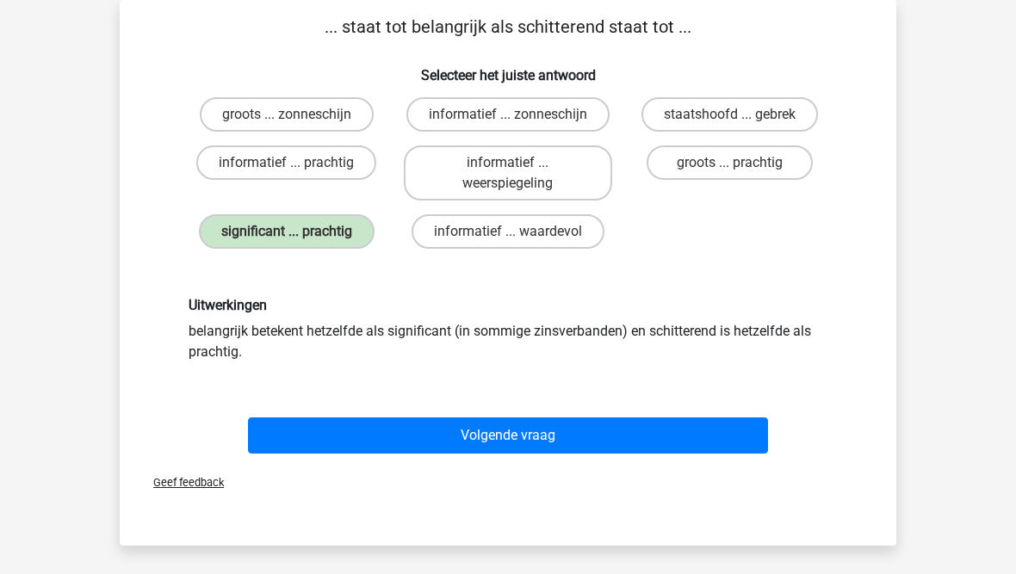
click at [377, 436] on button "Volgende vraag" at bounding box center [508, 435] width 521 height 36
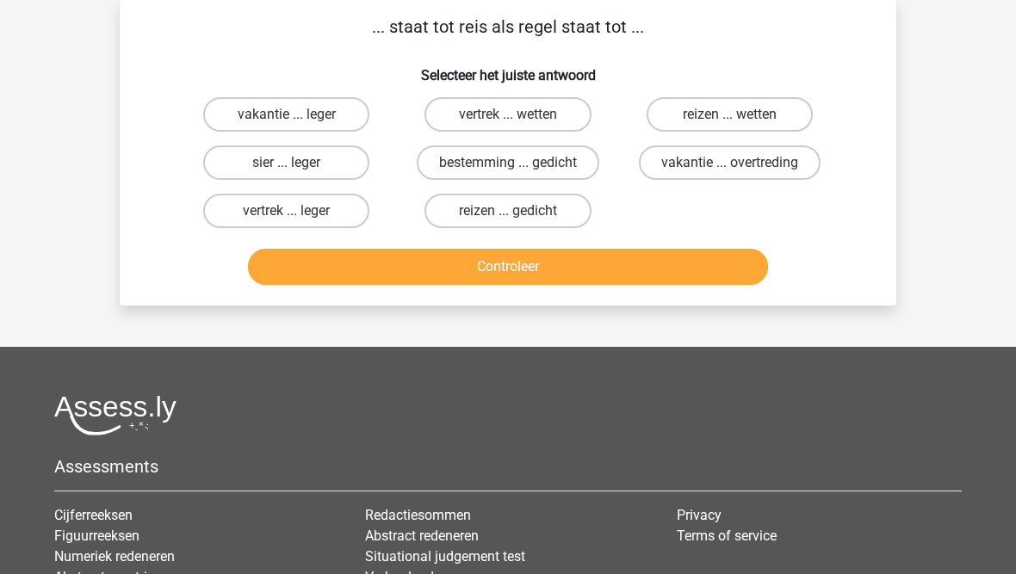
click at [235, 167] on label "sier ... leger" at bounding box center [286, 162] width 166 height 34
click at [287, 167] on input "sier ... leger" at bounding box center [292, 168] width 11 height 11
radio input "true"
click at [325, 267] on button "Controleer" at bounding box center [508, 267] width 521 height 36
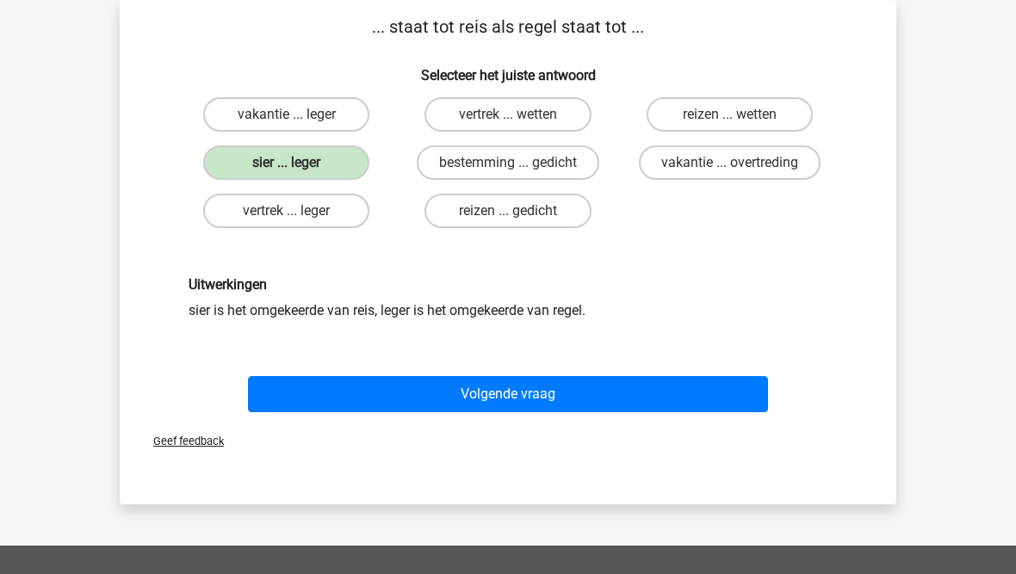
click at [345, 397] on button "Volgende vraag" at bounding box center [508, 394] width 521 height 36
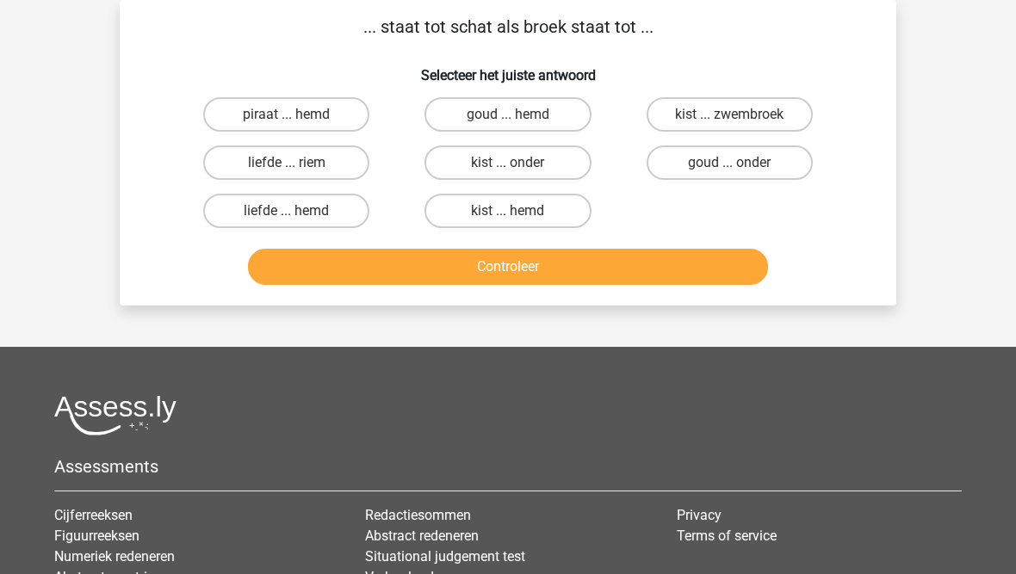
click at [462, 165] on label "kist ... onder" at bounding box center [507, 162] width 166 height 34
click at [508, 165] on input "kist ... onder" at bounding box center [513, 168] width 11 height 11
radio input "true"
click at [408, 257] on button "Controleer" at bounding box center [508, 267] width 521 height 36
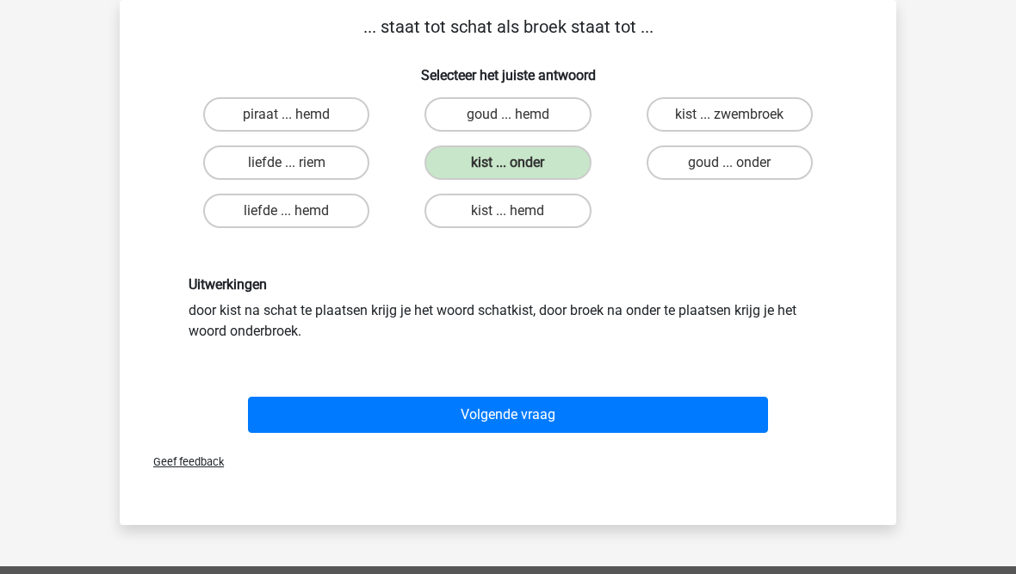
click at [373, 411] on button "Volgende vraag" at bounding box center [508, 415] width 521 height 36
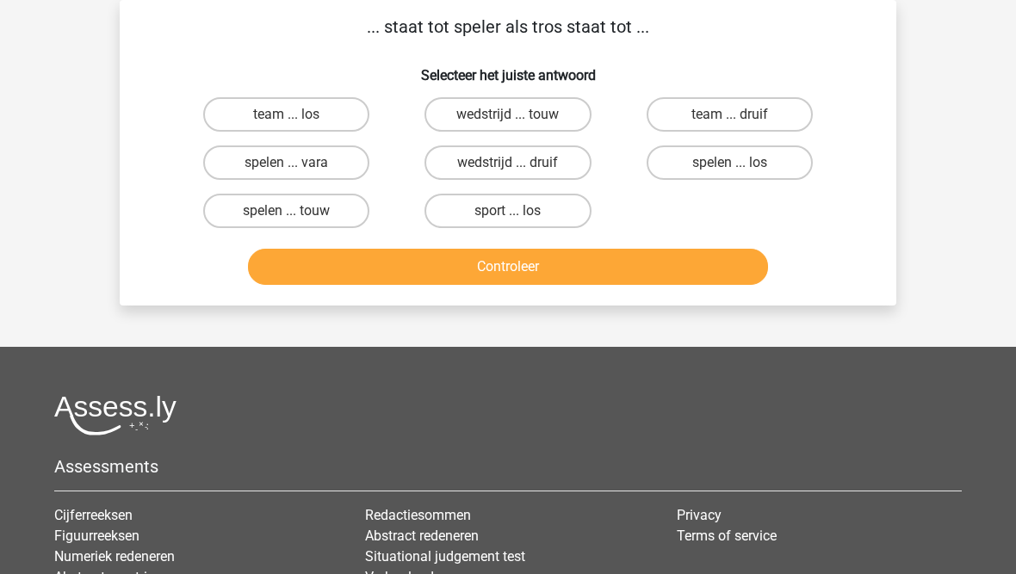
click at [687, 120] on label "team ... druif" at bounding box center [729, 114] width 166 height 34
click at [729, 120] on input "team ... druif" at bounding box center [734, 119] width 11 height 11
radio input "true"
click at [565, 317] on div "Marit maritgodijn@gmail.com Nederlands English" at bounding box center [508, 361] width 1016 height 880
click at [549, 277] on button "Controleer" at bounding box center [508, 267] width 521 height 36
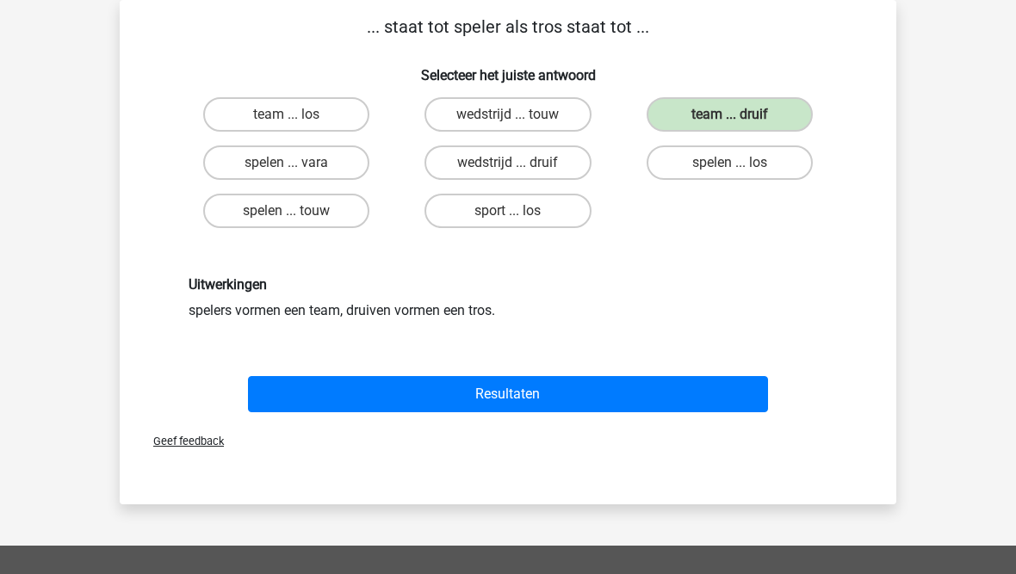
click at [379, 395] on button "Resultaten" at bounding box center [508, 394] width 521 height 36
click at [416, 396] on button "Resultaten" at bounding box center [508, 394] width 521 height 36
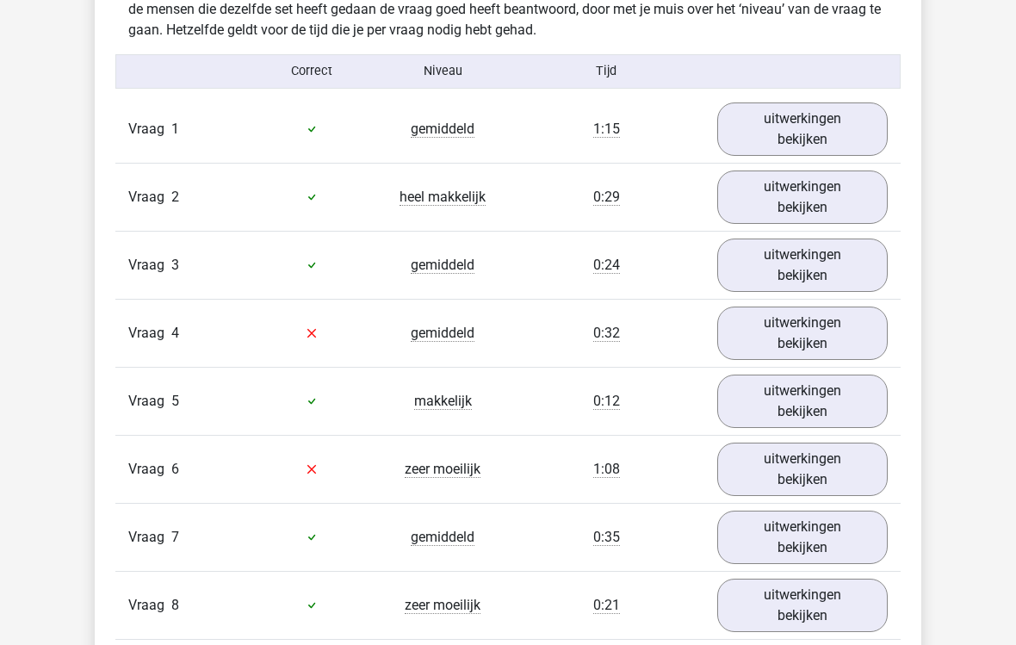
scroll to position [1077, 0]
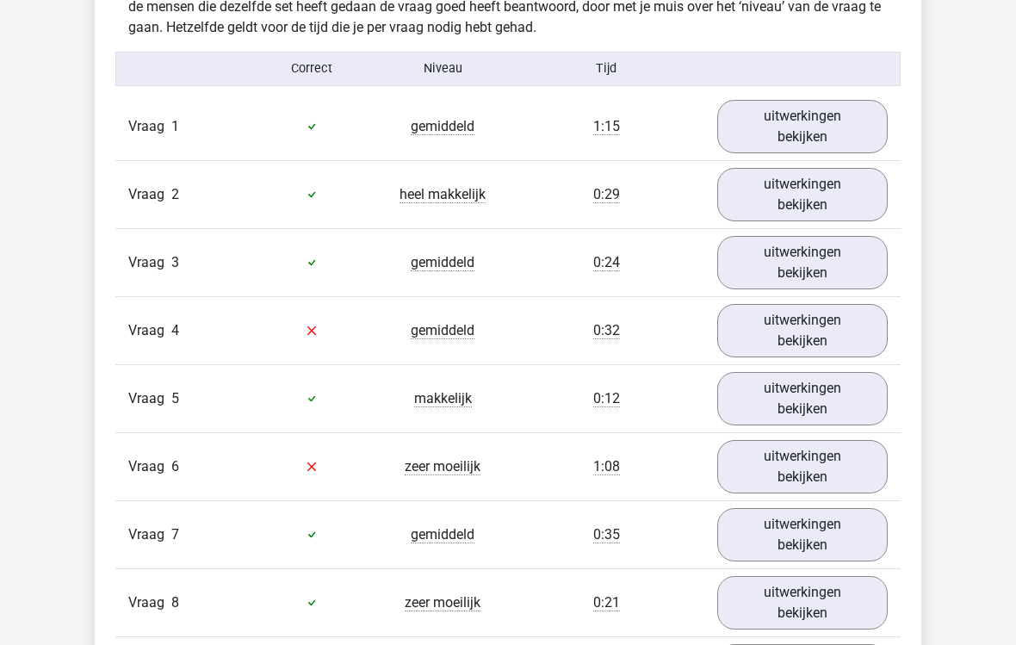
click at [747, 337] on link "uitwerkingen bekijken" at bounding box center [802, 330] width 170 height 53
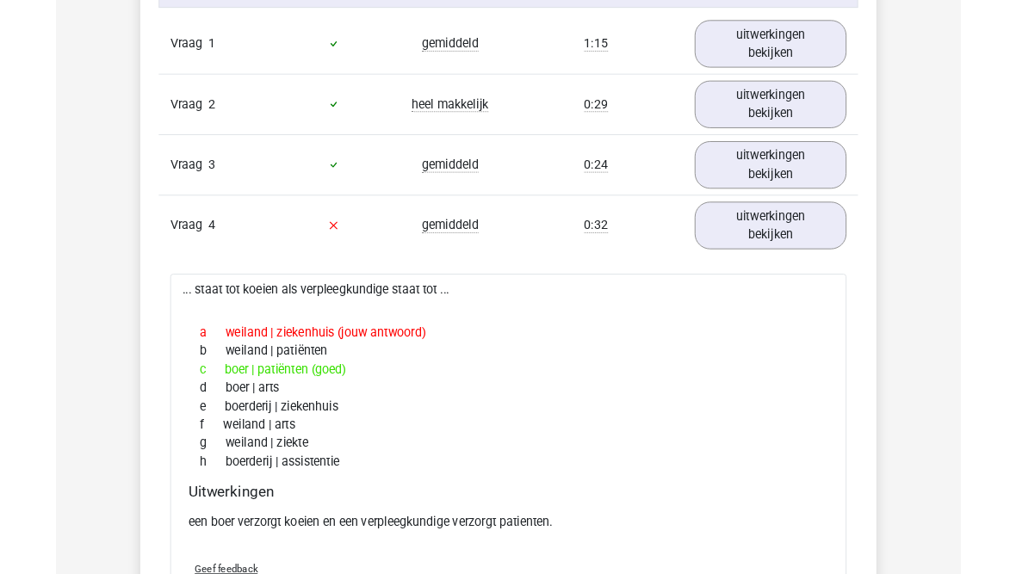
scroll to position [1224, 0]
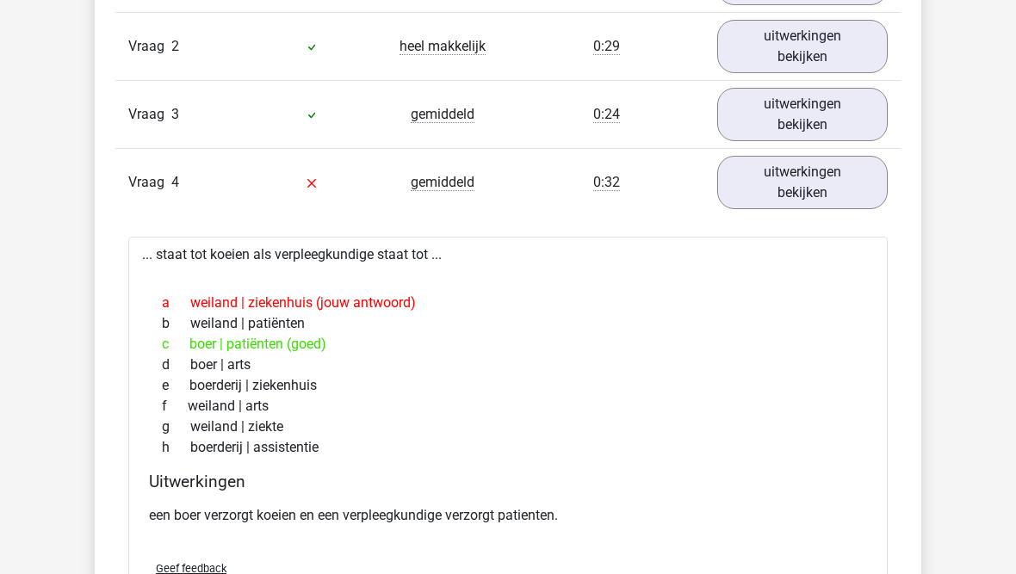
click at [742, 183] on link "uitwerkingen bekijken" at bounding box center [802, 182] width 170 height 53
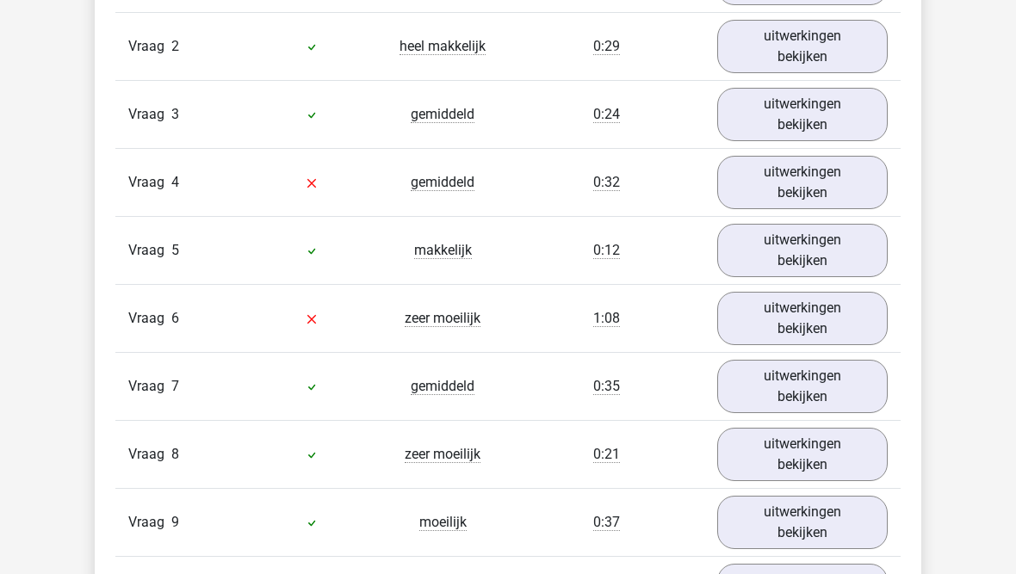
click at [756, 320] on link "uitwerkingen bekijken" at bounding box center [802, 318] width 170 height 53
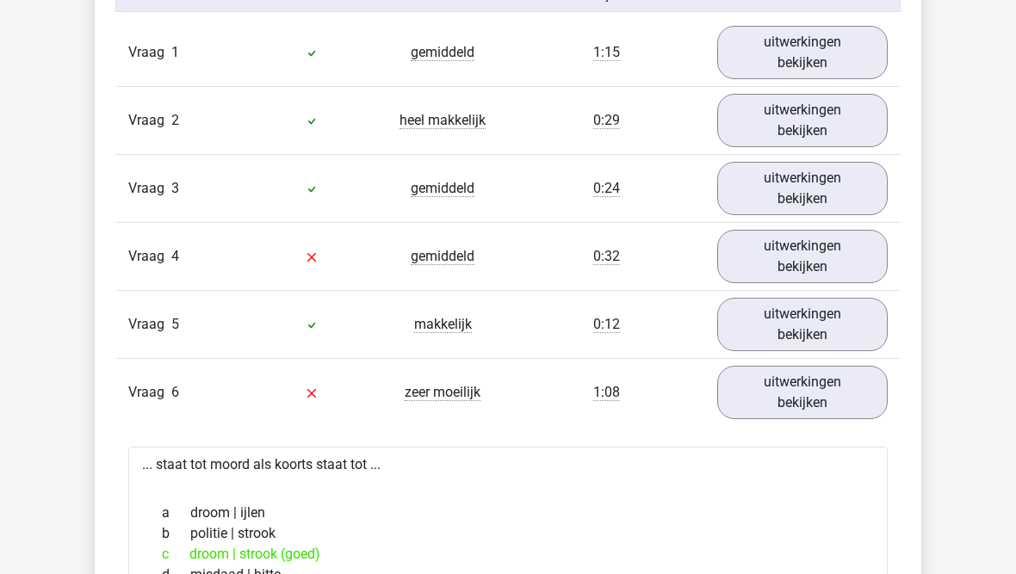
scroll to position [1149, 0]
click at [781, 386] on link "uitwerkingen bekijken" at bounding box center [802, 393] width 170 height 53
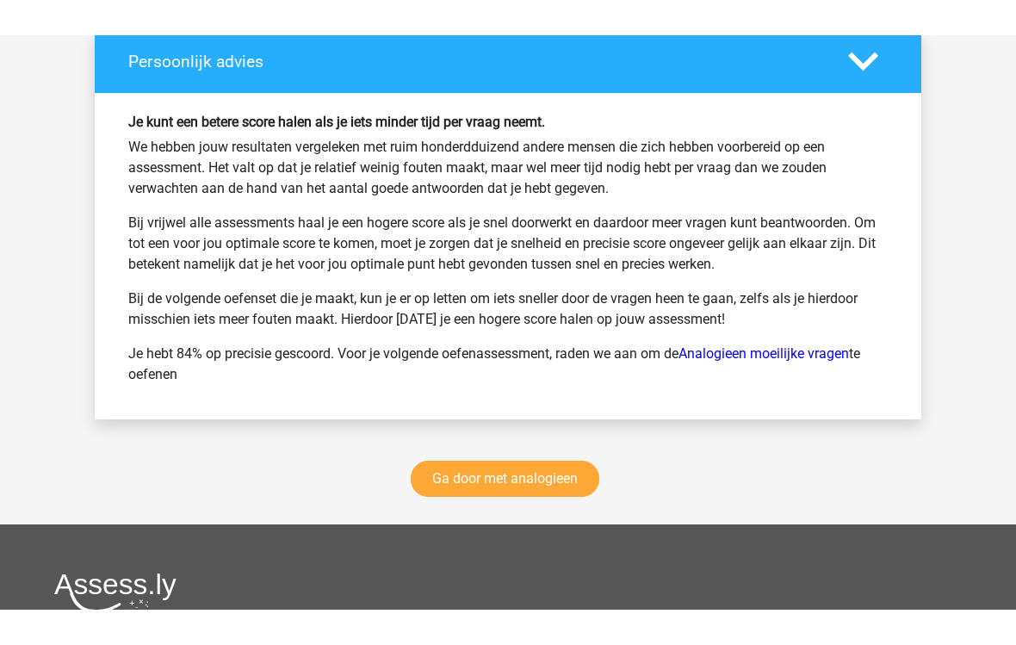
scroll to position [2400, 0]
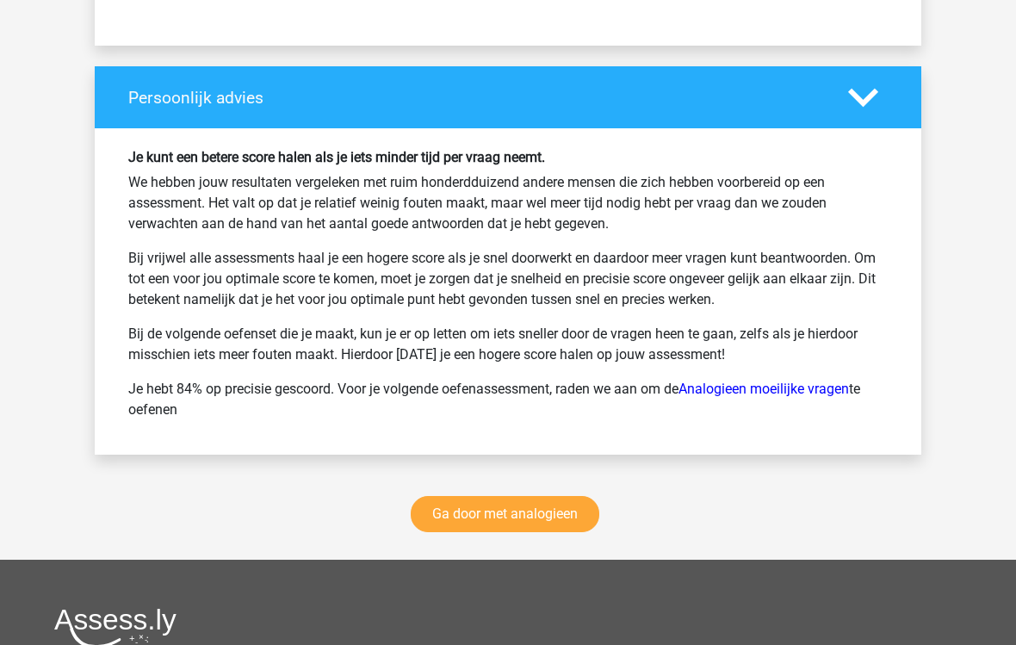
click at [462, 510] on link "Ga door met analogieen" at bounding box center [505, 514] width 188 height 36
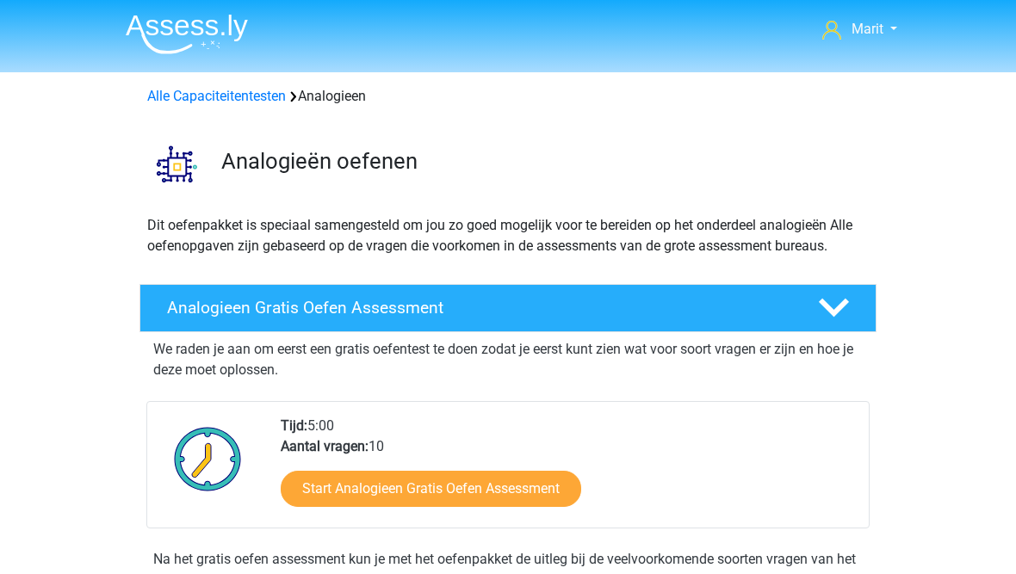
scroll to position [707, 0]
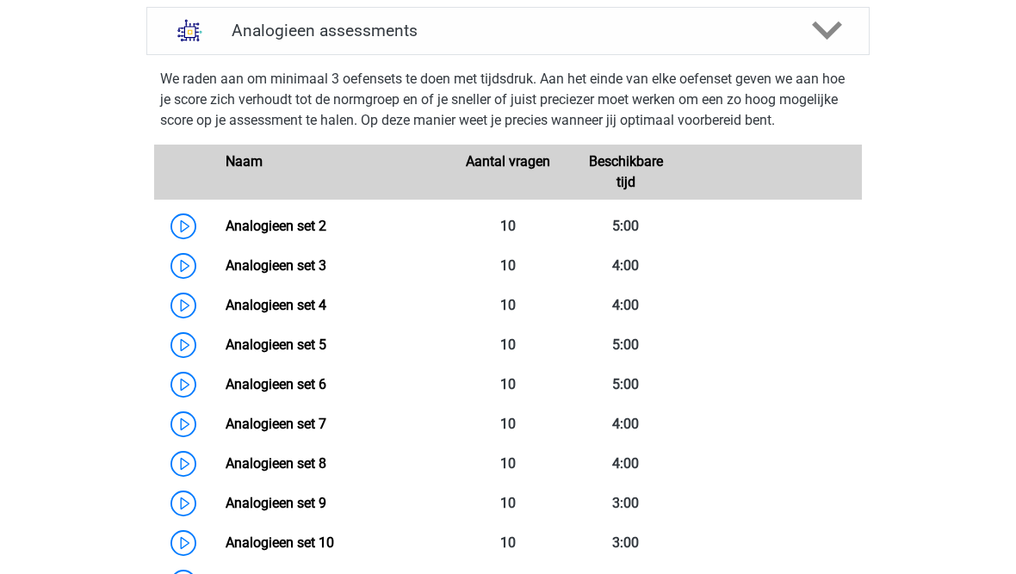
click at [226, 304] on link "Analogieen set 4" at bounding box center [276, 305] width 101 height 16
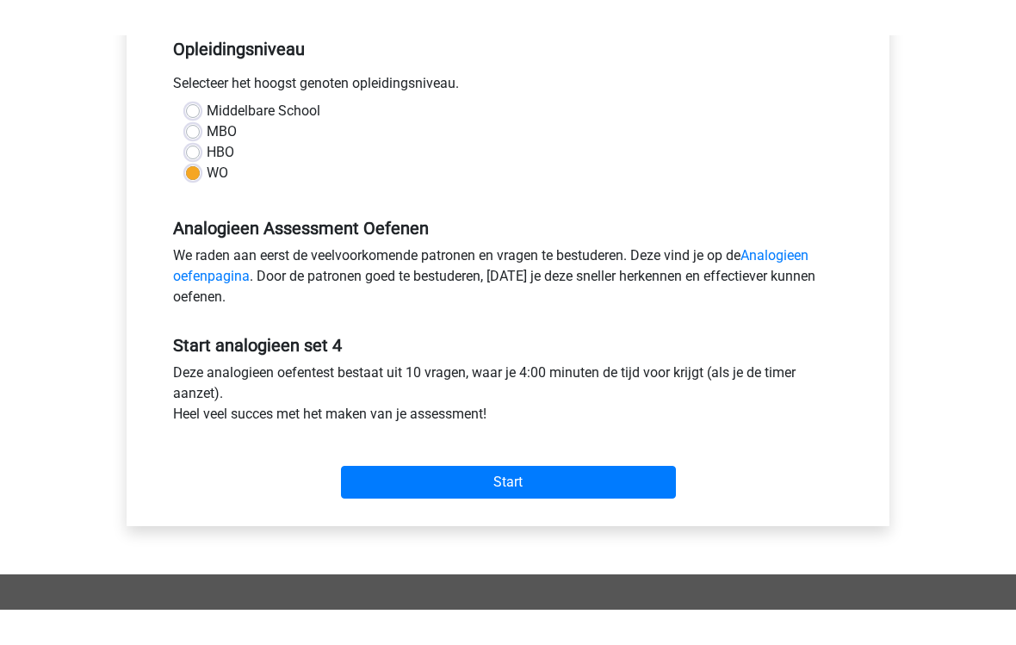
scroll to position [296, 0]
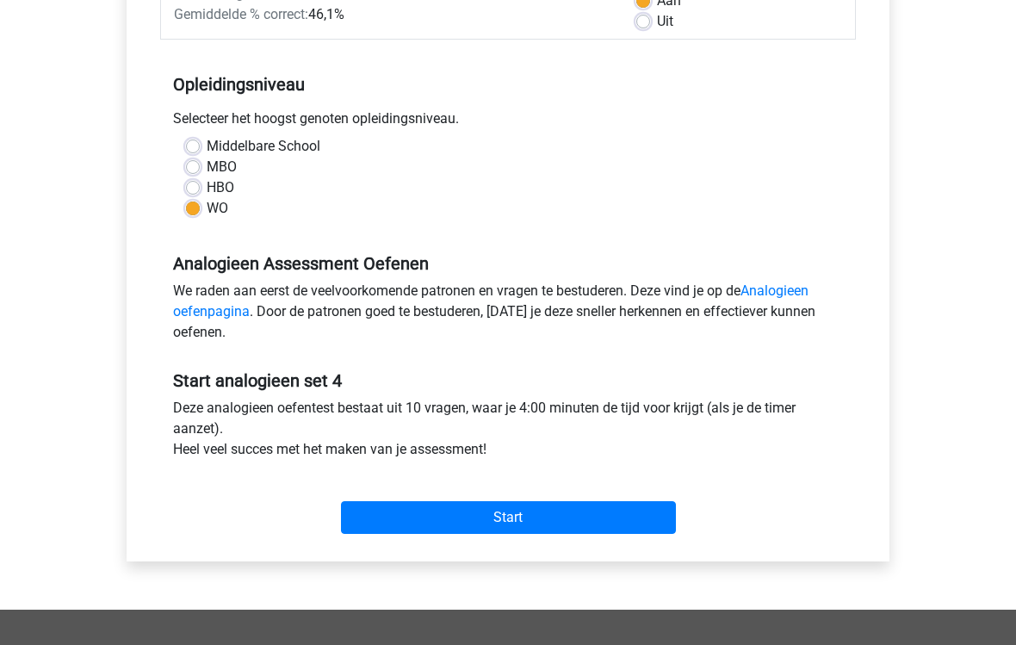
click at [419, 517] on input "Start" at bounding box center [508, 517] width 335 height 33
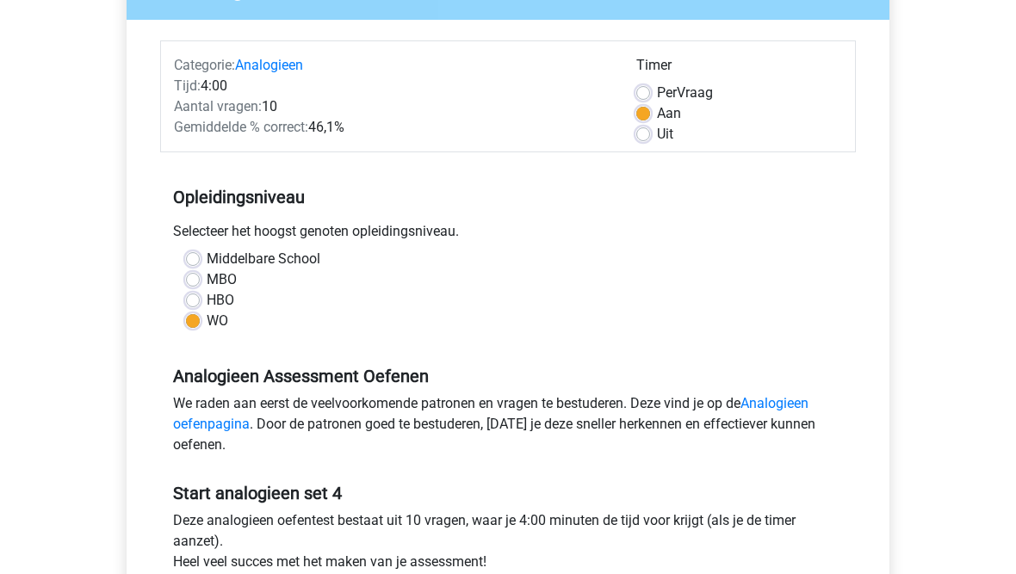
scroll to position [16, 0]
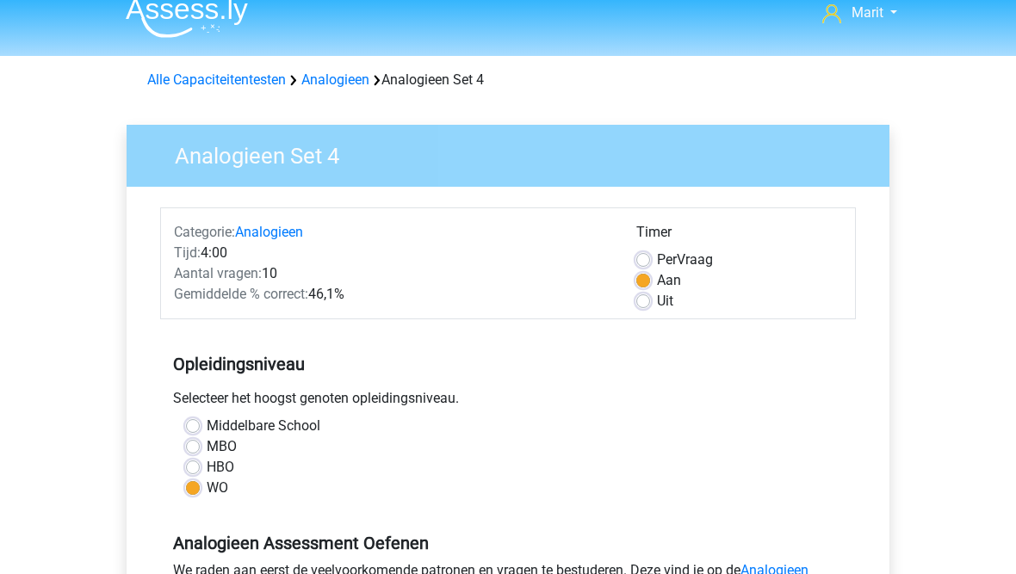
click at [657, 287] on label "Aan" at bounding box center [669, 280] width 24 height 21
click at [643, 287] on input "Aan" at bounding box center [643, 278] width 14 height 17
click at [657, 307] on label "Uit" at bounding box center [665, 301] width 16 height 21
click at [640, 307] on input "Uit" at bounding box center [643, 299] width 14 height 17
radio input "true"
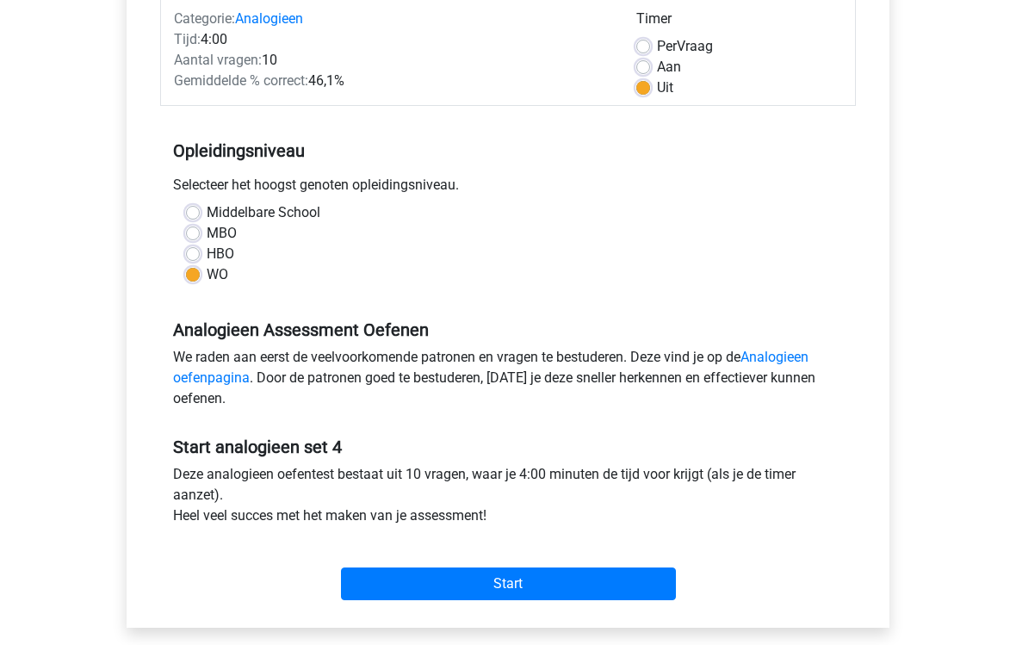
scroll to position [233, 0]
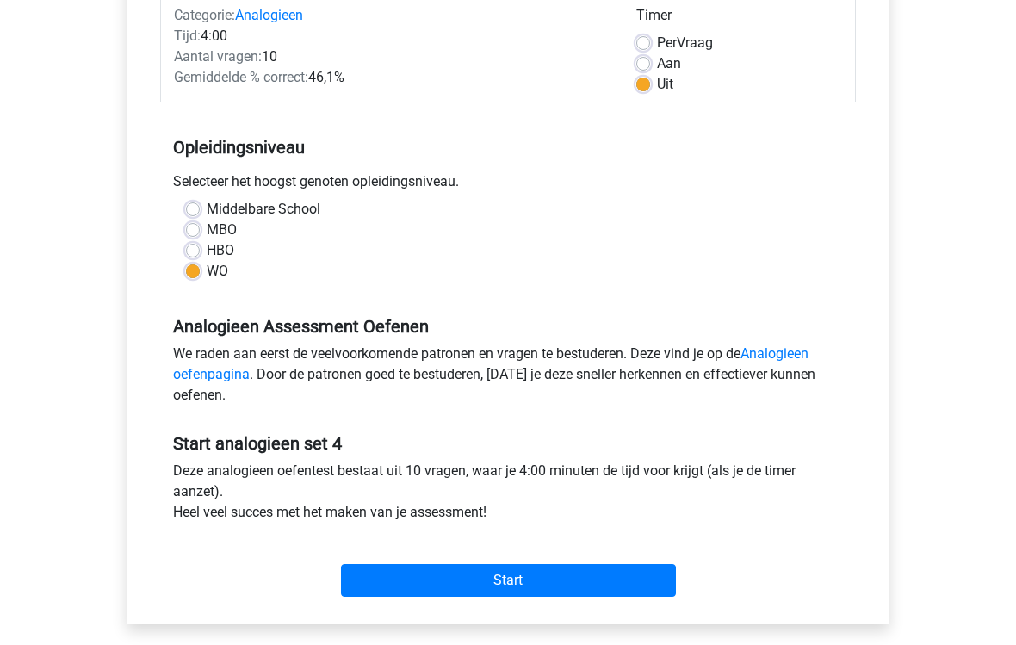
click at [496, 573] on input "Start" at bounding box center [508, 580] width 335 height 33
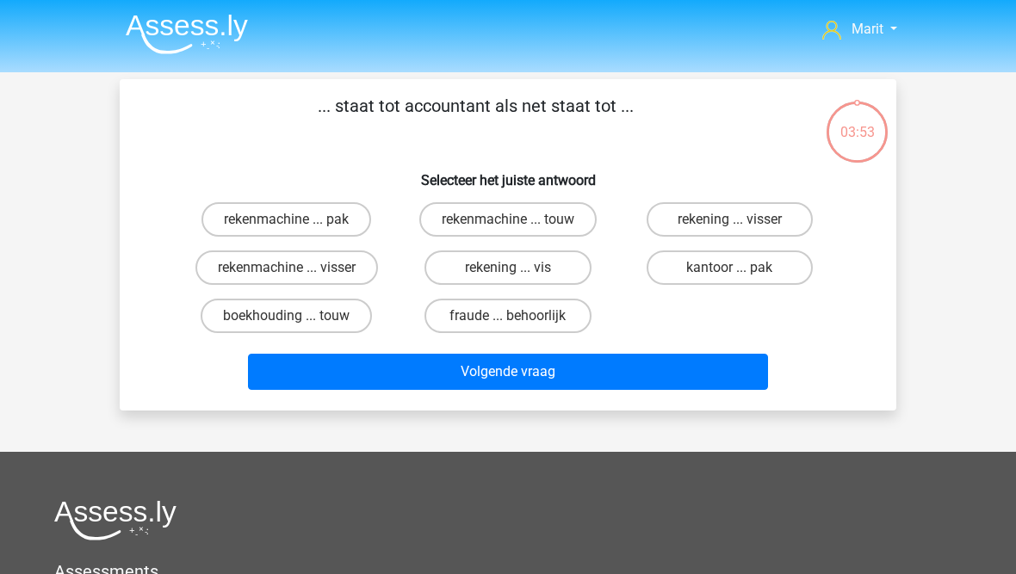
click at [256, 261] on label "rekenmachine ... visser" at bounding box center [286, 267] width 182 height 34
click at [287, 268] on input "rekenmachine ... visser" at bounding box center [292, 273] width 11 height 11
radio input "true"
click at [326, 364] on button "Volgende vraag" at bounding box center [508, 372] width 521 height 36
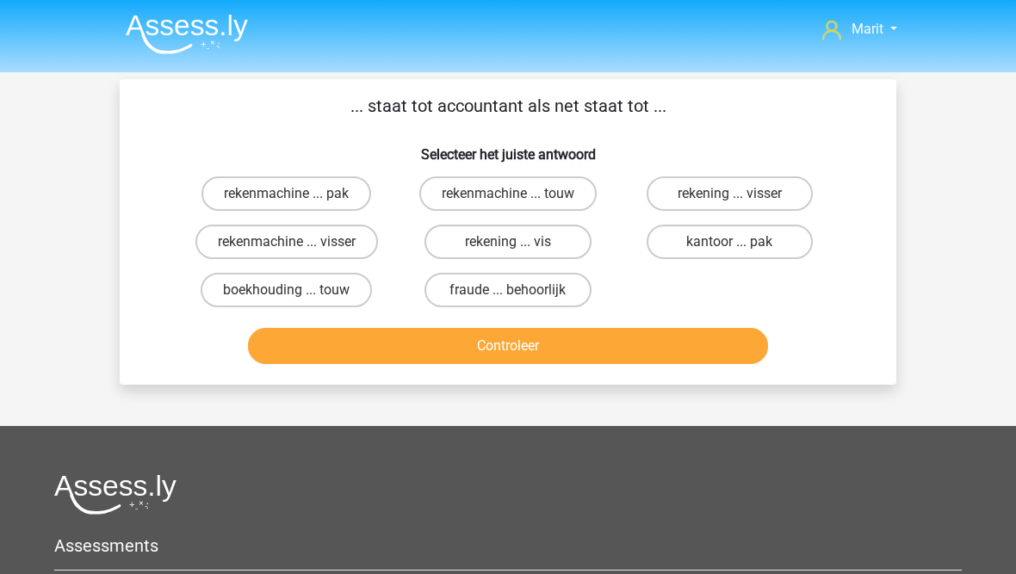
click at [267, 245] on label "rekenmachine ... visser" at bounding box center [286, 242] width 182 height 34
click at [287, 245] on input "rekenmachine ... visser" at bounding box center [292, 247] width 11 height 11
radio input "true"
click at [346, 347] on button "Controleer" at bounding box center [508, 346] width 521 height 36
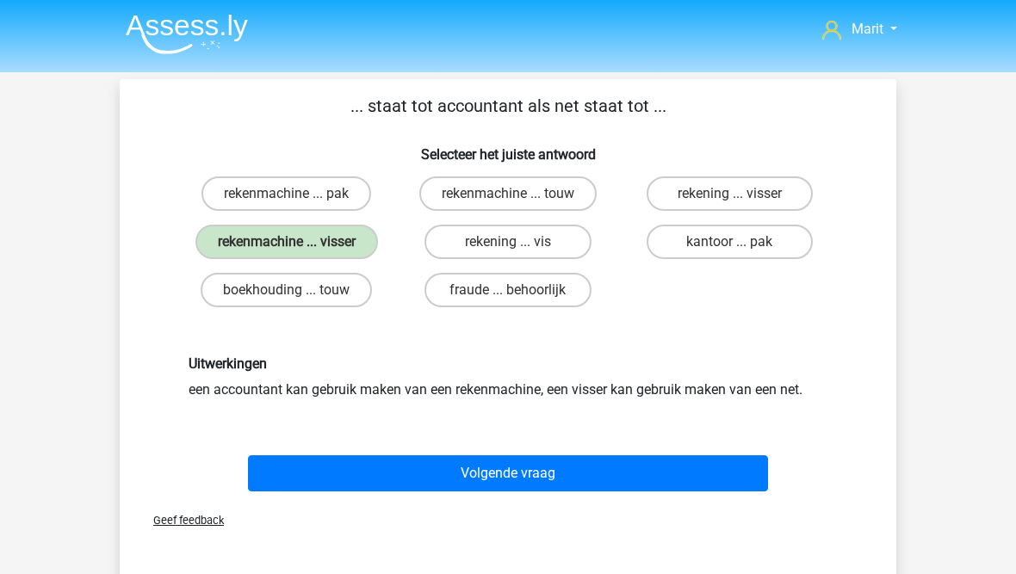
click at [361, 479] on button "Volgende vraag" at bounding box center [508, 473] width 521 height 36
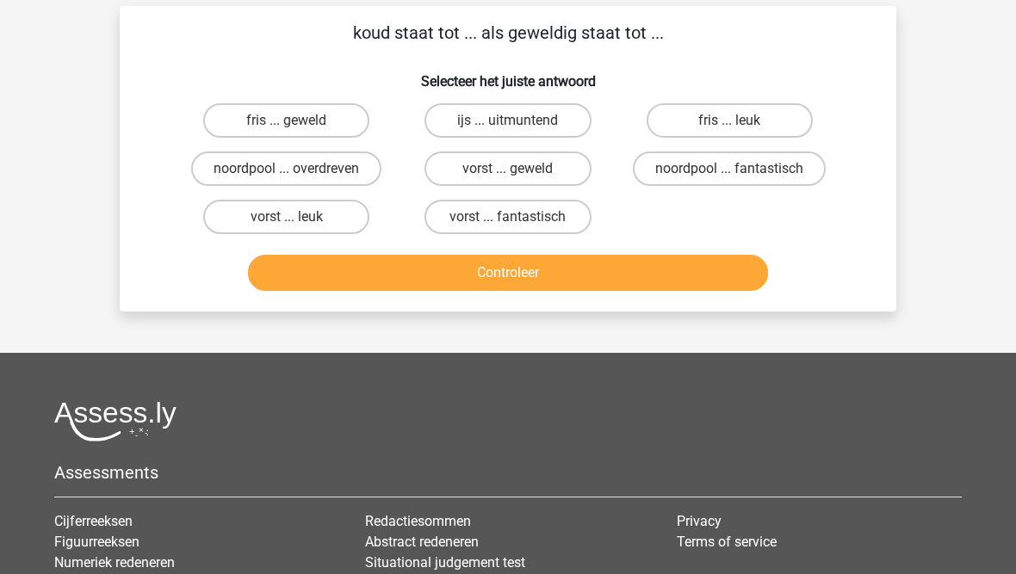
scroll to position [79, 0]
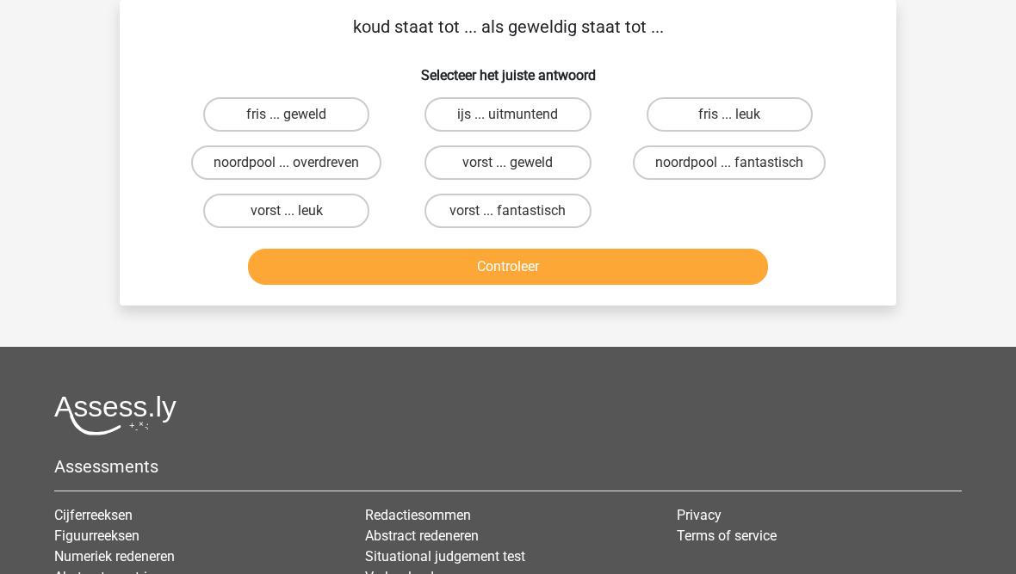
click at [701, 111] on label "fris ... leuk" at bounding box center [729, 114] width 166 height 34
click at [729, 114] on input "fris ... leuk" at bounding box center [734, 119] width 11 height 11
radio input "true"
click at [543, 264] on button "Controleer" at bounding box center [508, 267] width 521 height 36
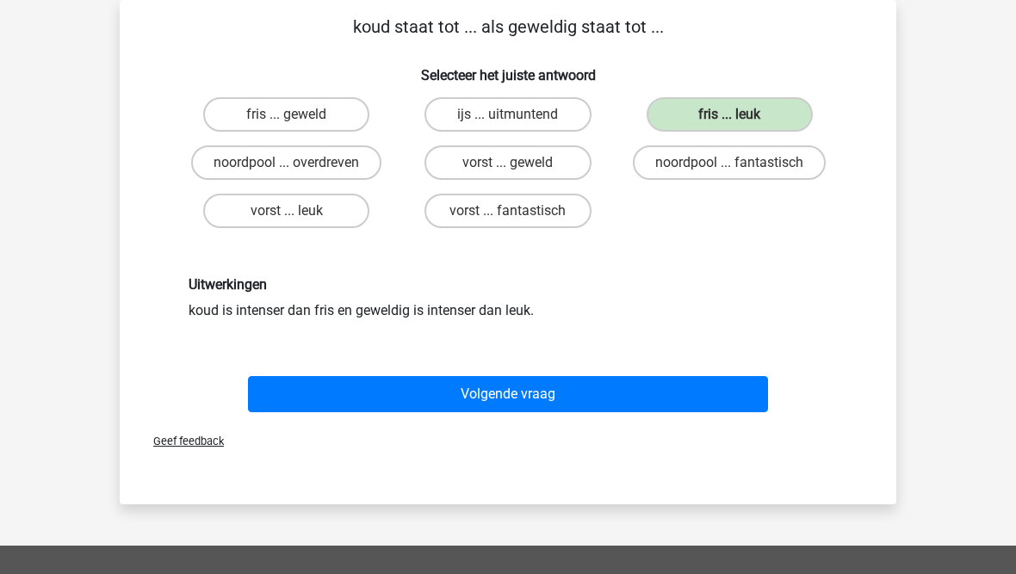
click at [387, 391] on button "Volgende vraag" at bounding box center [508, 394] width 521 height 36
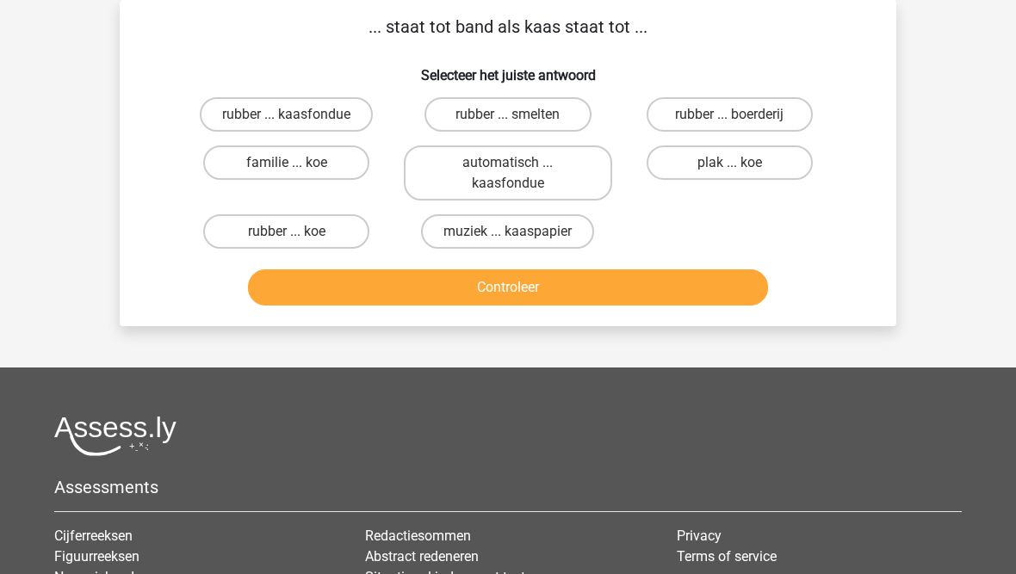
click at [285, 223] on label "rubber ... koe" at bounding box center [286, 231] width 166 height 34
click at [287, 232] on input "rubber ... koe" at bounding box center [292, 237] width 11 height 11
radio input "true"
click at [331, 288] on button "Controleer" at bounding box center [508, 287] width 521 height 36
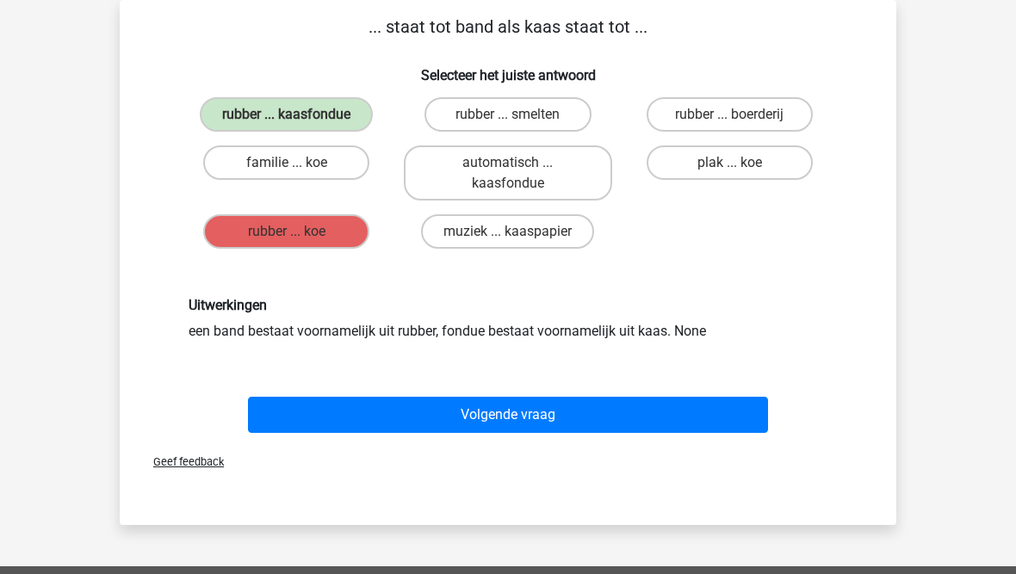
click at [385, 411] on button "Volgende vraag" at bounding box center [508, 415] width 521 height 36
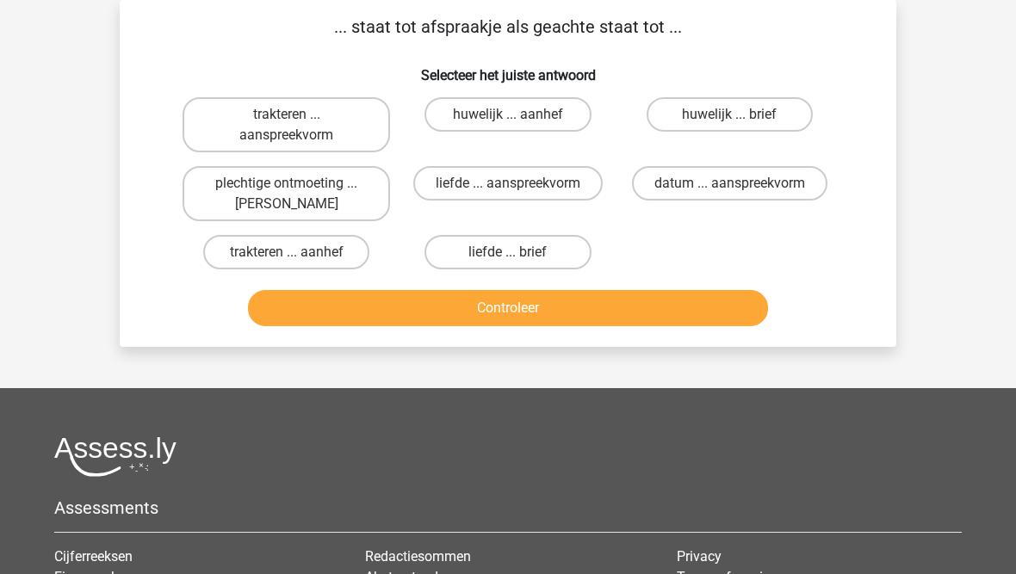
click at [277, 193] on label "plechtige ontmoeting ... hoi" at bounding box center [285, 193] width 207 height 55
click at [287, 193] on input "plechtige ontmoeting ... hoi" at bounding box center [292, 188] width 11 height 11
radio input "true"
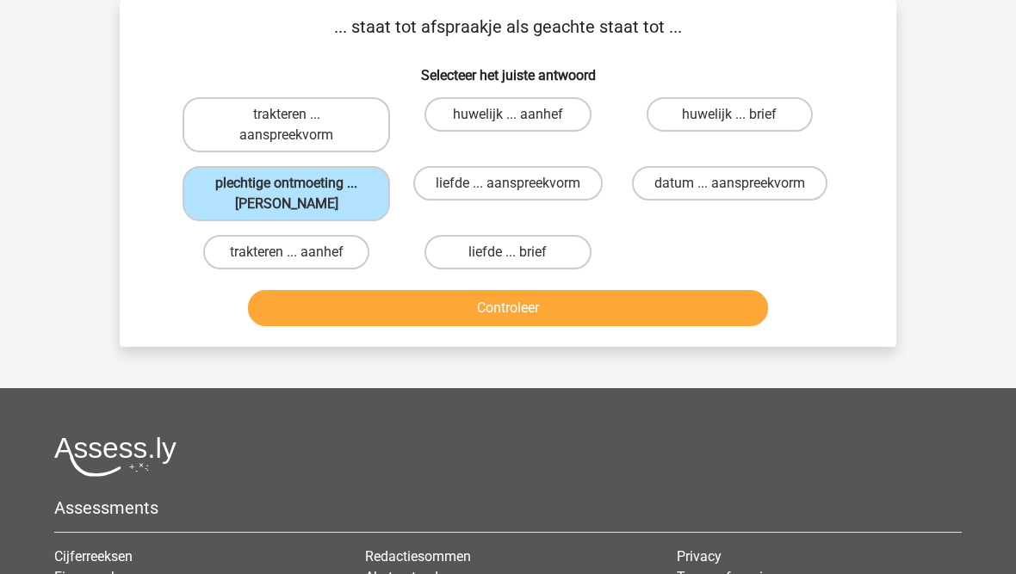
click at [407, 302] on button "Controleer" at bounding box center [508, 308] width 521 height 36
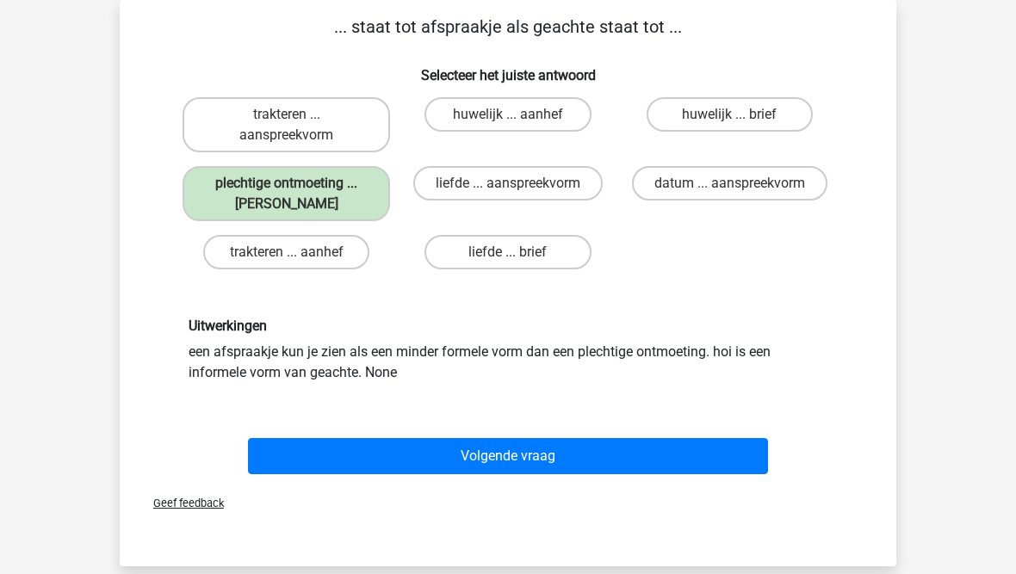
click at [415, 446] on button "Volgende vraag" at bounding box center [508, 456] width 521 height 36
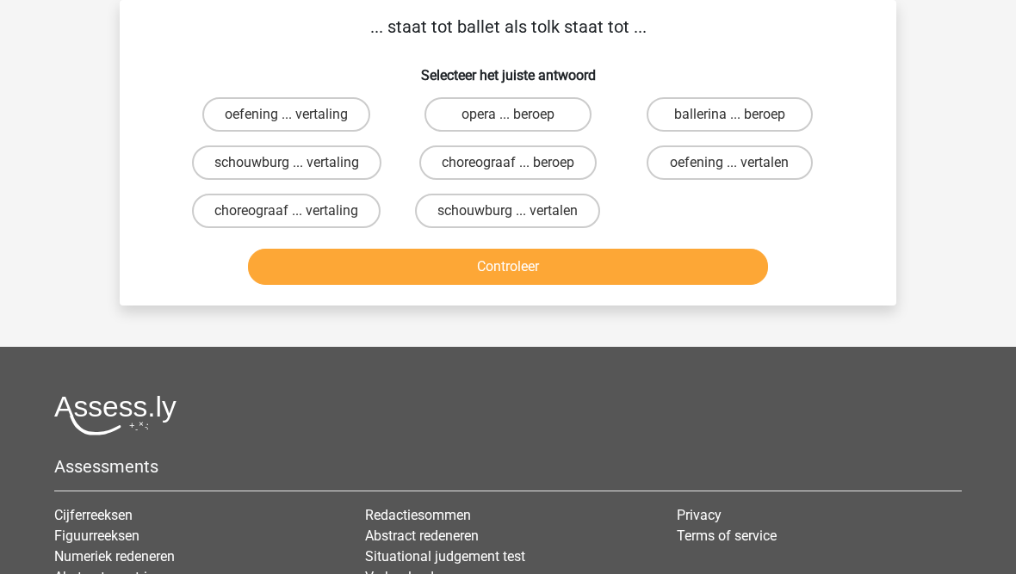
click at [243, 207] on label "choreograaf ... vertaling" at bounding box center [286, 211] width 188 height 34
click at [287, 211] on input "choreograaf ... vertaling" at bounding box center [292, 216] width 11 height 11
radio input "true"
click at [406, 268] on button "Controleer" at bounding box center [508, 267] width 521 height 36
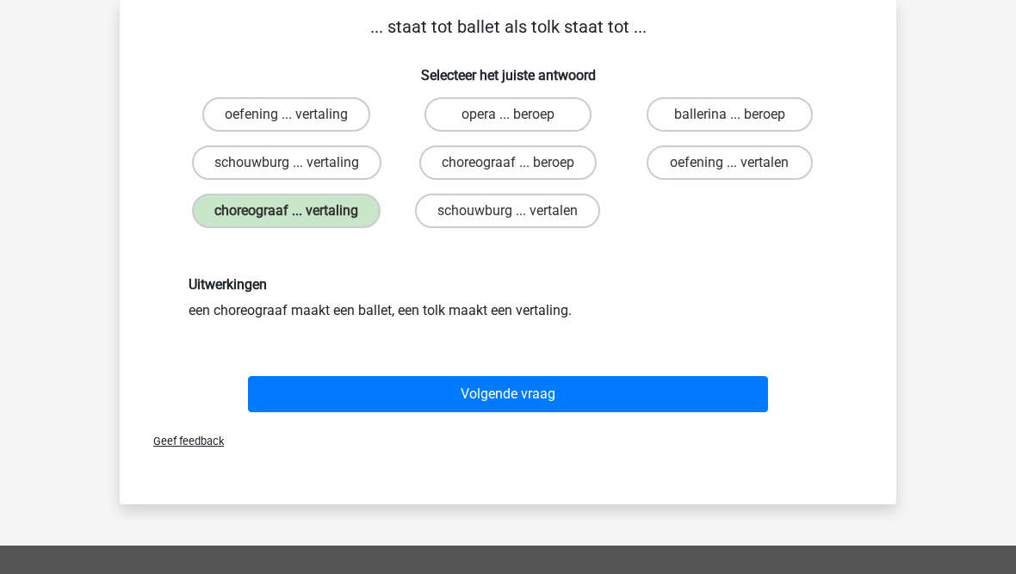
click at [398, 387] on button "Volgende vraag" at bounding box center [508, 394] width 521 height 36
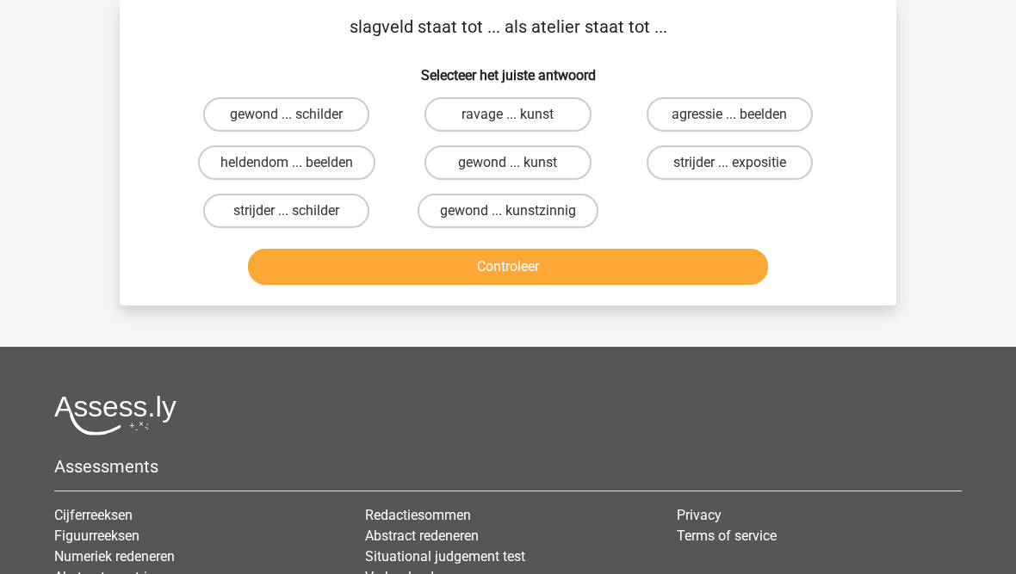
click at [293, 208] on label "strijder ... schilder" at bounding box center [286, 211] width 166 height 34
click at [293, 211] on input "strijder ... schilder" at bounding box center [292, 216] width 11 height 11
radio input "true"
click at [349, 265] on button "Controleer" at bounding box center [508, 267] width 521 height 36
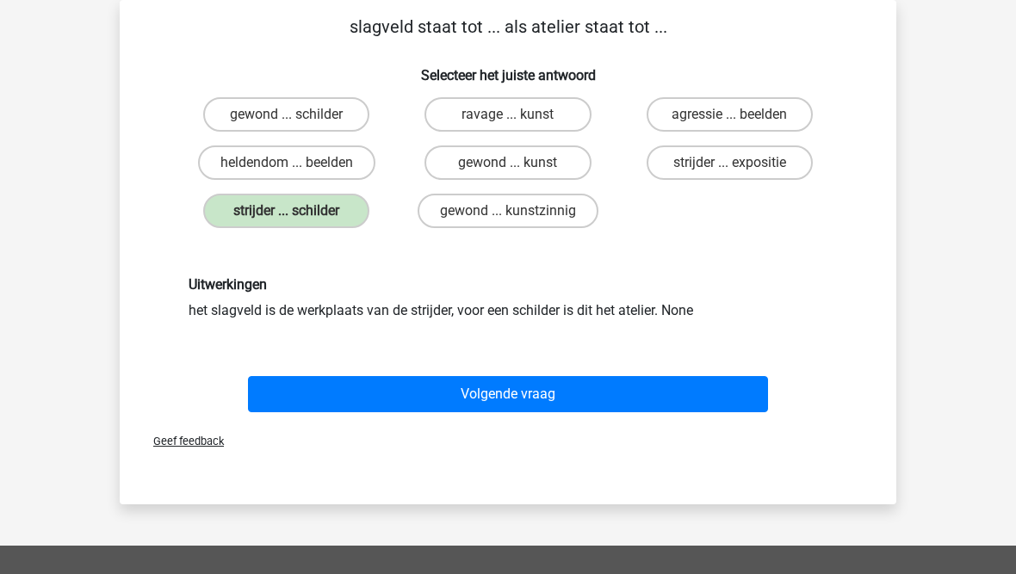
click at [373, 390] on button "Volgende vraag" at bounding box center [508, 394] width 521 height 36
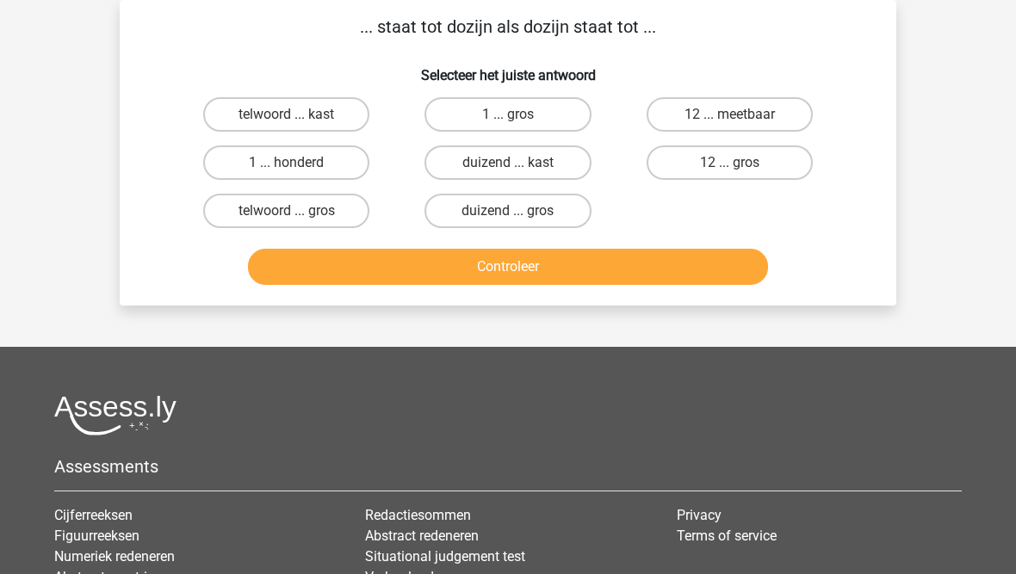
click at [671, 164] on label "12 ... gros" at bounding box center [729, 162] width 166 height 34
click at [729, 164] on input "12 ... gros" at bounding box center [734, 168] width 11 height 11
radio input "true"
click at [593, 281] on button "Controleer" at bounding box center [508, 267] width 521 height 36
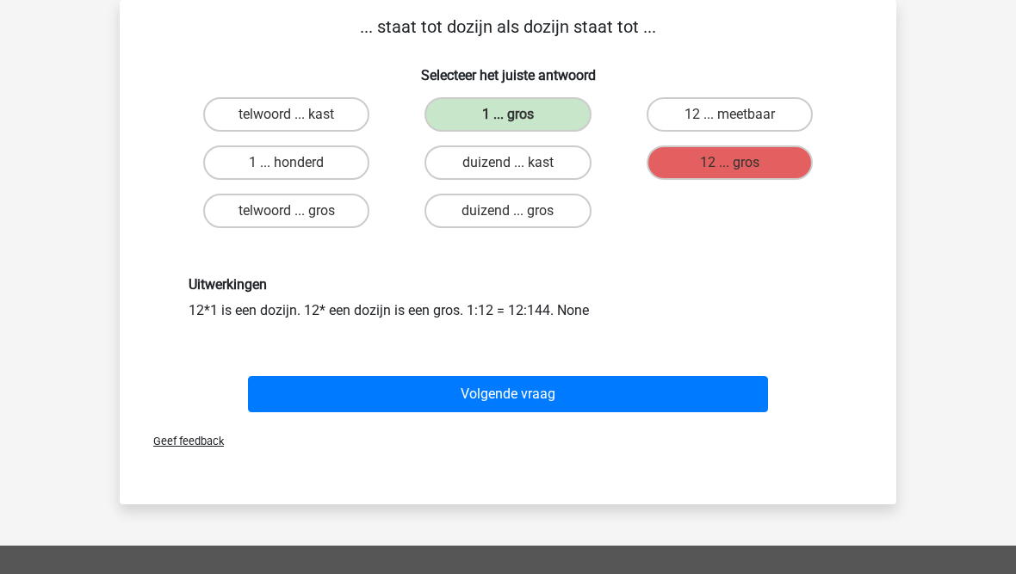
click at [422, 391] on button "Volgende vraag" at bounding box center [508, 394] width 521 height 36
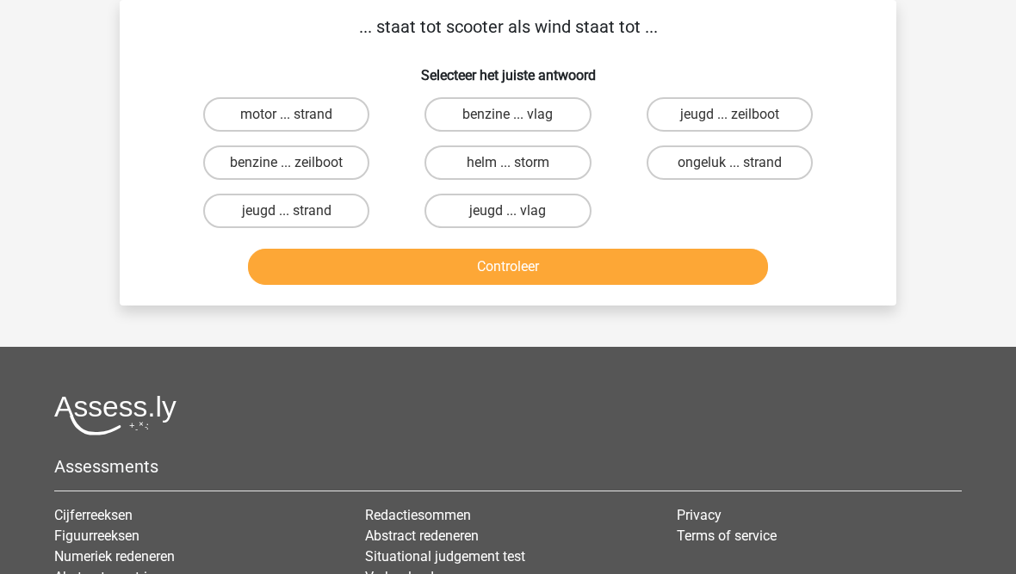
click at [241, 165] on label "benzine ... zeilboot" at bounding box center [286, 162] width 166 height 34
click at [287, 165] on input "benzine ... zeilboot" at bounding box center [292, 168] width 11 height 11
radio input "true"
click at [333, 269] on button "Controleer" at bounding box center [508, 267] width 521 height 36
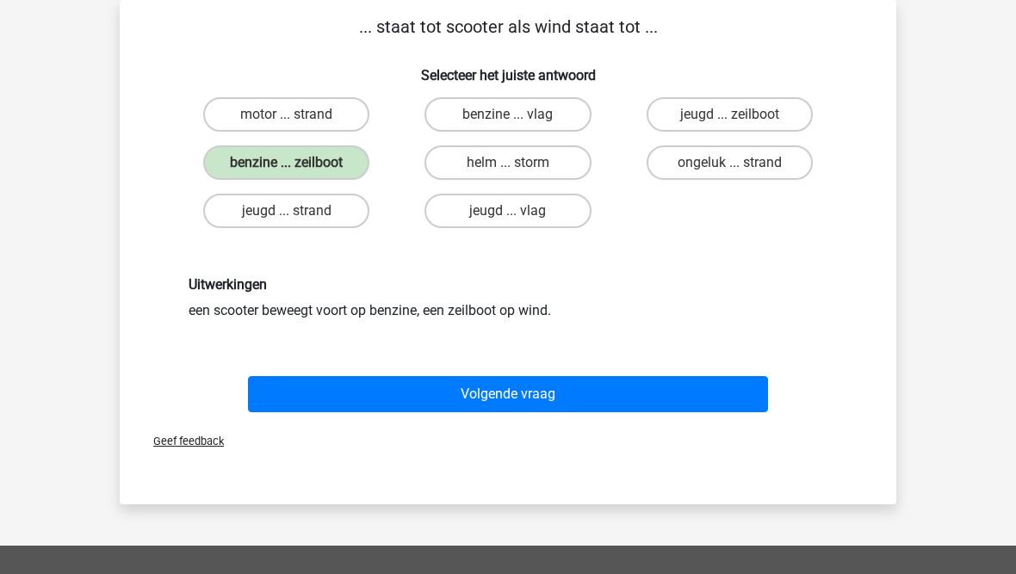
click at [403, 404] on button "Volgende vraag" at bounding box center [508, 394] width 521 height 36
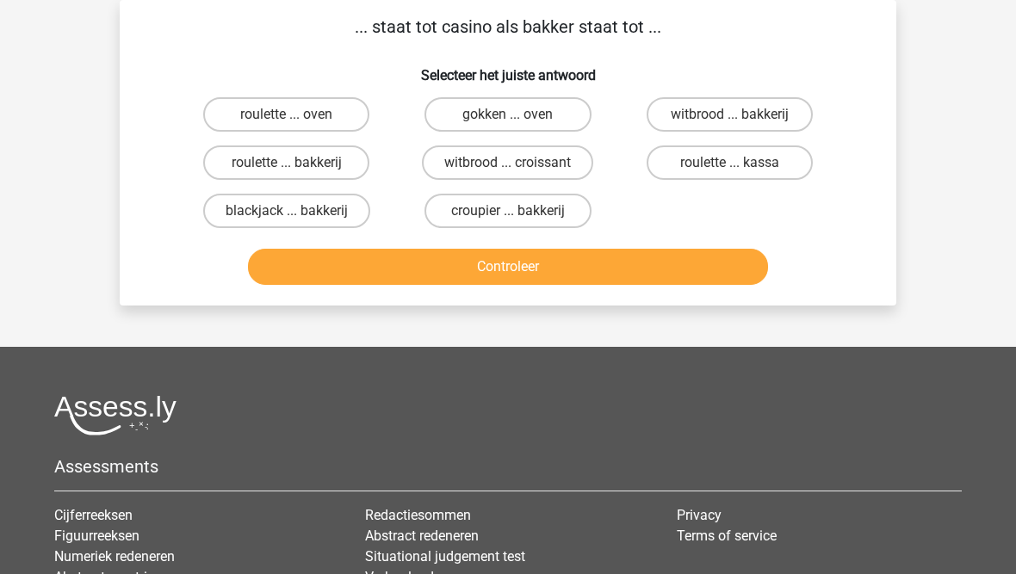
click at [272, 172] on label "roulette ... bakkerij" at bounding box center [286, 162] width 166 height 34
click at [287, 172] on input "roulette ... bakkerij" at bounding box center [292, 168] width 11 height 11
radio input "true"
click at [349, 266] on button "Controleer" at bounding box center [508, 267] width 521 height 36
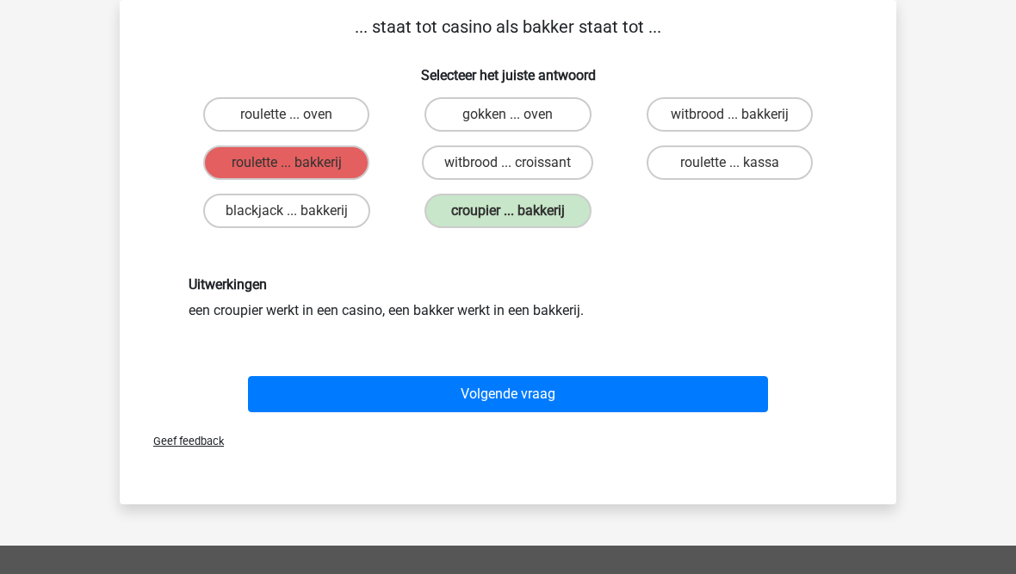
click at [374, 388] on button "Volgende vraag" at bounding box center [508, 394] width 521 height 36
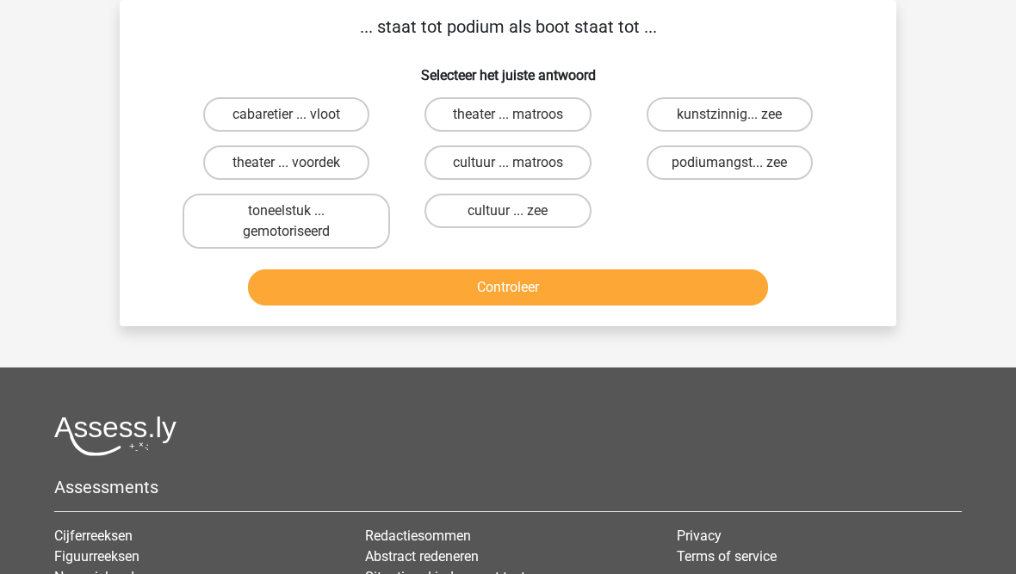
click at [235, 166] on label "theater ... voordek" at bounding box center [286, 162] width 166 height 34
click at [287, 166] on input "theater ... voordek" at bounding box center [292, 168] width 11 height 11
radio input "true"
click at [331, 290] on button "Controleer" at bounding box center [508, 287] width 521 height 36
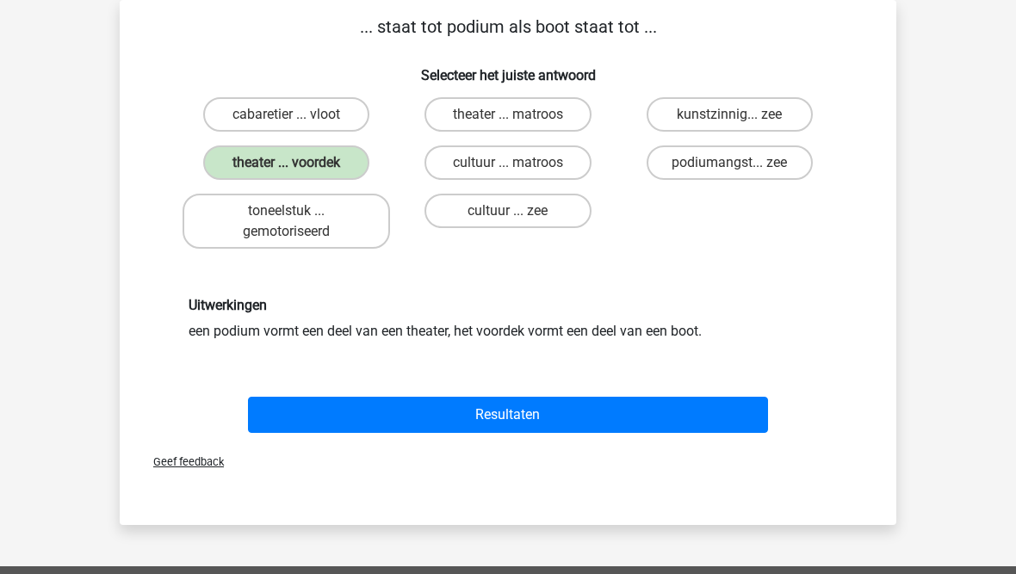
click at [412, 424] on button "Resultaten" at bounding box center [508, 415] width 521 height 36
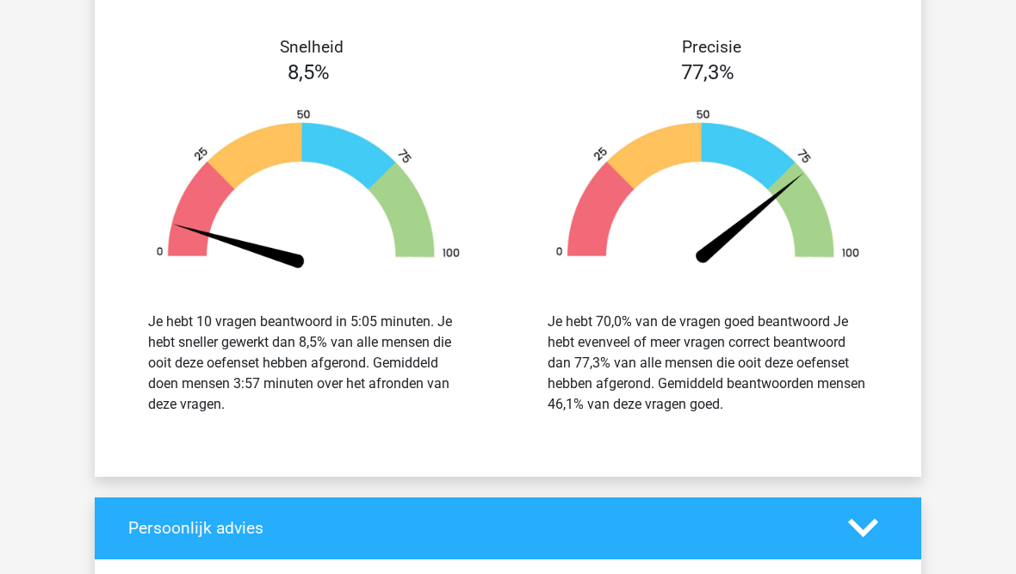
scroll to position [1968, 0]
